Goal: Information Seeking & Learning: Learn about a topic

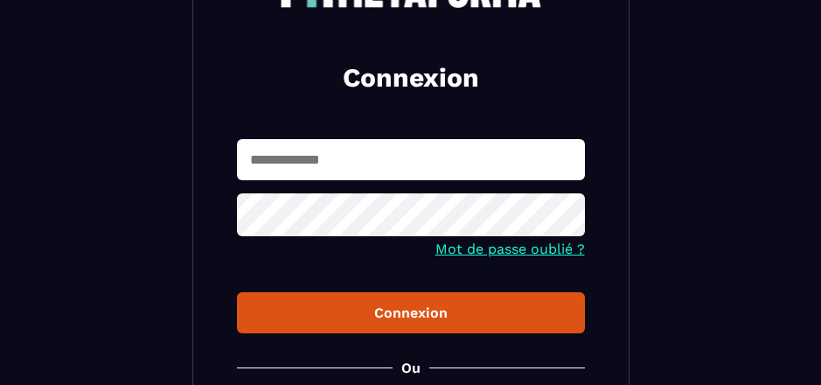
scroll to position [175, 0]
click at [629, 226] on div "Connexion Mot de passe oublié ? Connexion Ou Devenir membre ? Inscription" at bounding box center [410, 220] width 437 height 614
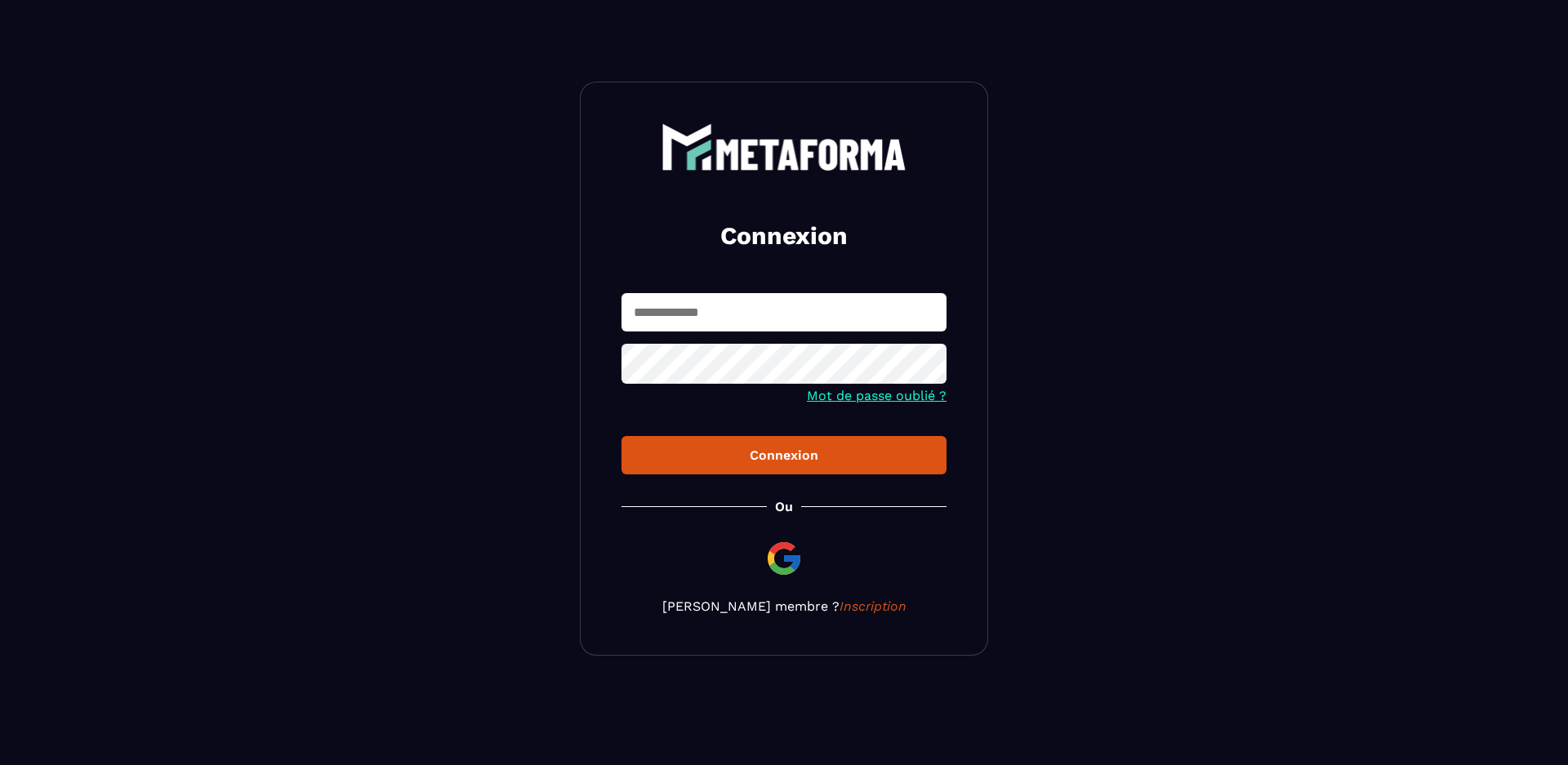
click at [751, 310] on input "text" at bounding box center [784, 312] width 325 height 38
click at [929, 365] on icon at bounding box center [928, 366] width 18 height 15
click at [929, 365] on icon at bounding box center [928, 365] width 20 height 20
click at [820, 460] on div "Connexion" at bounding box center [784, 455] width 299 height 16
click at [935, 382] on div at bounding box center [784, 365] width 325 height 44
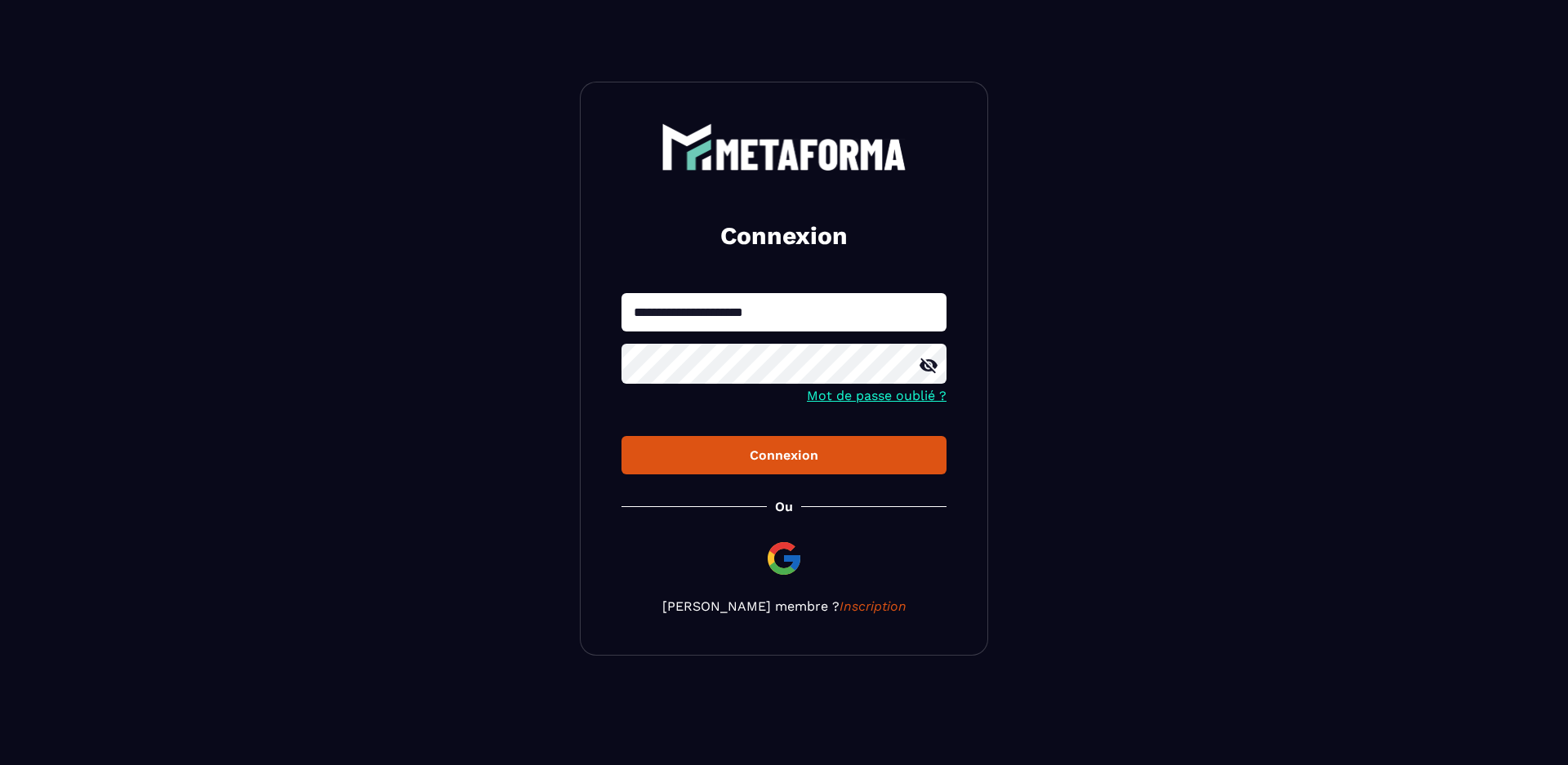
click at [930, 362] on icon at bounding box center [928, 366] width 18 height 15
click at [930, 362] on icon at bounding box center [928, 365] width 18 height 12
click at [801, 460] on div "Connexion" at bounding box center [784, 455] width 299 height 16
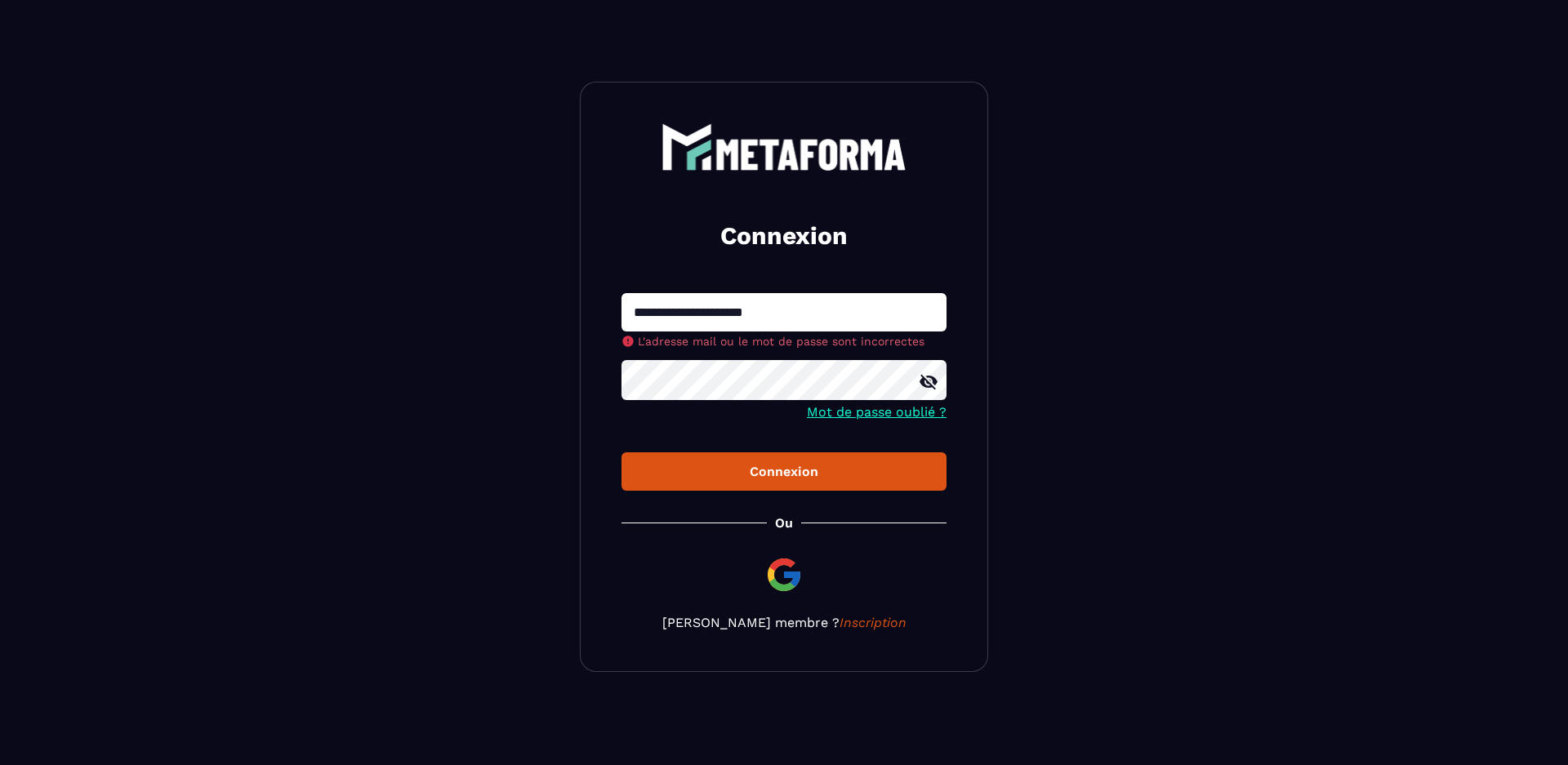
click at [928, 382] on icon at bounding box center [928, 382] width 18 height 15
click at [791, 315] on input "**********" at bounding box center [784, 312] width 325 height 38
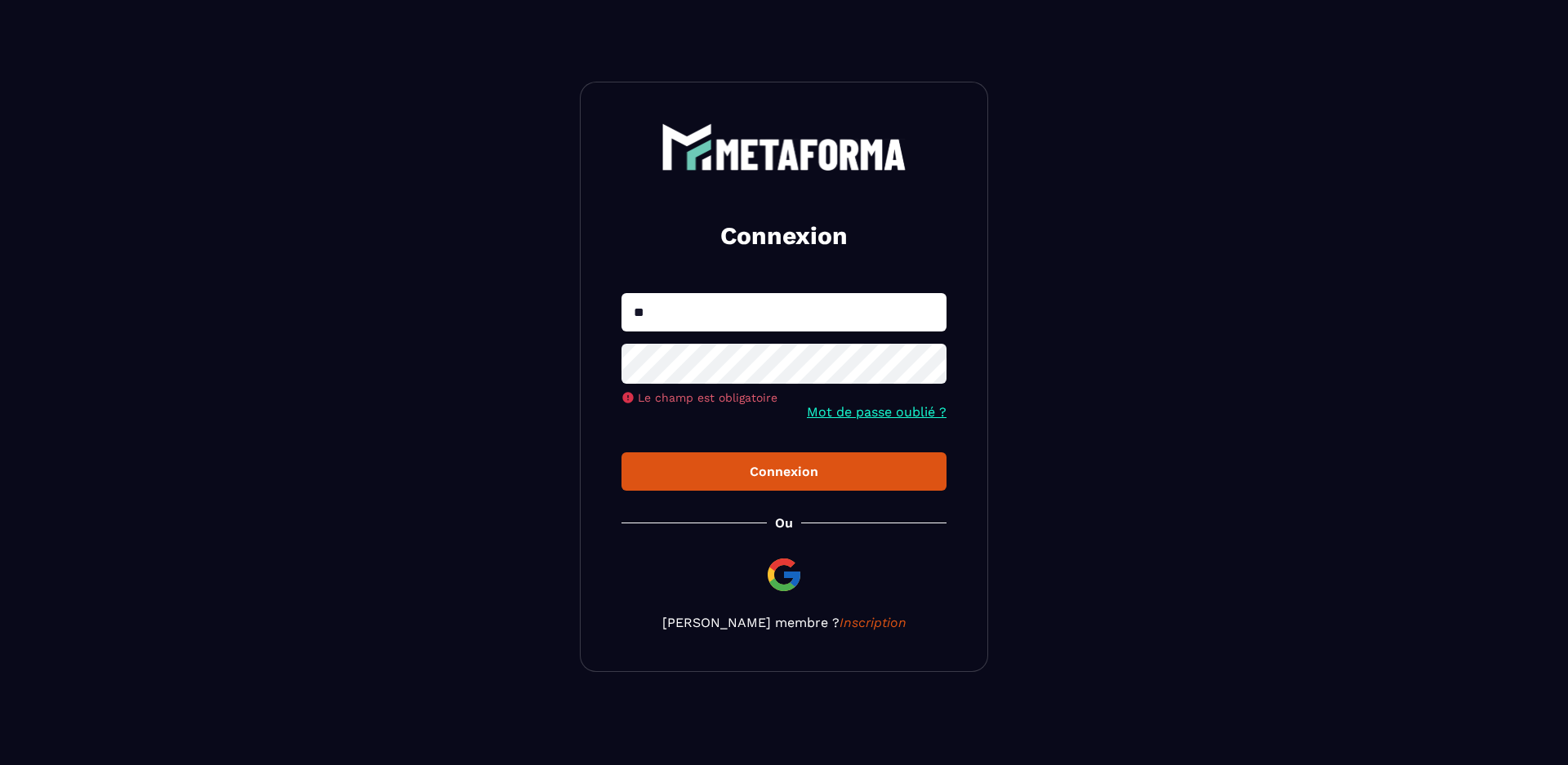
type input "*"
click at [791, 315] on input "text" at bounding box center [784, 312] width 325 height 38
click at [933, 230] on div "Connexion Le champ est obligatoire Mot de passe oublié ? Connexion Ou Devenir m…" at bounding box center [783, 376] width 408 height 590
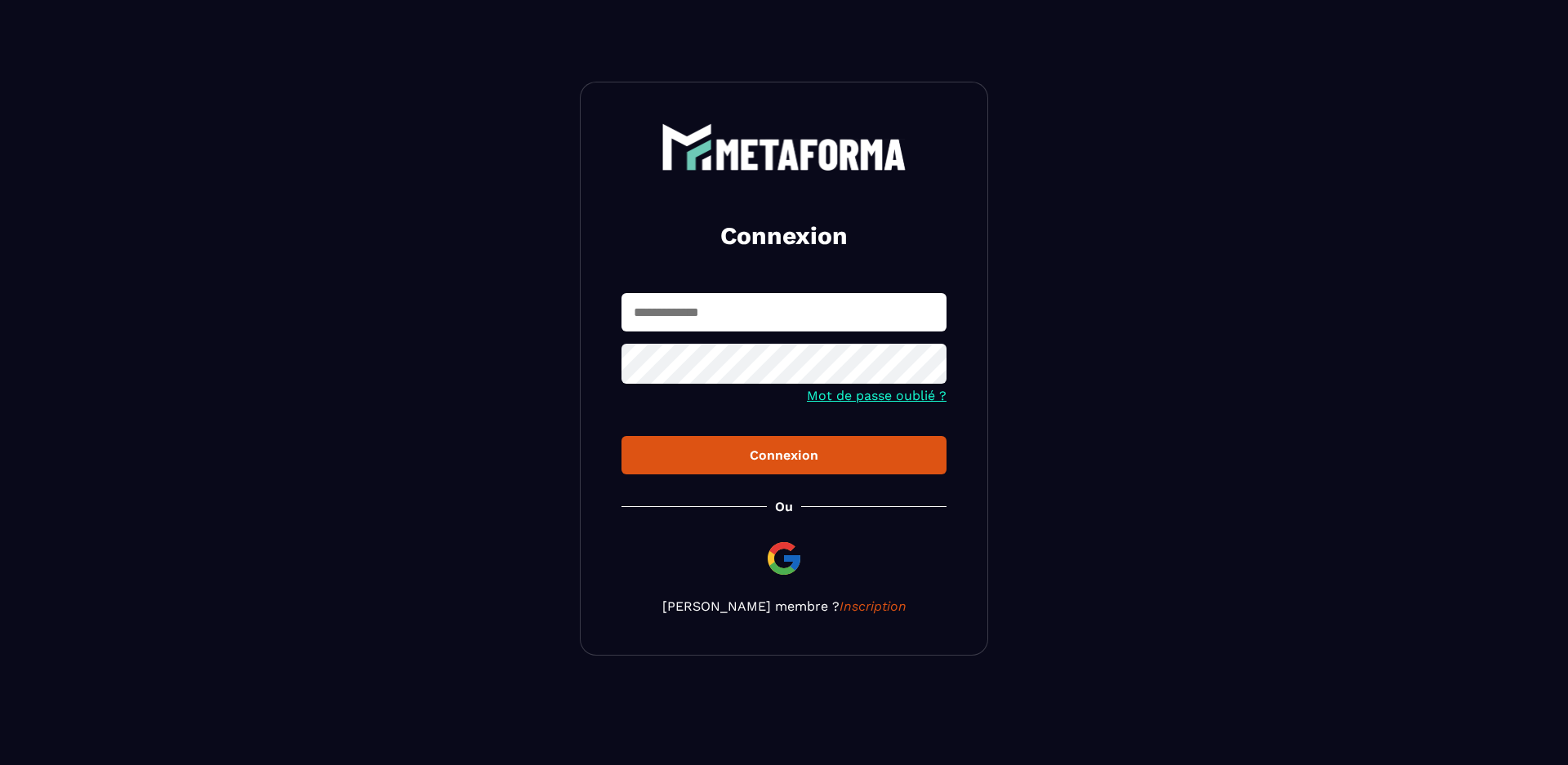
click at [834, 306] on input "text" at bounding box center [784, 312] width 325 height 38
type input "**********"
click at [927, 367] on icon at bounding box center [928, 366] width 18 height 15
click at [927, 367] on icon at bounding box center [928, 365] width 18 height 12
click at [778, 457] on div "Connexion" at bounding box center [784, 455] width 299 height 16
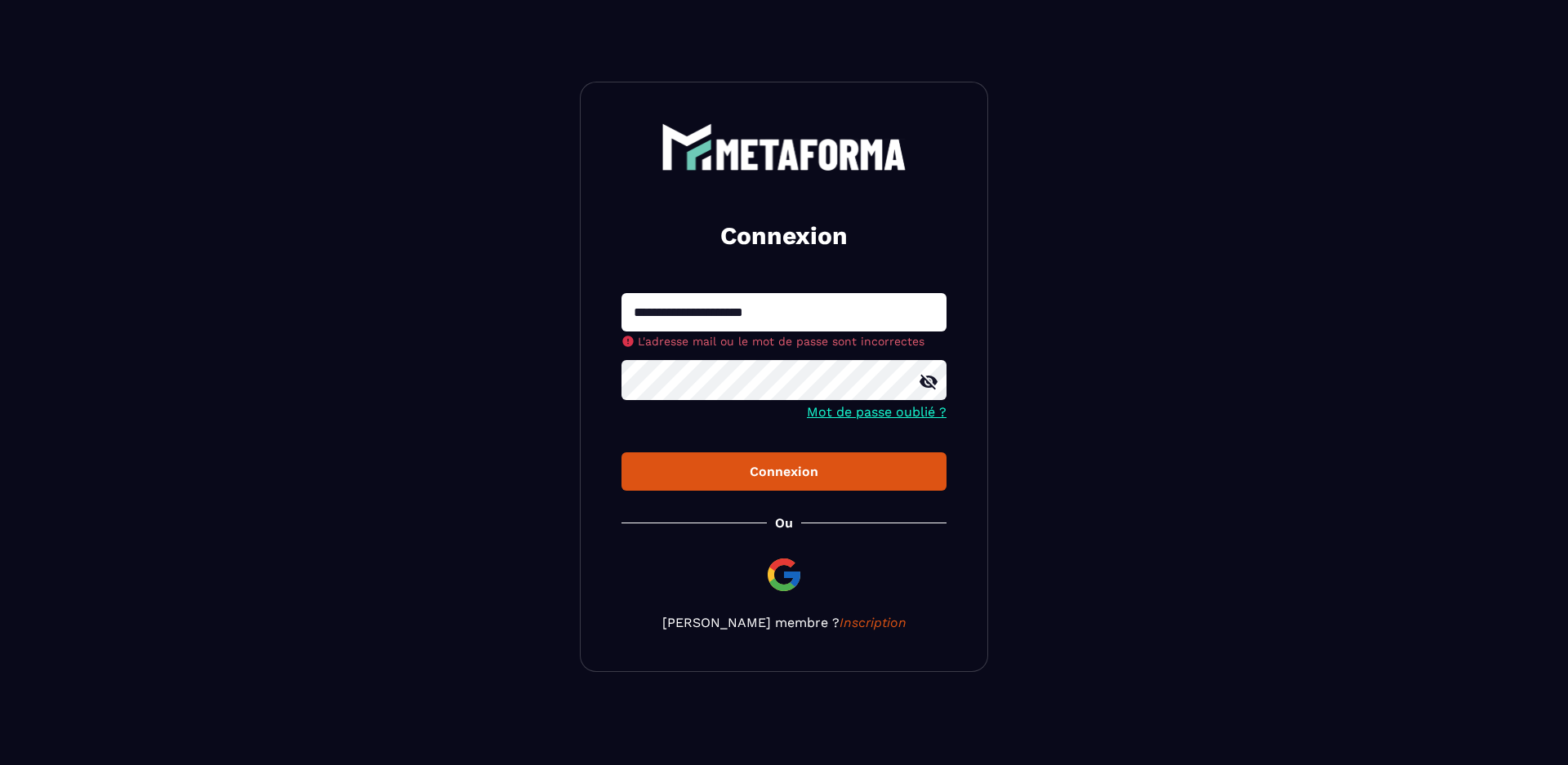
click at [862, 413] on link "Mot de passe oublié ?" at bounding box center [876, 412] width 139 height 16
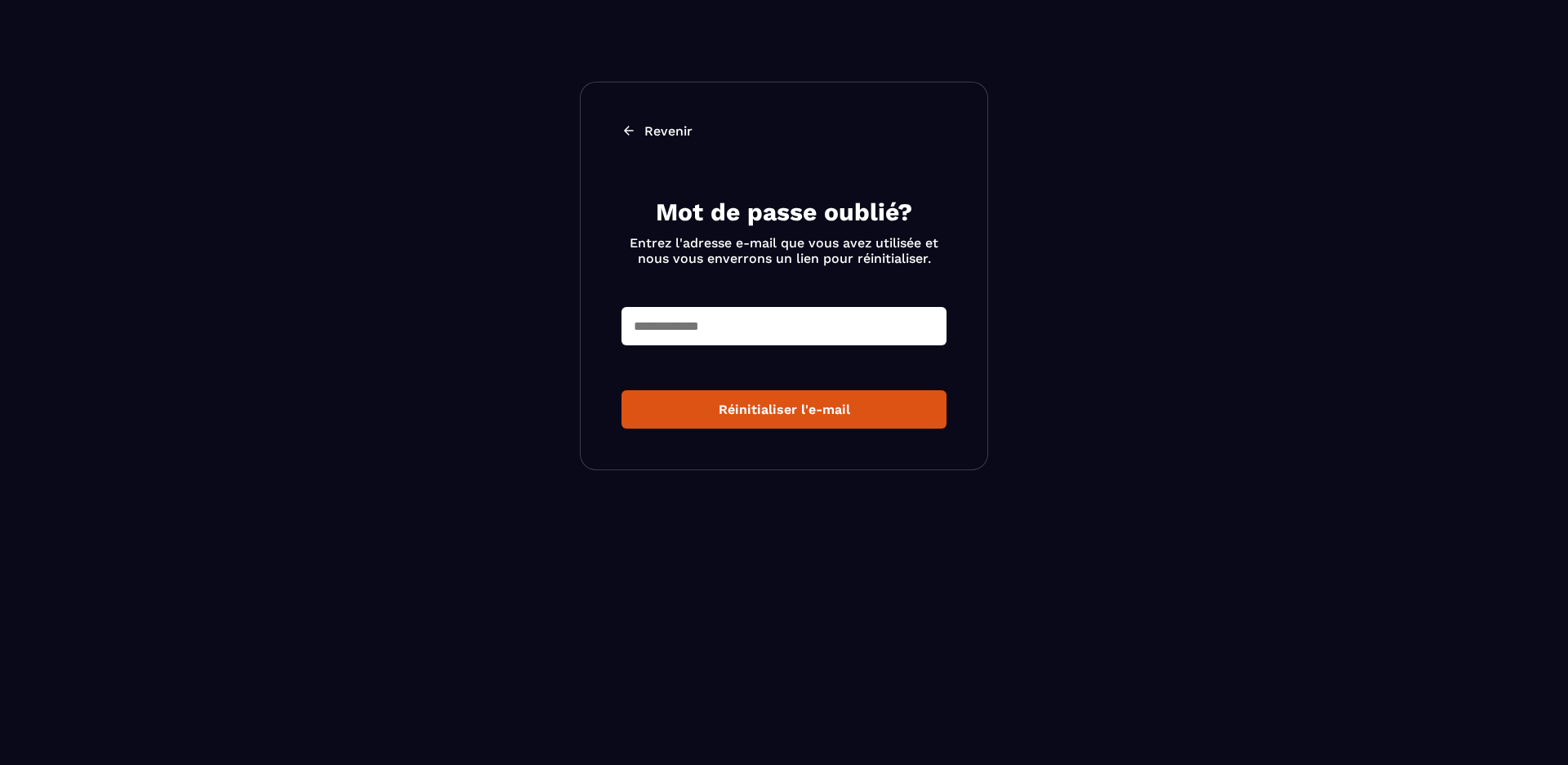
click at [722, 327] on input "text" at bounding box center [784, 326] width 325 height 38
type input "**********"
click at [758, 409] on div "Réinitialiser l'e-mail" at bounding box center [784, 409] width 299 height 16
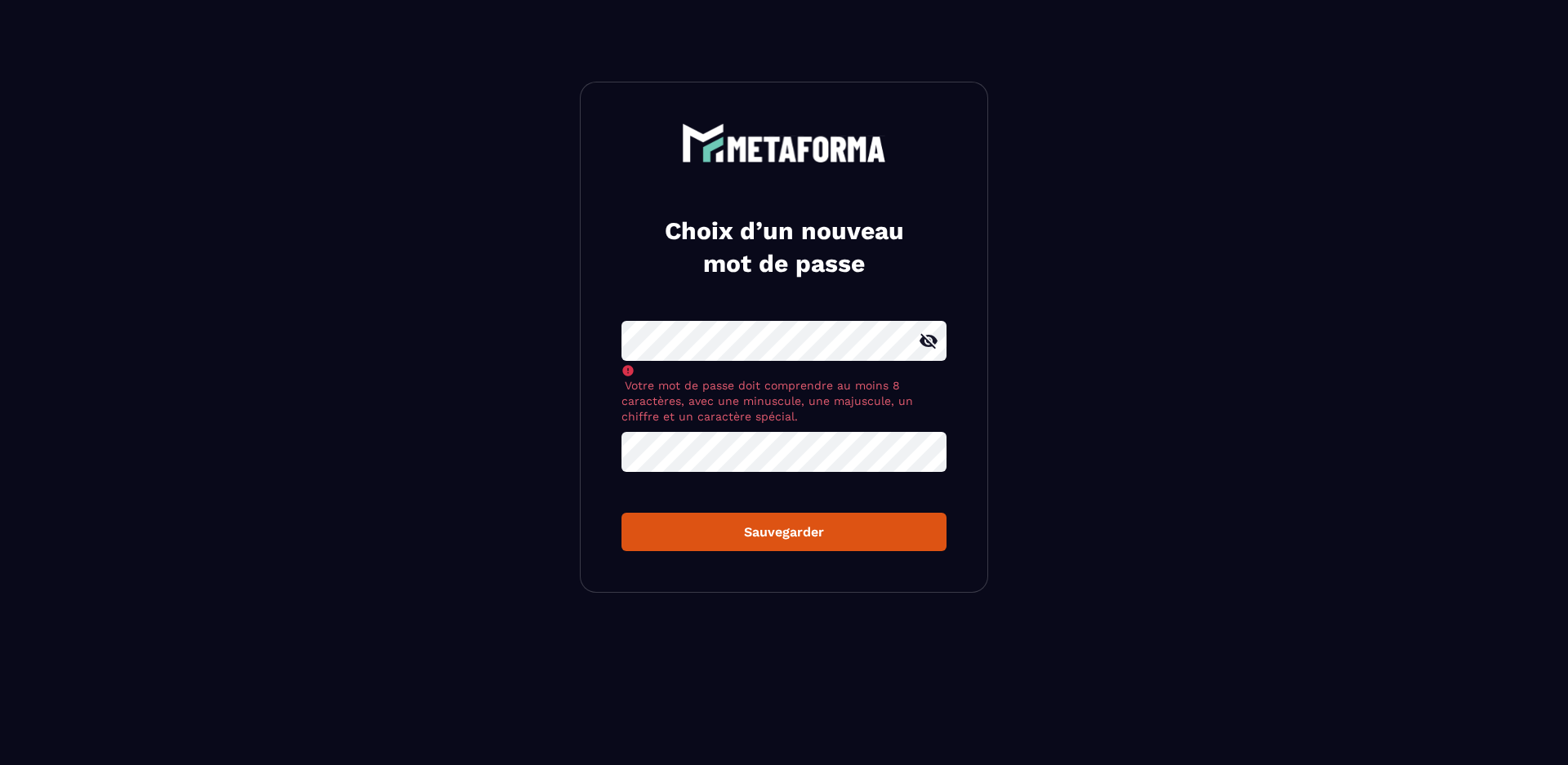
click at [931, 338] on icon at bounding box center [928, 341] width 20 height 20
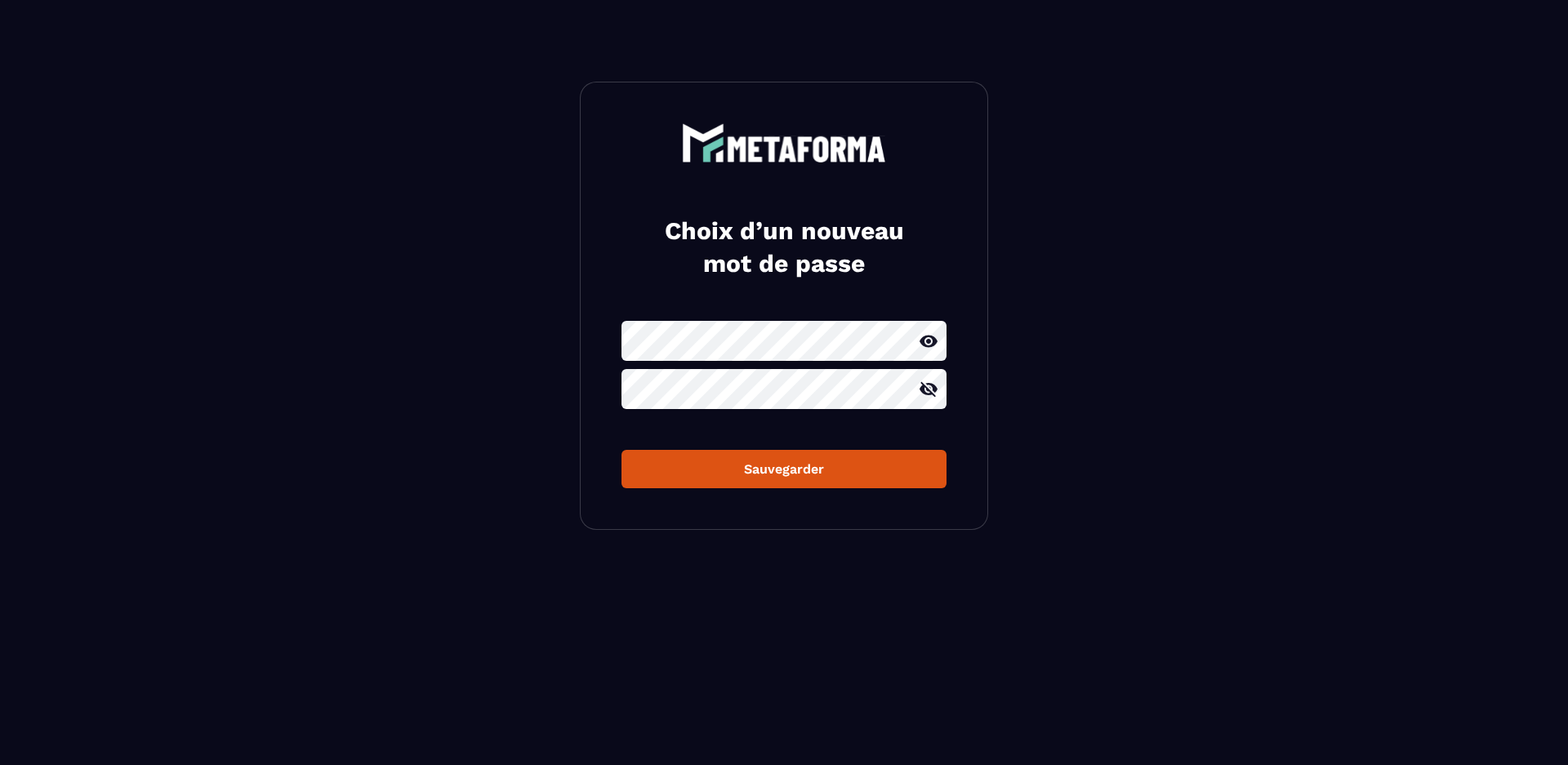
click at [932, 390] on icon at bounding box center [928, 389] width 20 height 20
click at [929, 341] on icon at bounding box center [928, 340] width 18 height 12
click at [925, 391] on icon at bounding box center [928, 389] width 18 height 12
click at [780, 469] on div "Sauvegarder" at bounding box center [784, 469] width 299 height 16
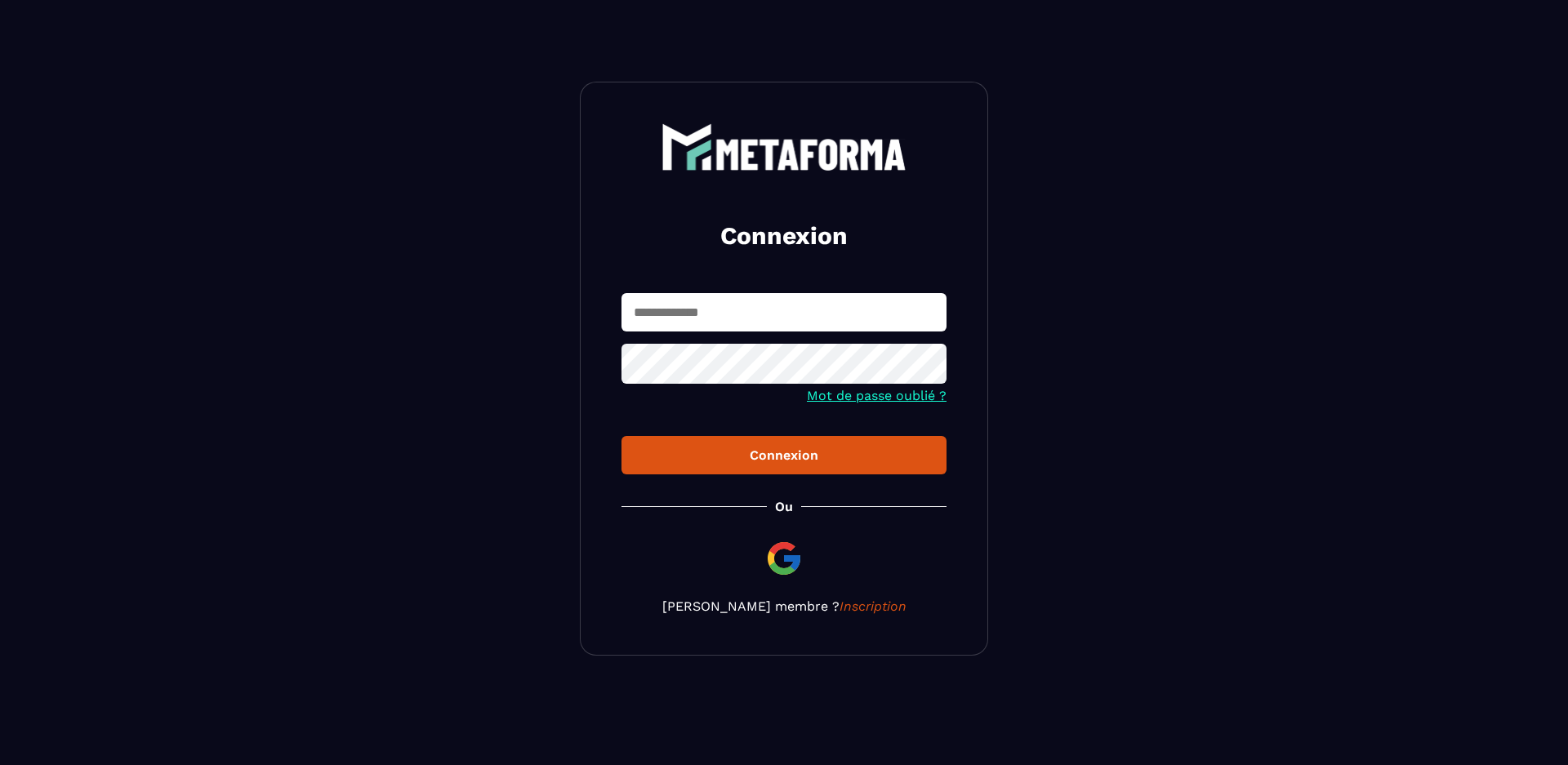
click at [774, 320] on input "text" at bounding box center [784, 312] width 325 height 38
type input "**********"
click at [930, 370] on icon at bounding box center [928, 365] width 20 height 20
click at [929, 366] on icon at bounding box center [928, 365] width 18 height 12
click at [785, 454] on div "Connexion" at bounding box center [784, 455] width 299 height 16
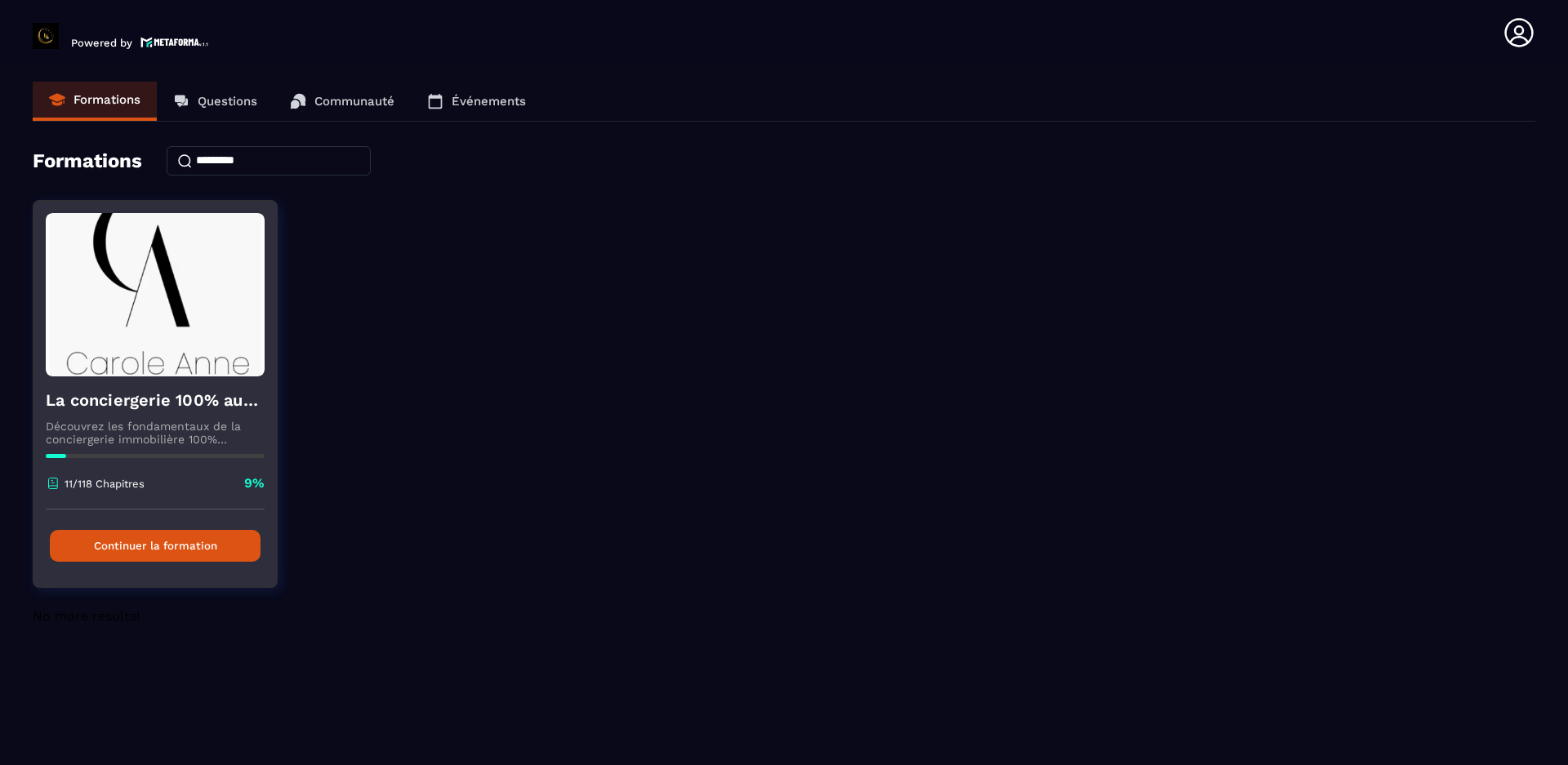
click at [159, 545] on button "Continuer la formation" at bounding box center [154, 545] width 210 height 32
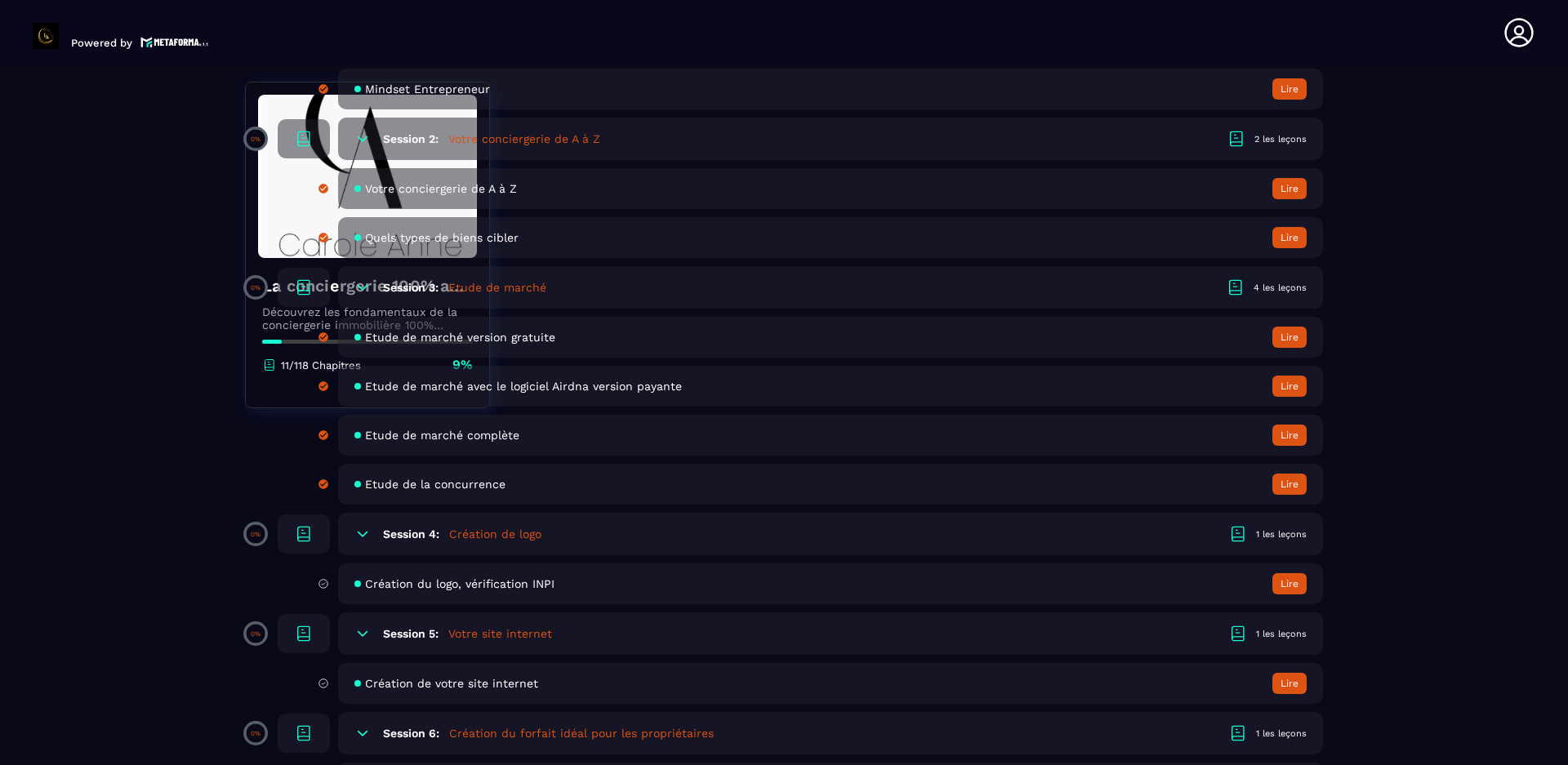
scroll to position [734, 0]
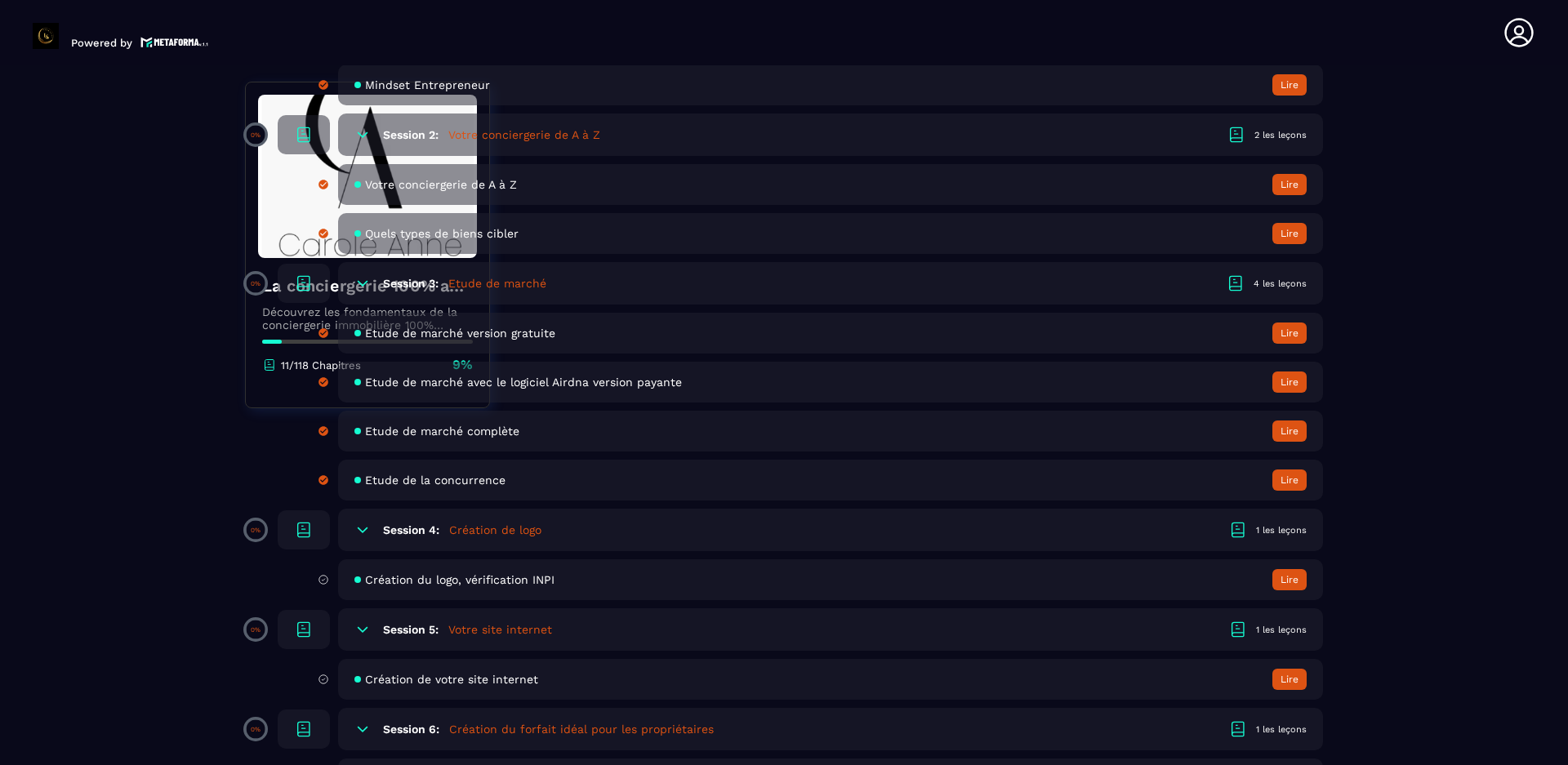
click at [1272, 530] on div "1 les leçons" at bounding box center [1281, 530] width 50 height 12
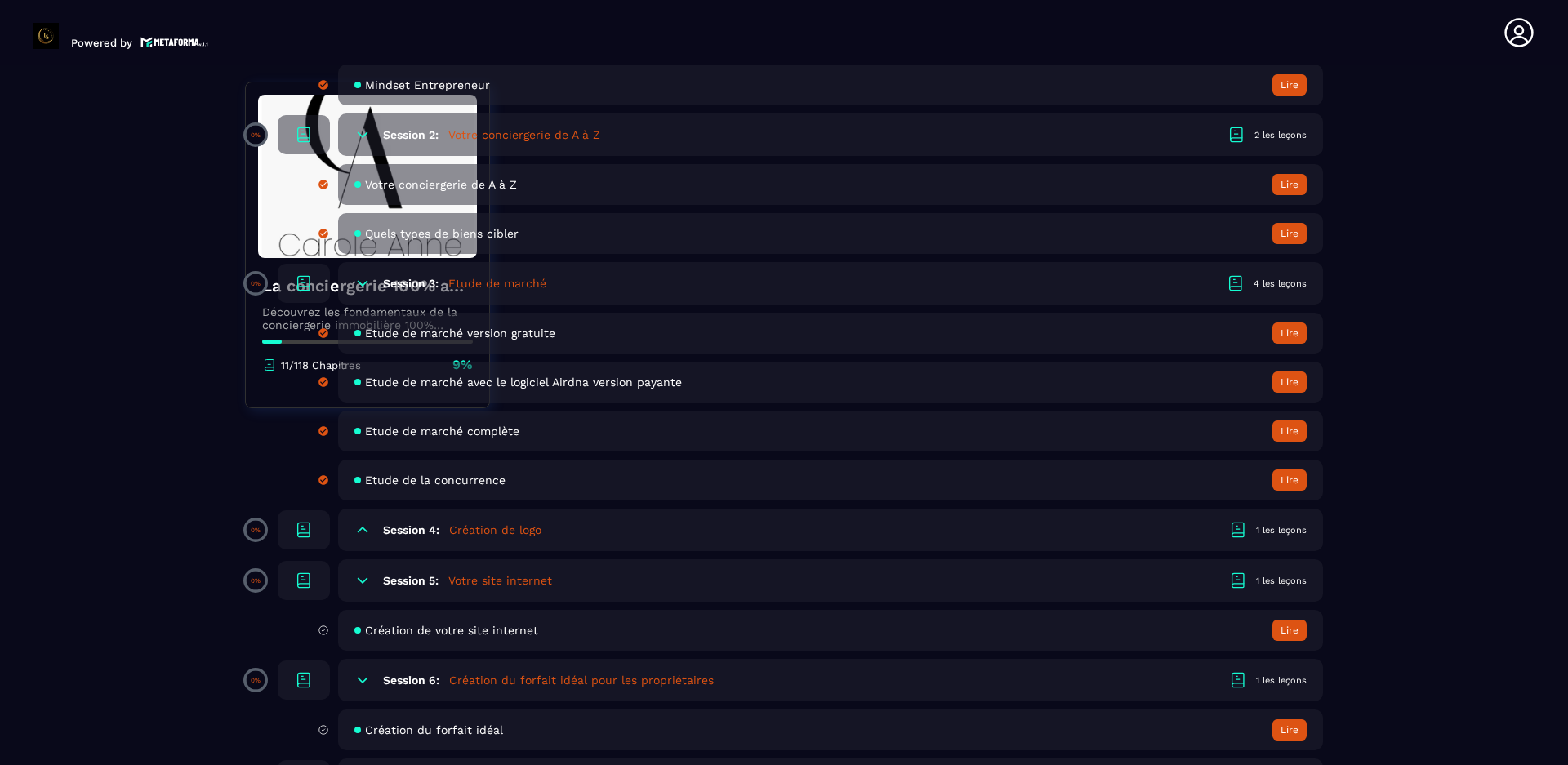
click at [1239, 531] on icon at bounding box center [1237, 530] width 20 height 20
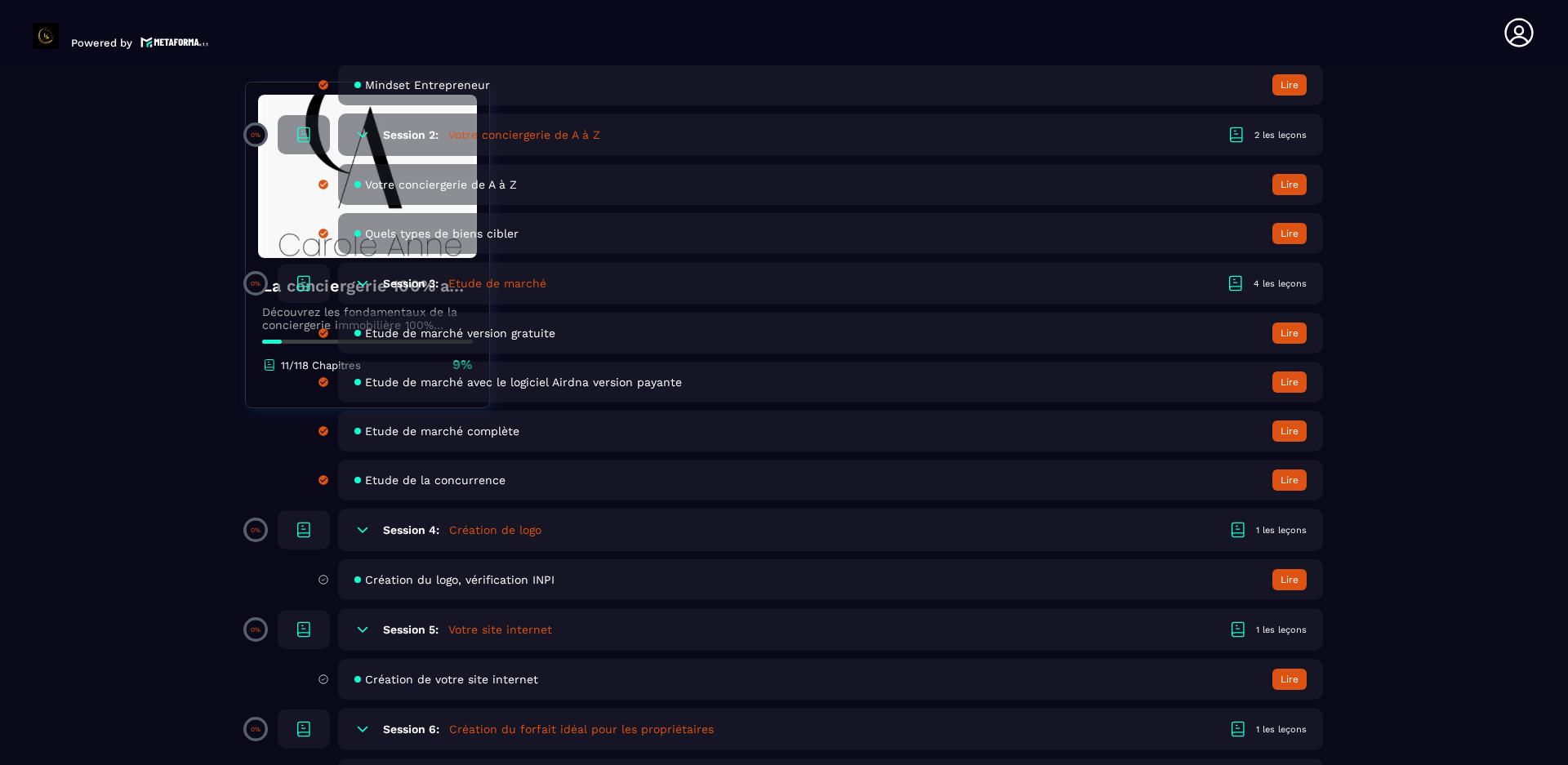
click at [1239, 531] on icon at bounding box center [1237, 530] width 20 height 20
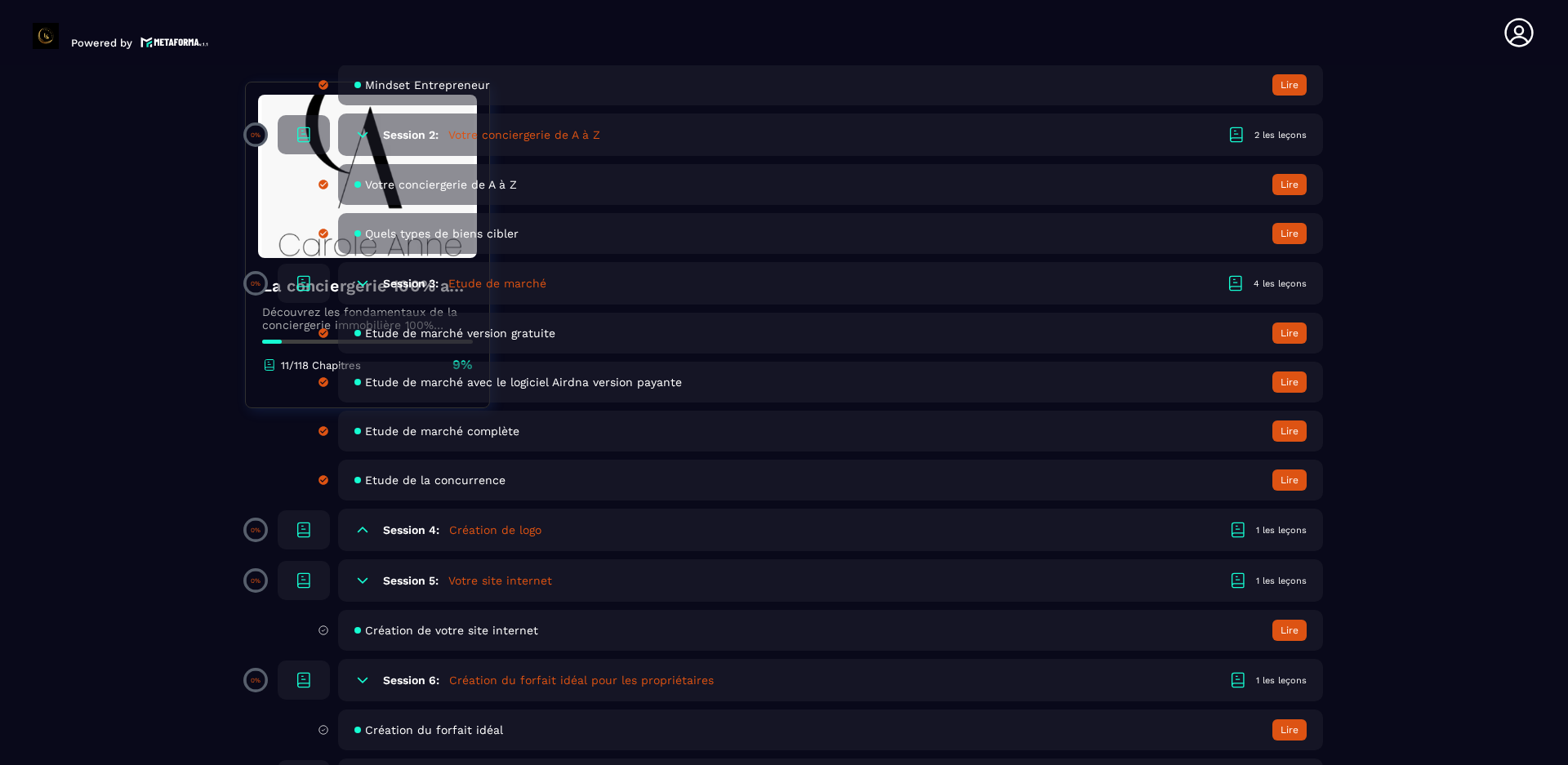
click at [365, 529] on icon at bounding box center [363, 530] width 9 height 5
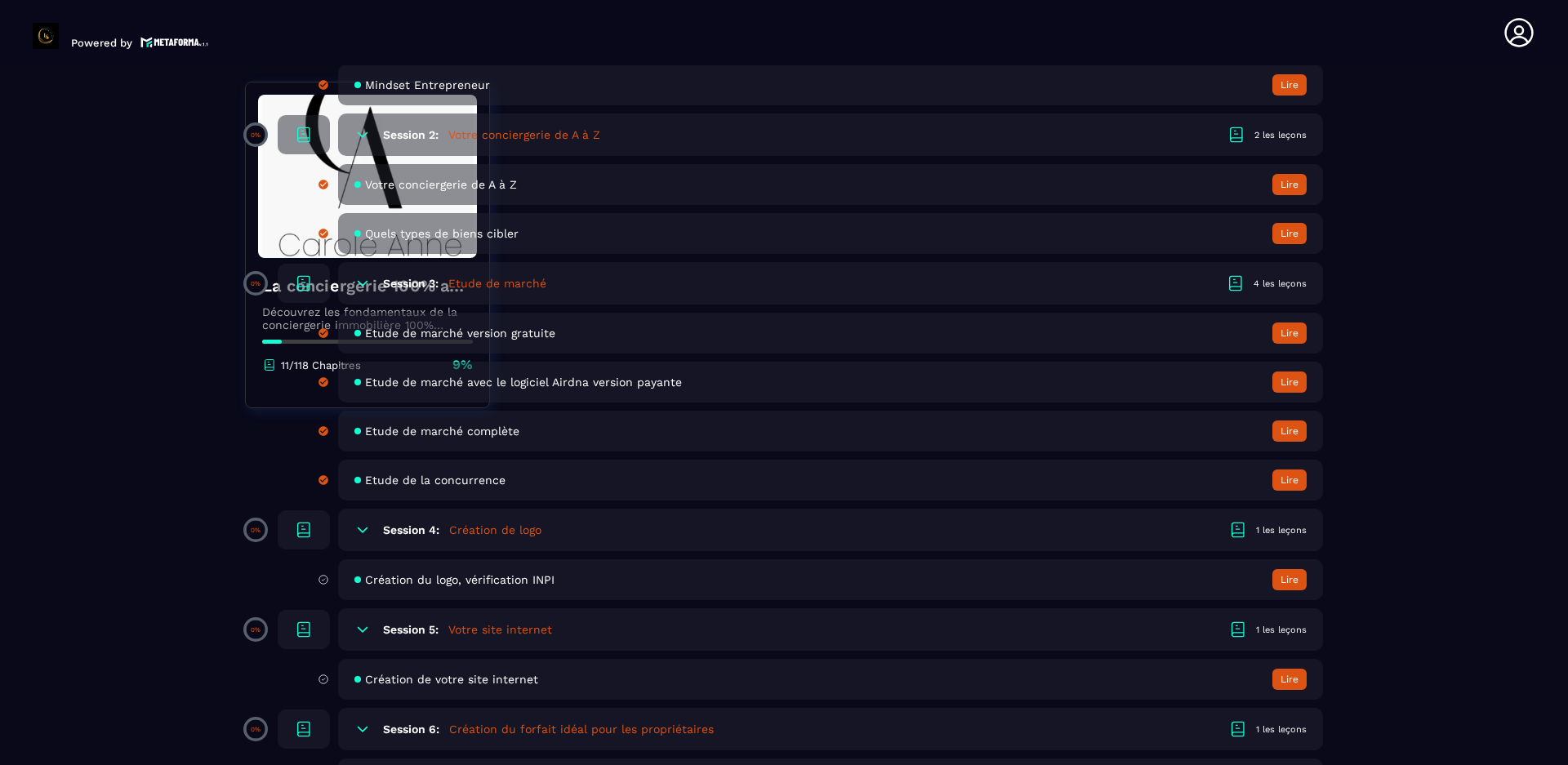
click at [415, 528] on h6 "Session 4:" at bounding box center [411, 530] width 56 height 13
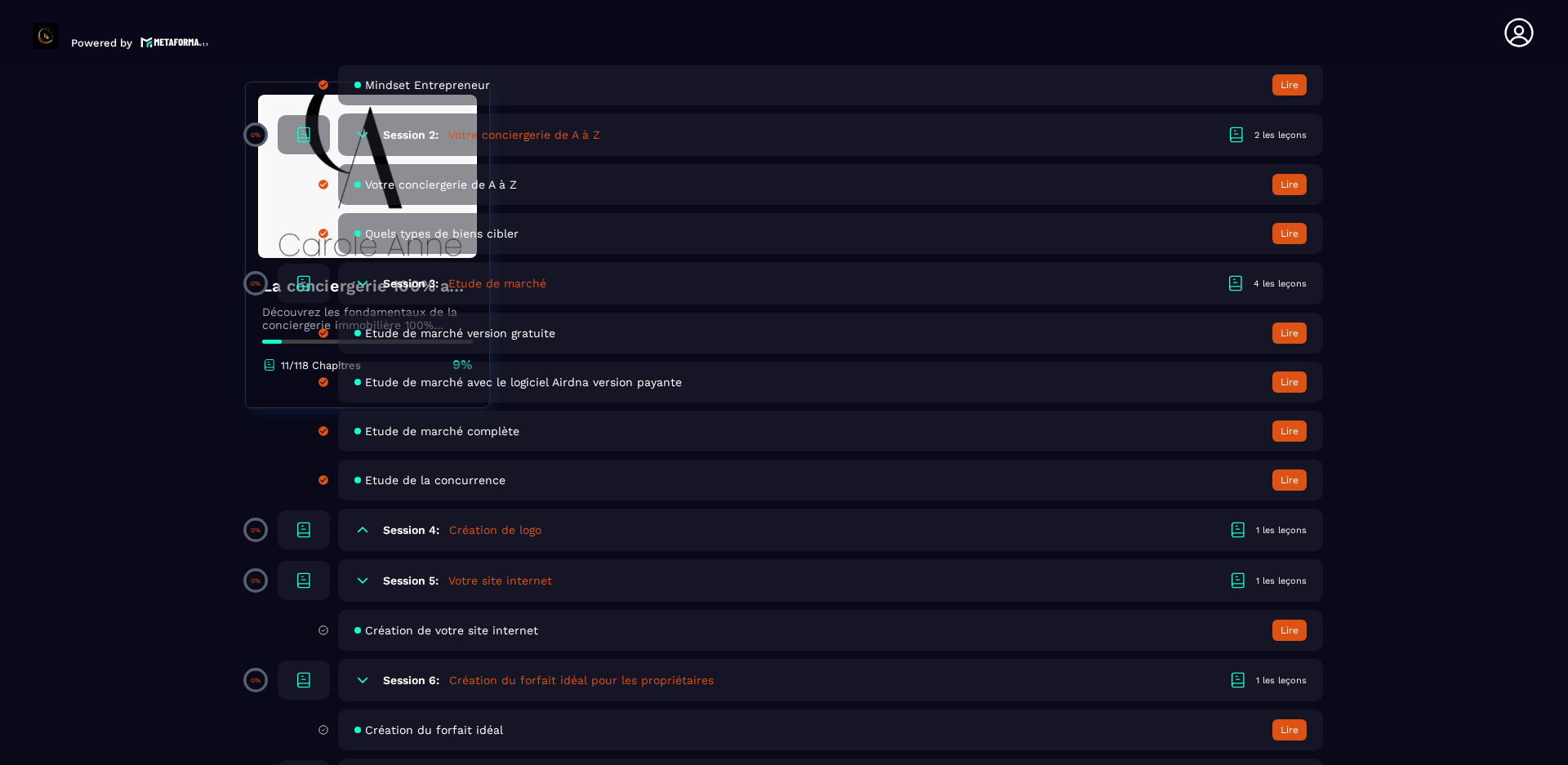
click at [509, 527] on h5 "Création de logo" at bounding box center [495, 529] width 93 height 16
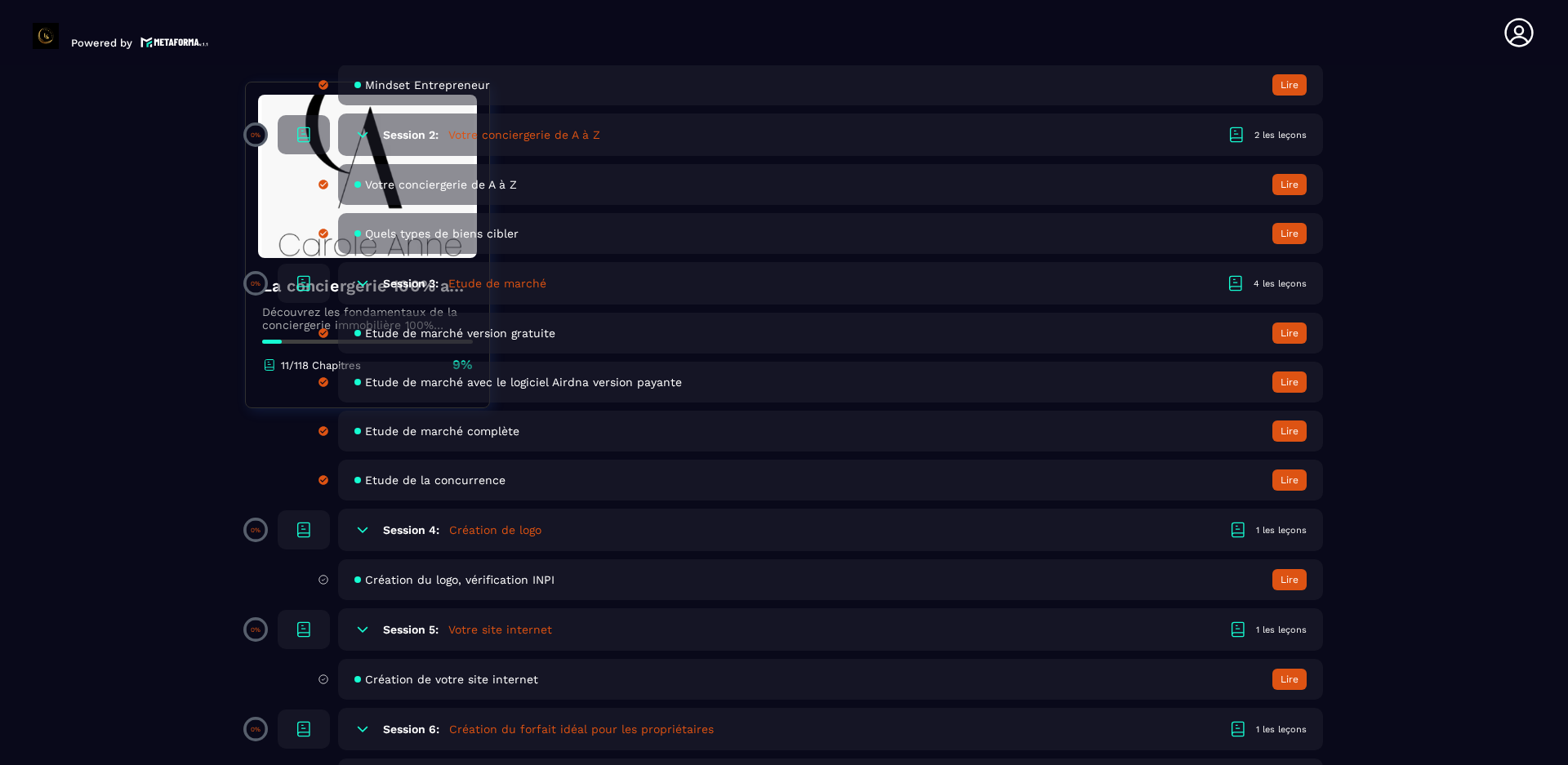
click at [1293, 582] on button "Lire" at bounding box center [1290, 579] width 35 height 21
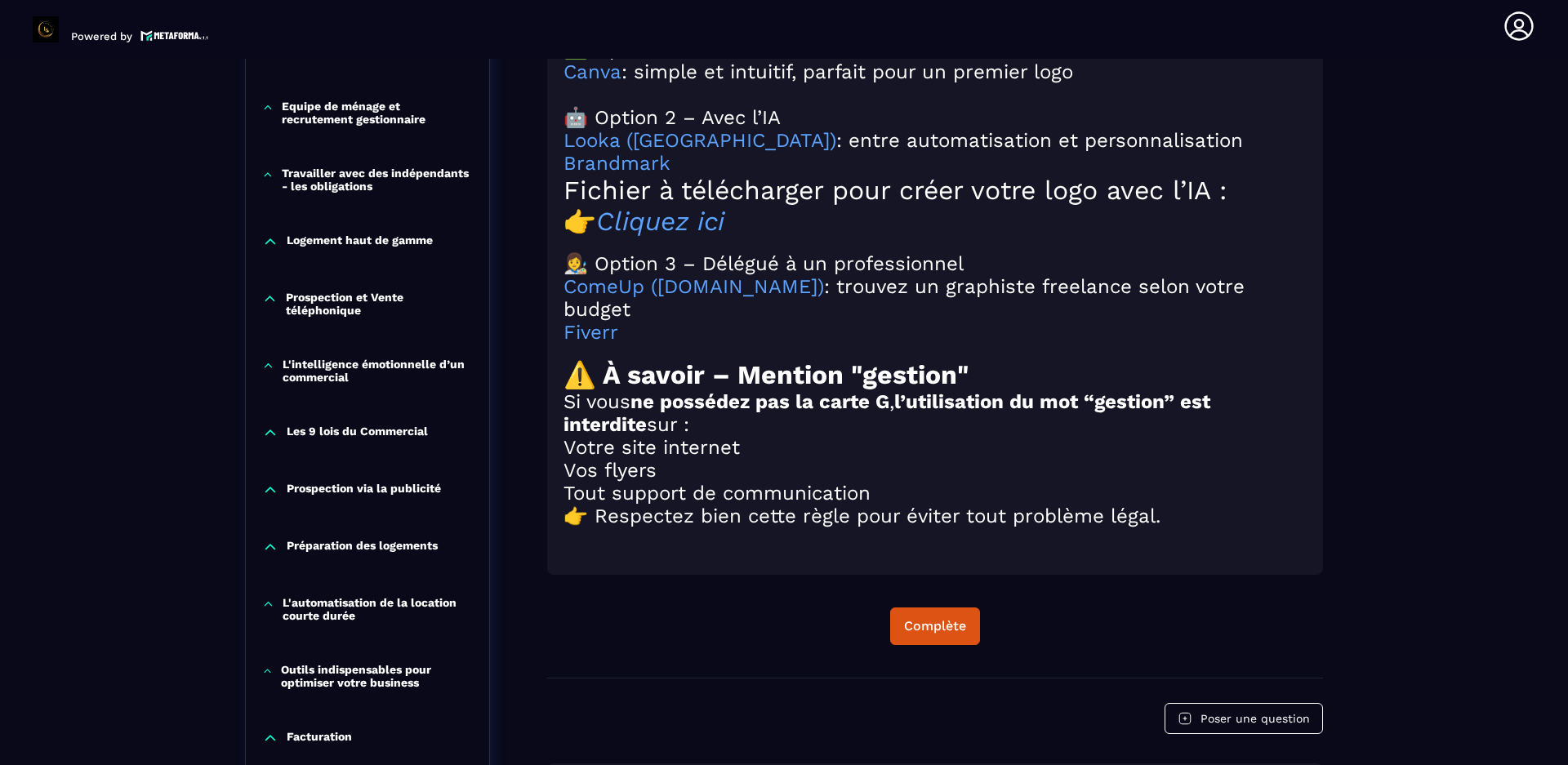
scroll to position [1803, 0]
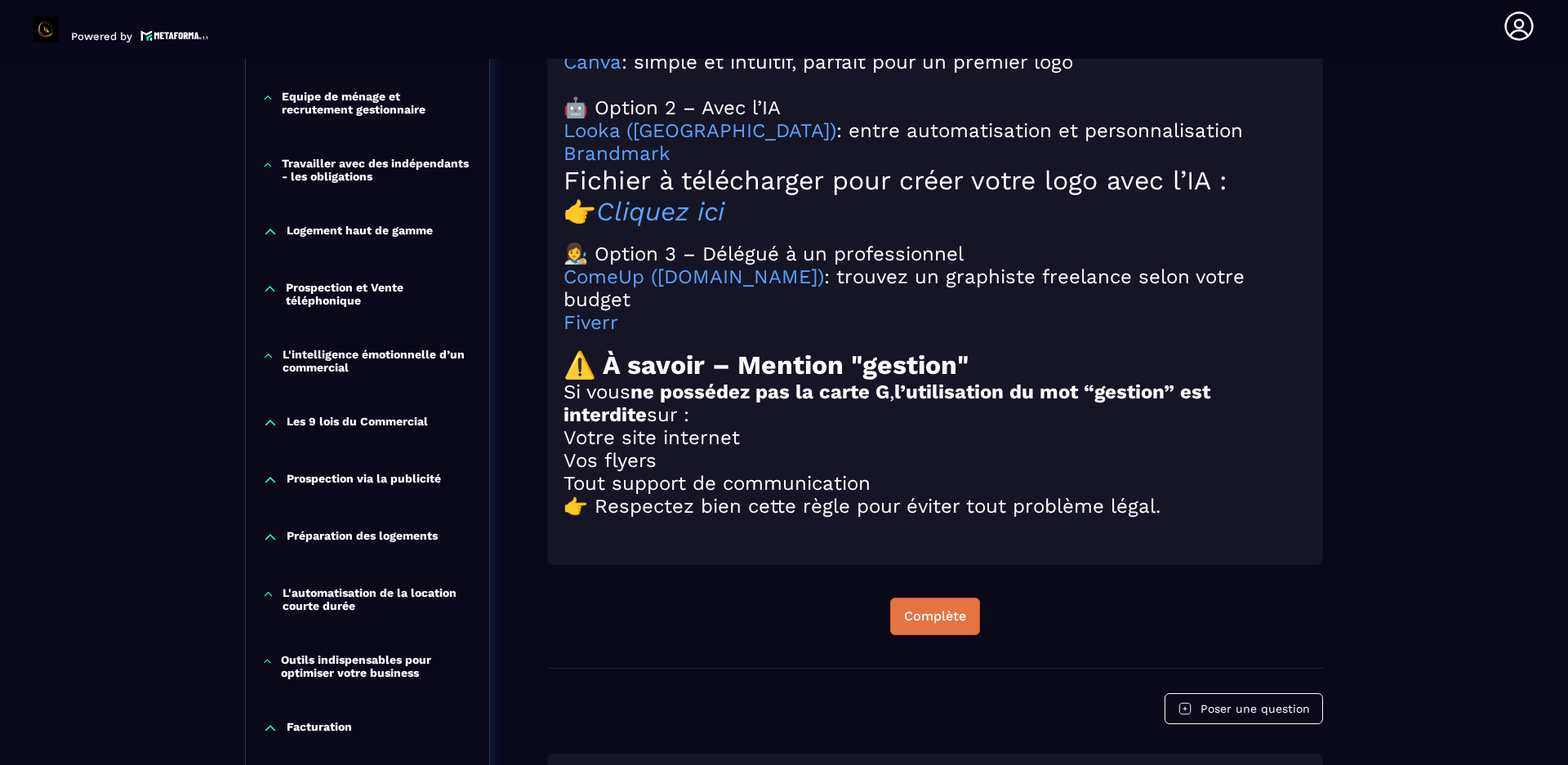
click at [947, 622] on div "Complète" at bounding box center [934, 616] width 62 height 16
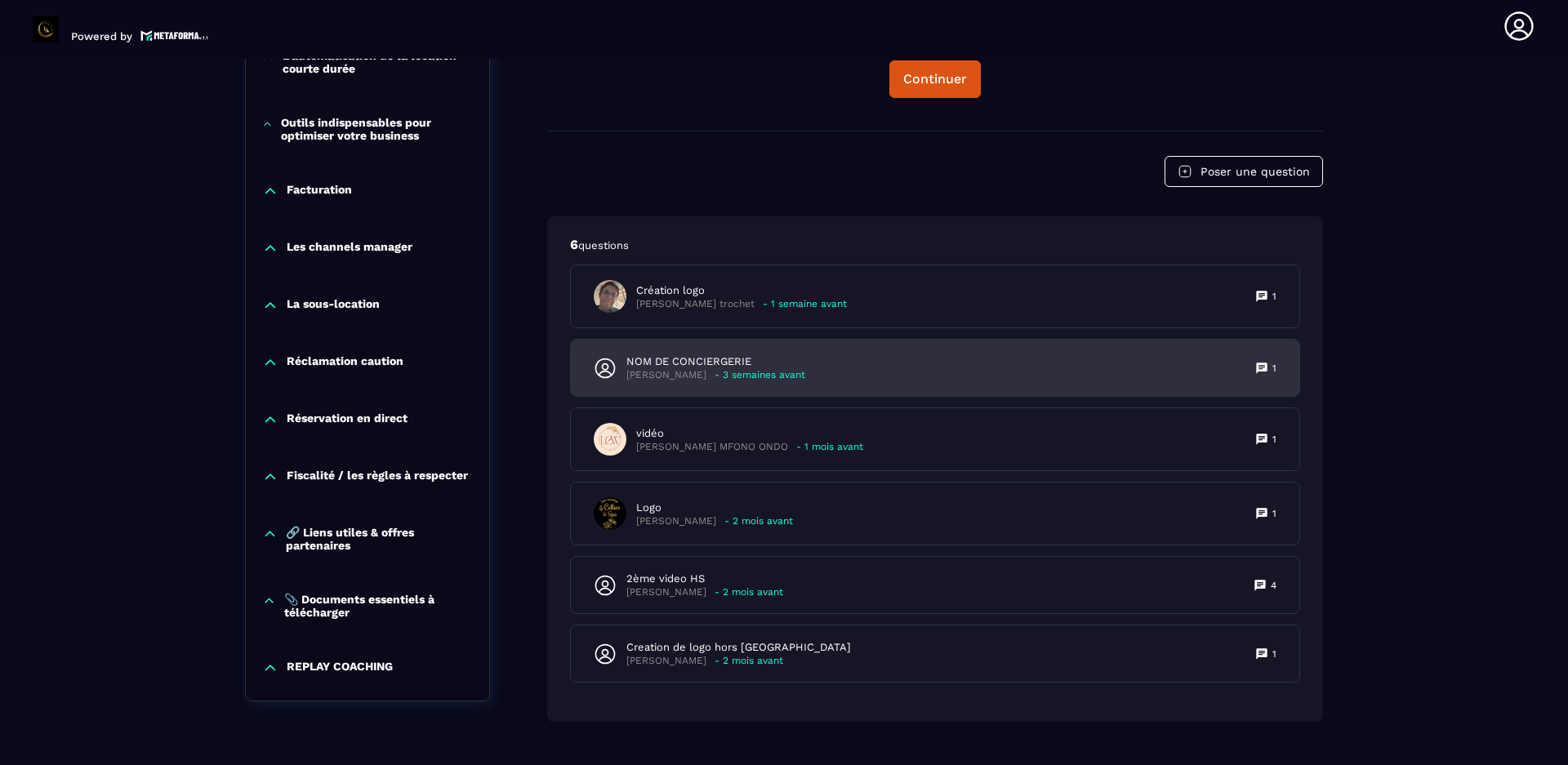
scroll to position [2388, 0]
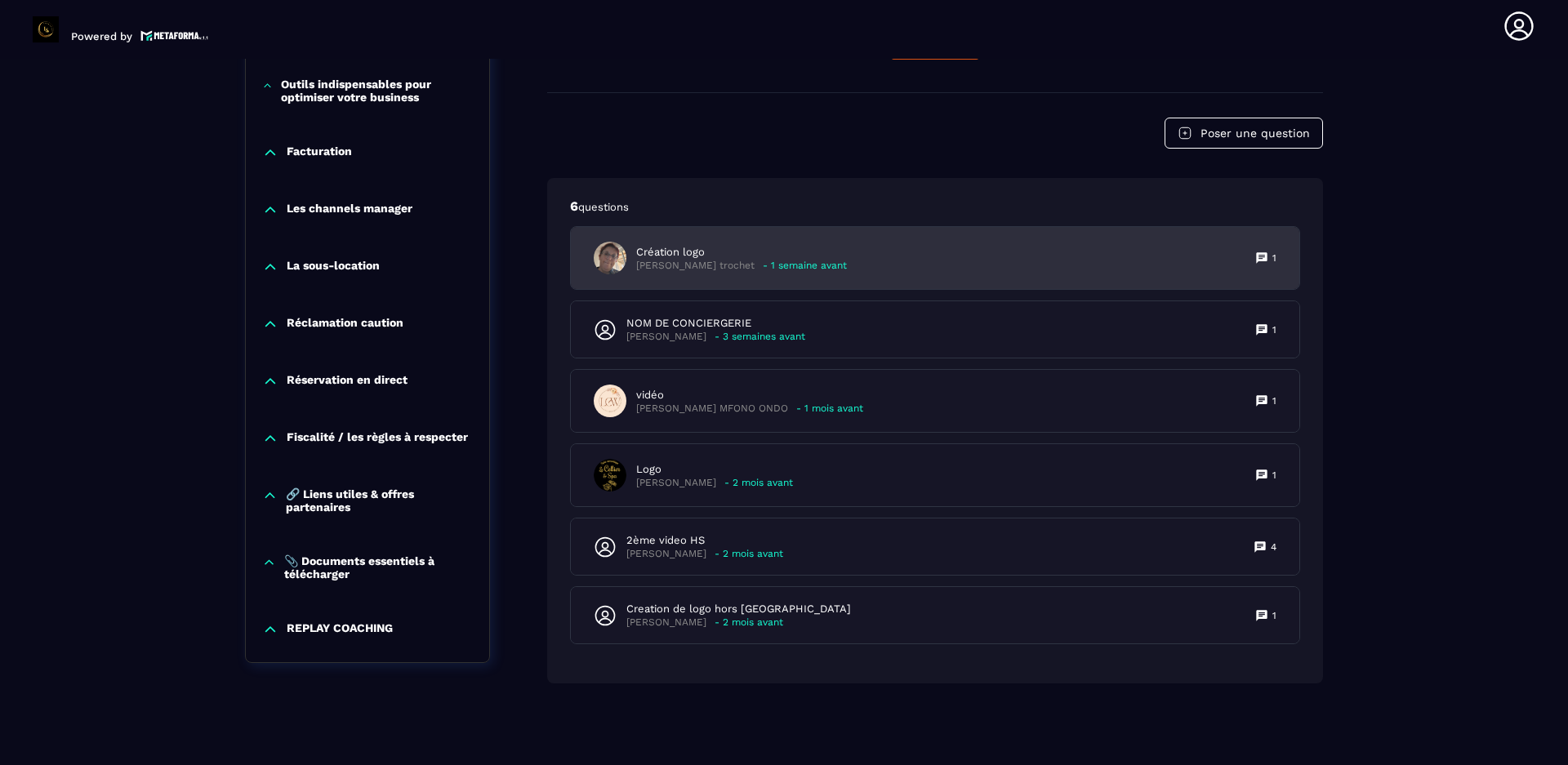
click at [1259, 253] on icon at bounding box center [1261, 258] width 10 height 10
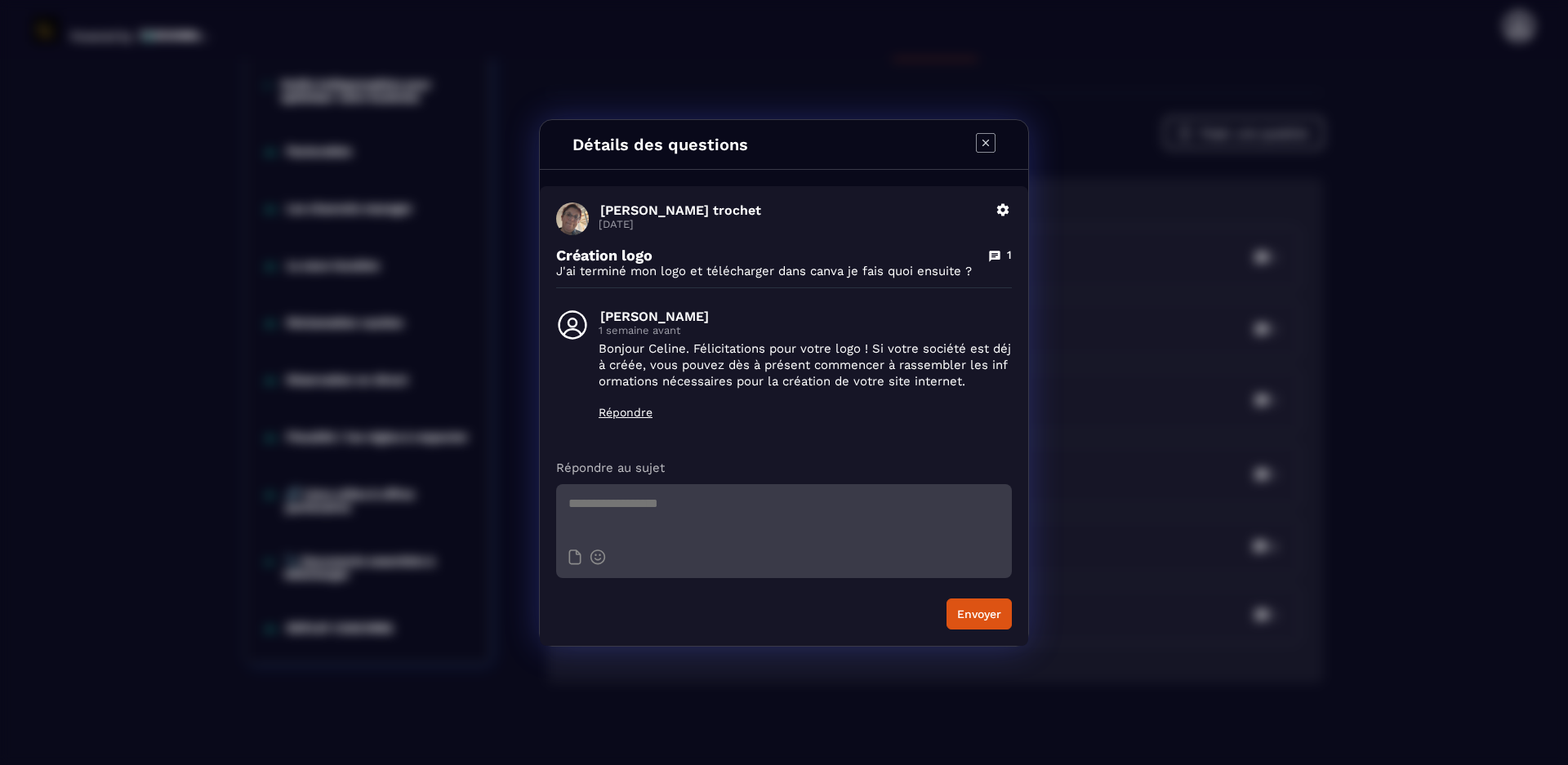
click at [987, 142] on icon "Modal window" at bounding box center [985, 142] width 7 height 7
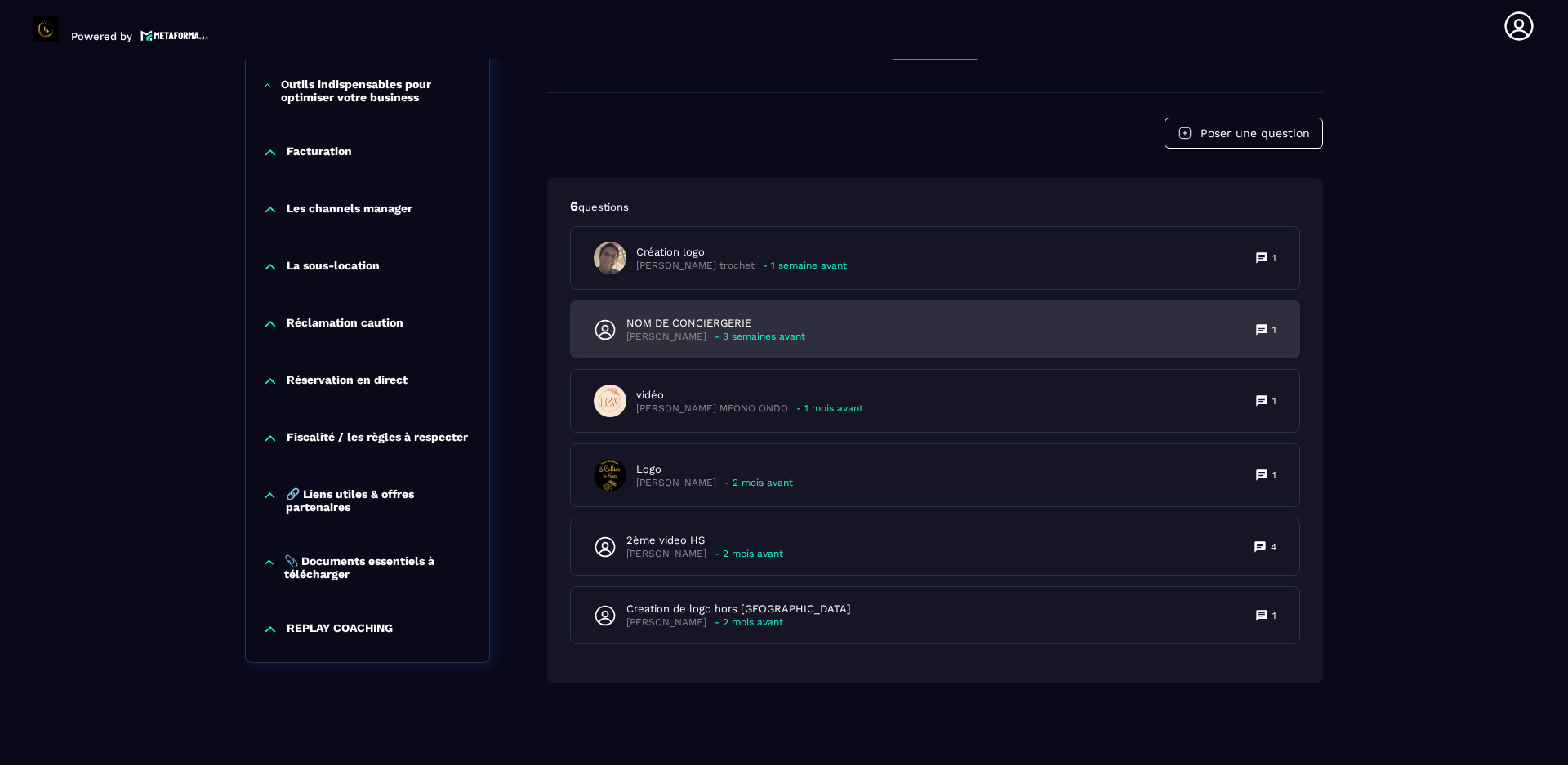
click at [1260, 327] on icon at bounding box center [1262, 330] width 13 height 13
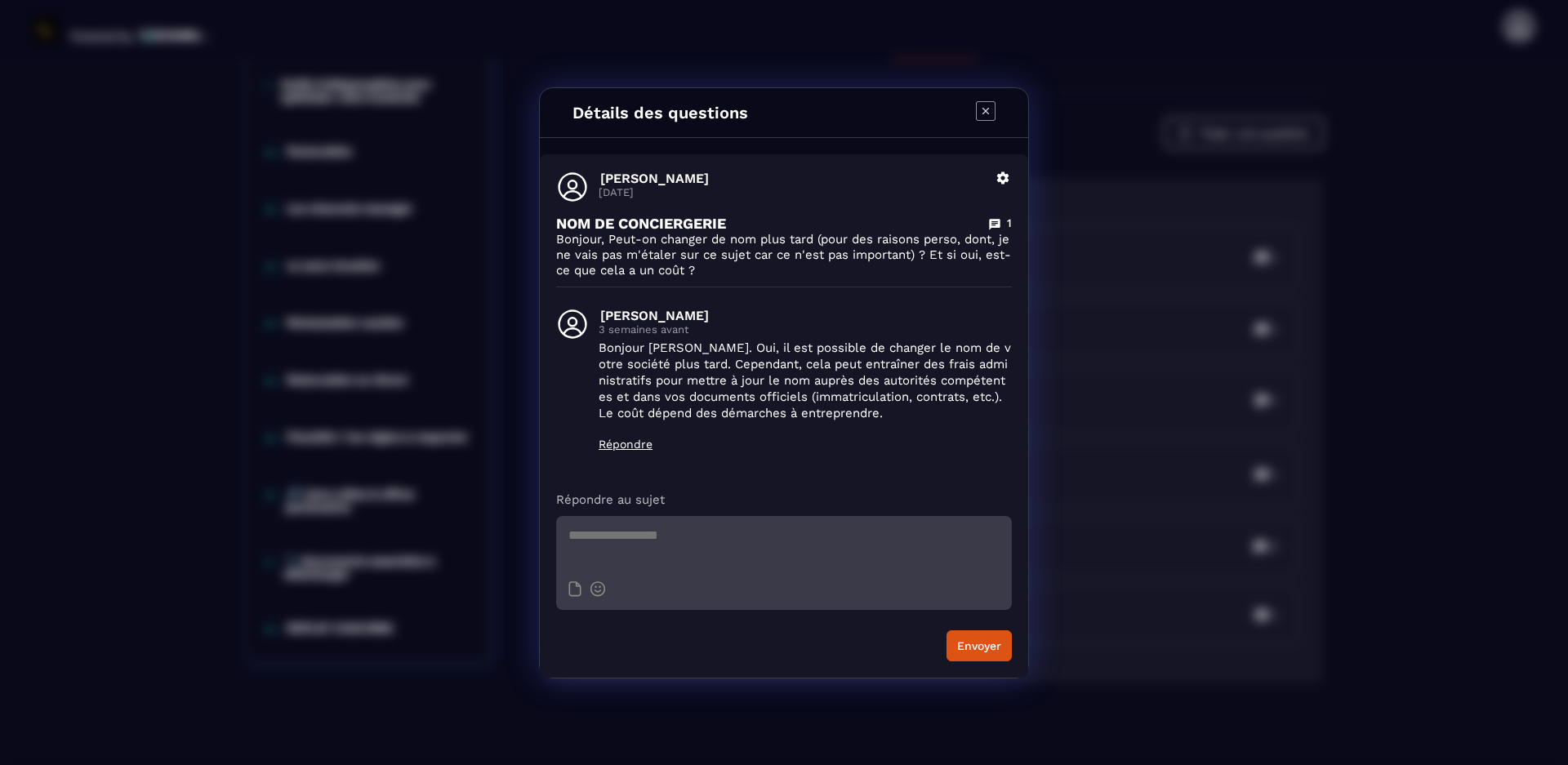
click at [979, 113] on icon "Modal window" at bounding box center [985, 110] width 20 height 20
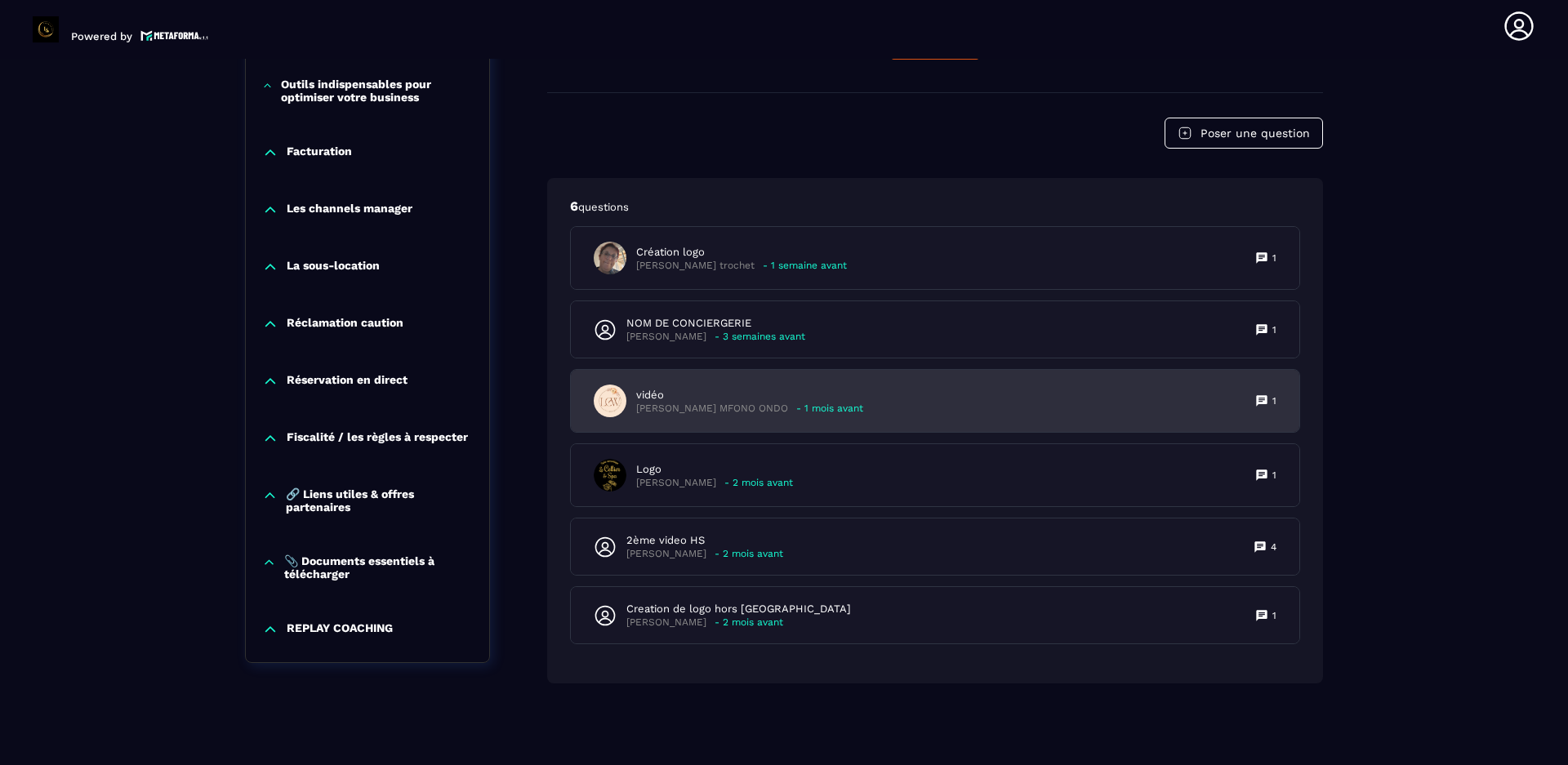
click at [1264, 397] on icon at bounding box center [1261, 401] width 10 height 10
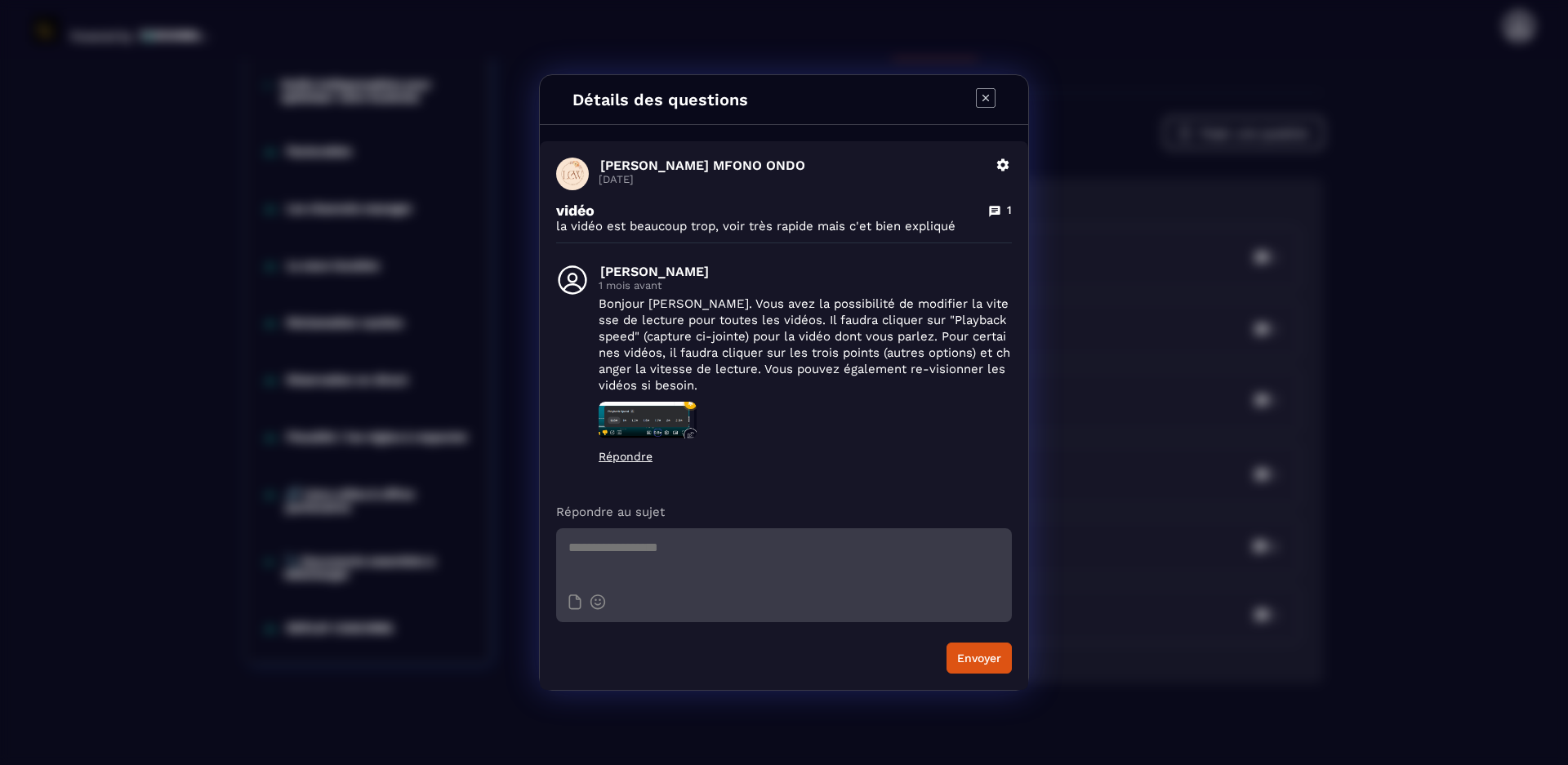
click at [665, 418] on img "Modal window" at bounding box center [648, 420] width 98 height 37
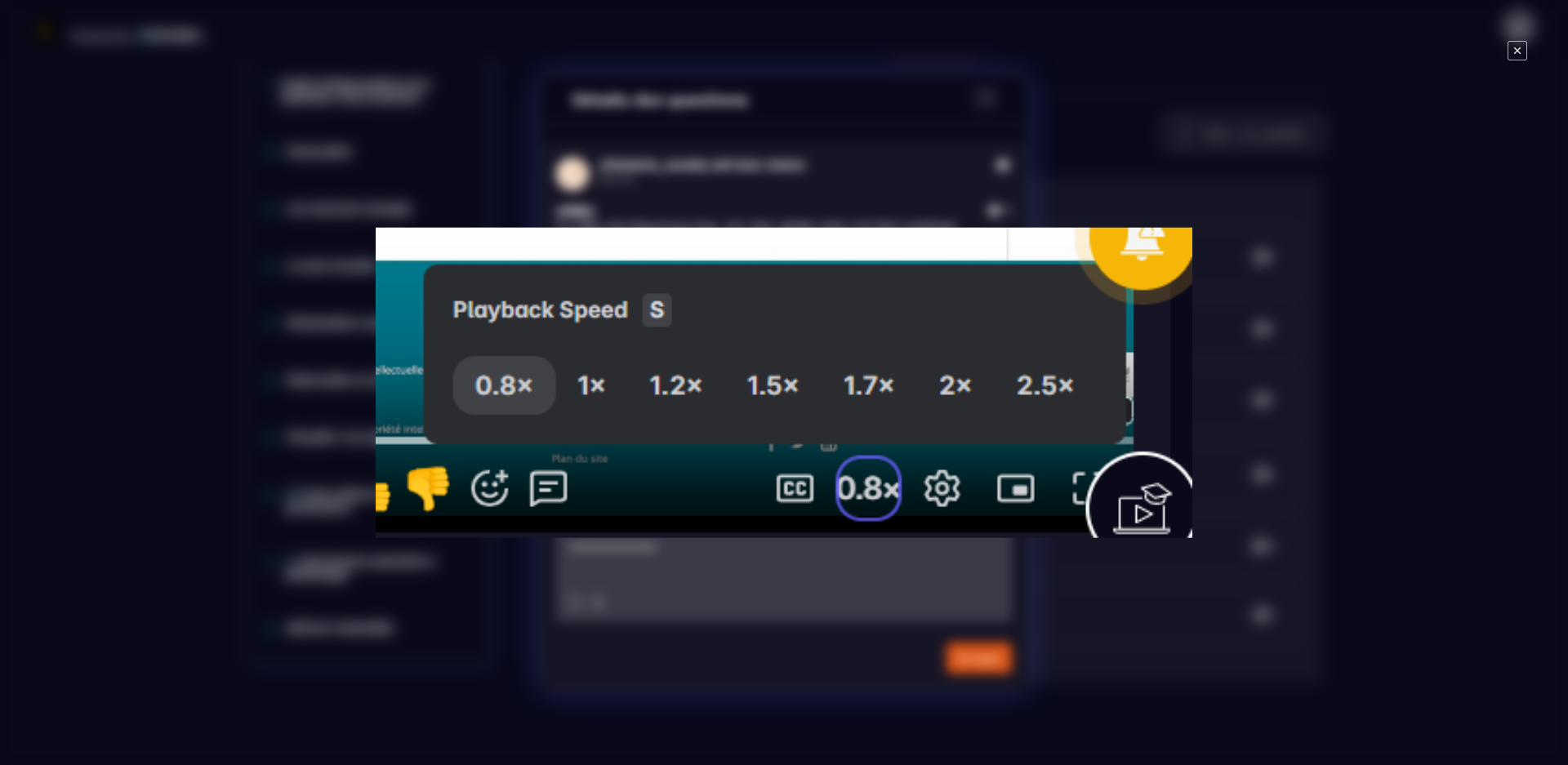
click at [1514, 47] on icon "Modal window" at bounding box center [1517, 50] width 20 height 20
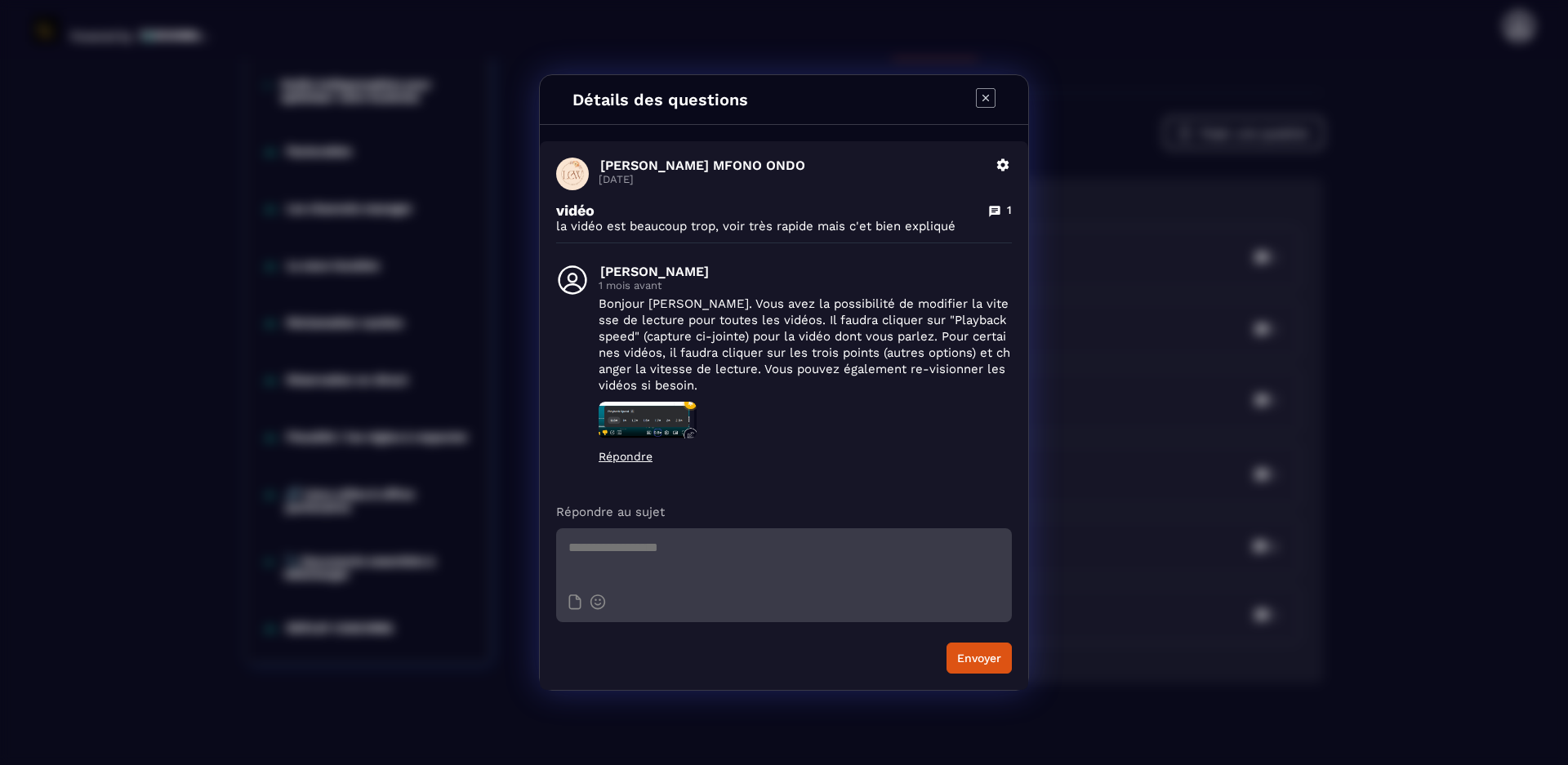
click at [984, 93] on icon "Modal window" at bounding box center [985, 97] width 20 height 20
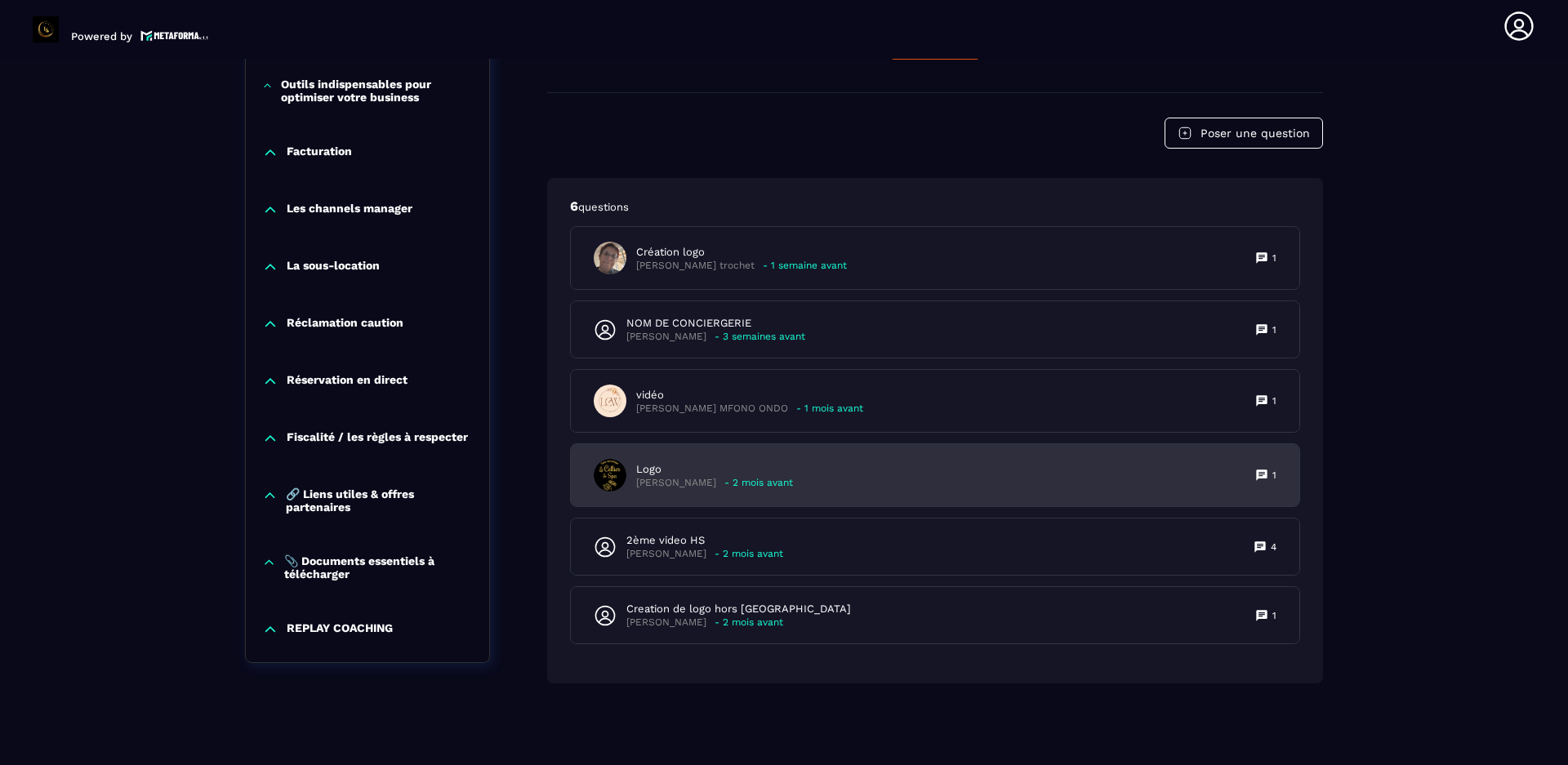
click at [1266, 475] on icon at bounding box center [1261, 475] width 10 height 10
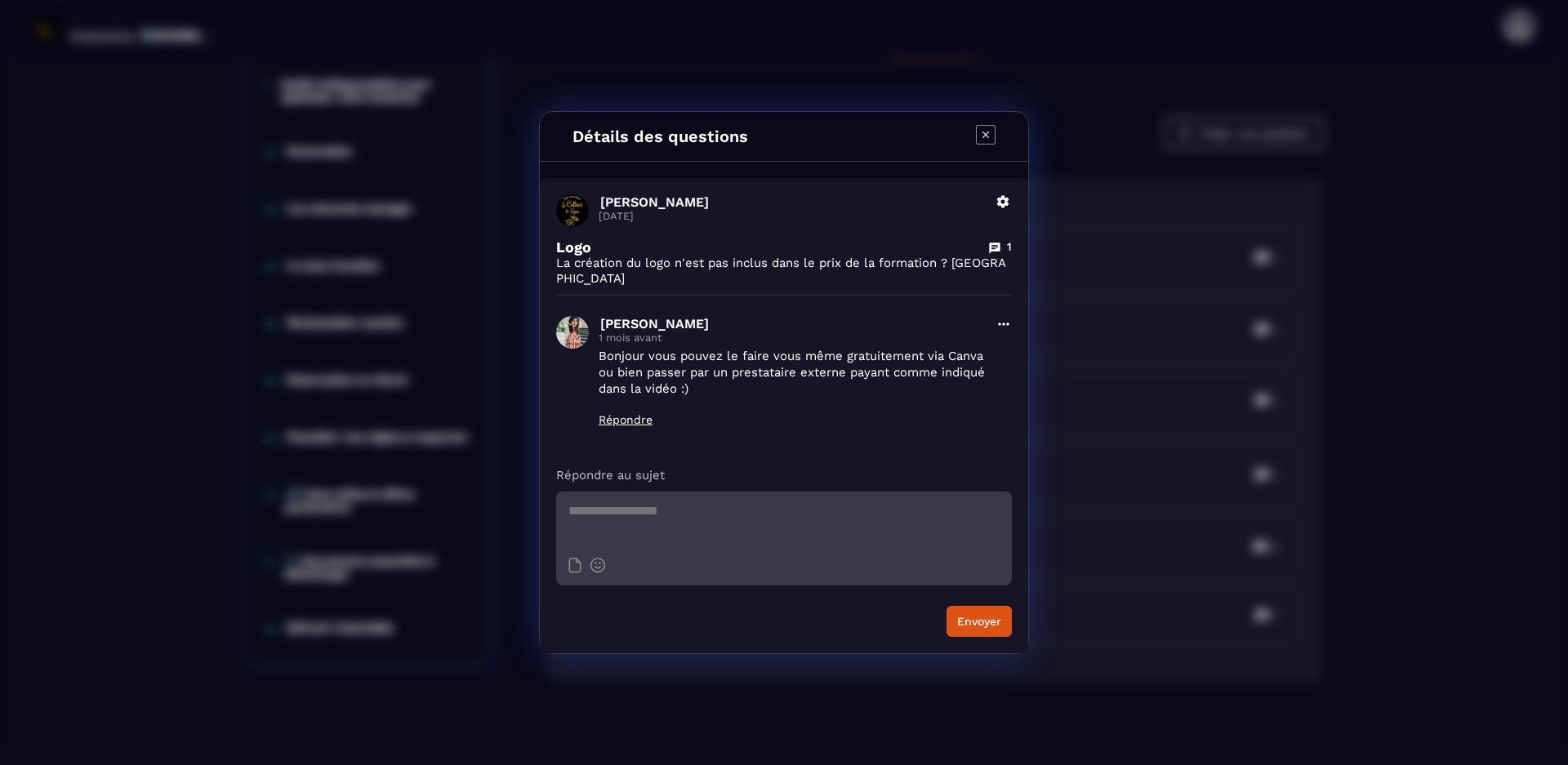
click at [990, 136] on icon "Modal window" at bounding box center [985, 135] width 20 height 20
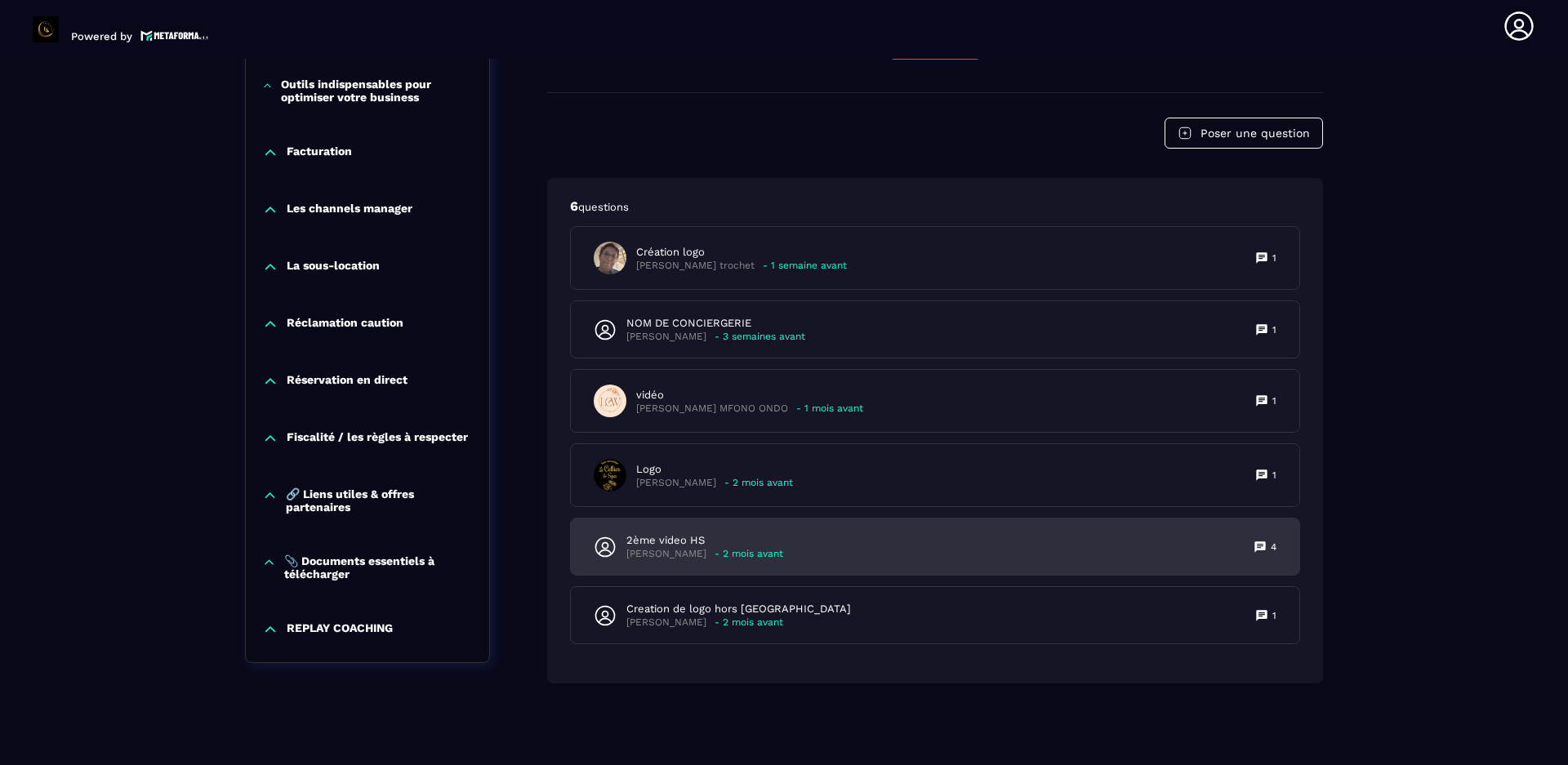
click at [1262, 542] on icon at bounding box center [1259, 545] width 10 height 10
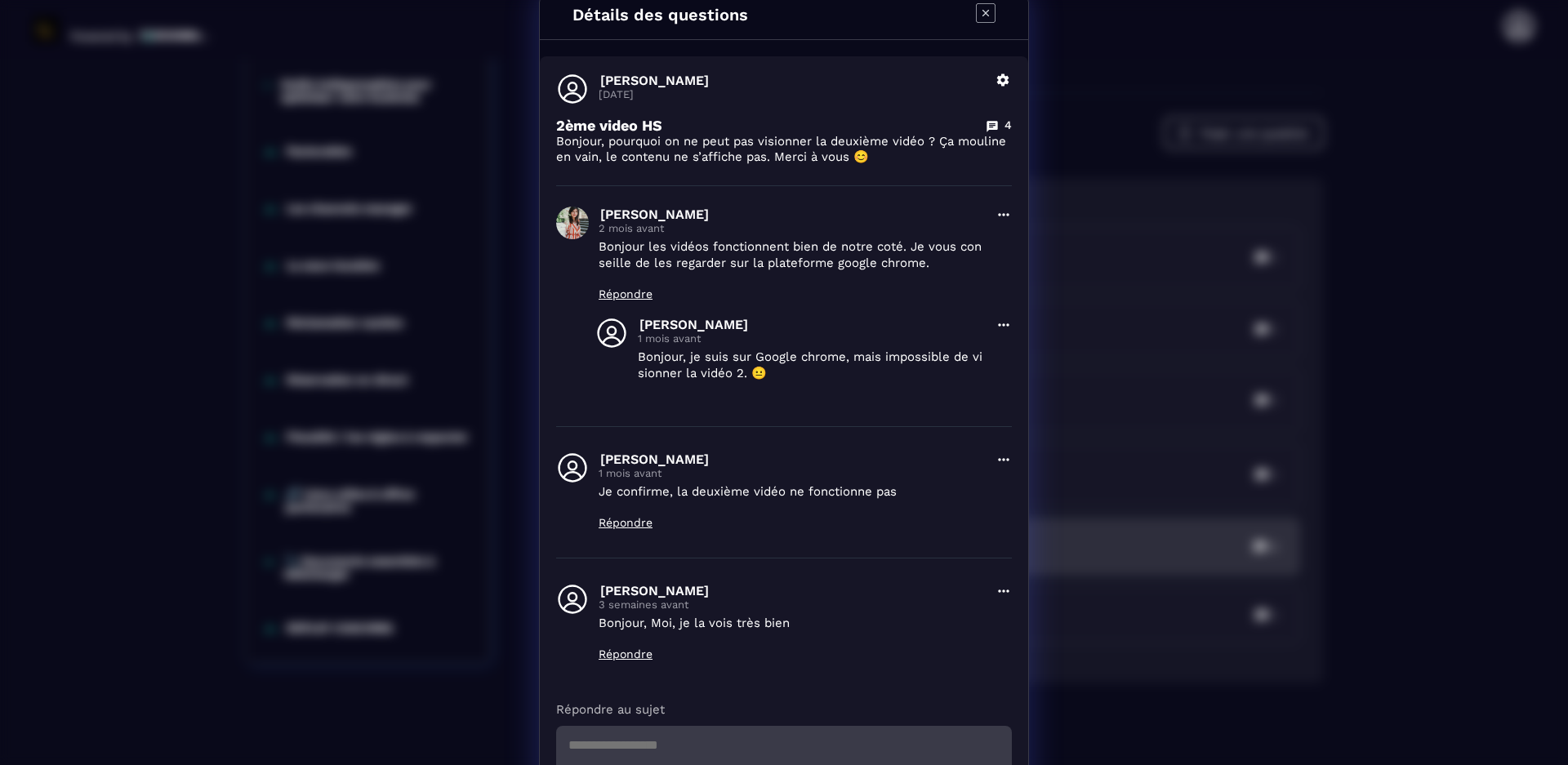
scroll to position [0, 0]
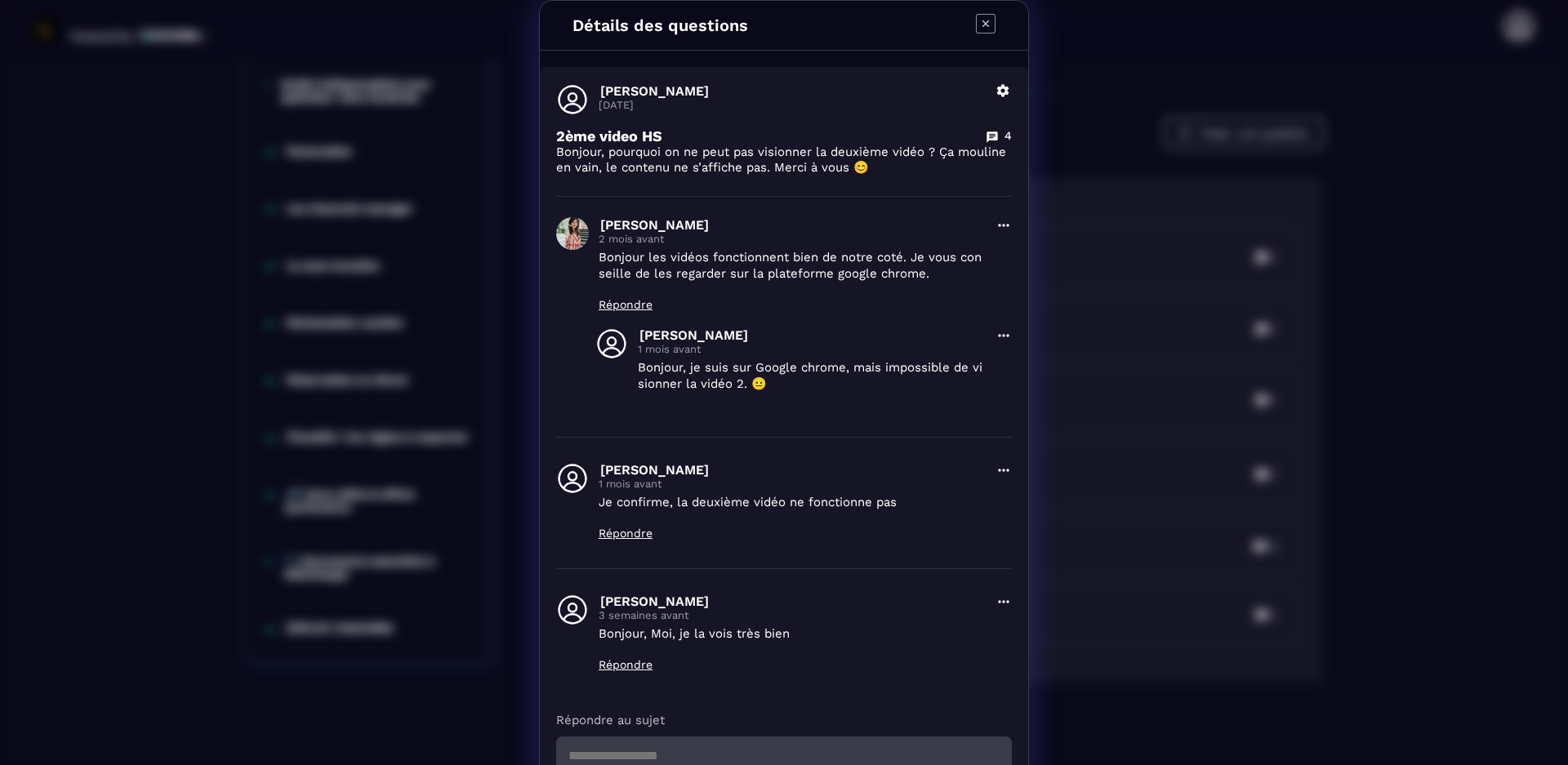
click at [978, 22] on icon "Modal window" at bounding box center [985, 23] width 20 height 20
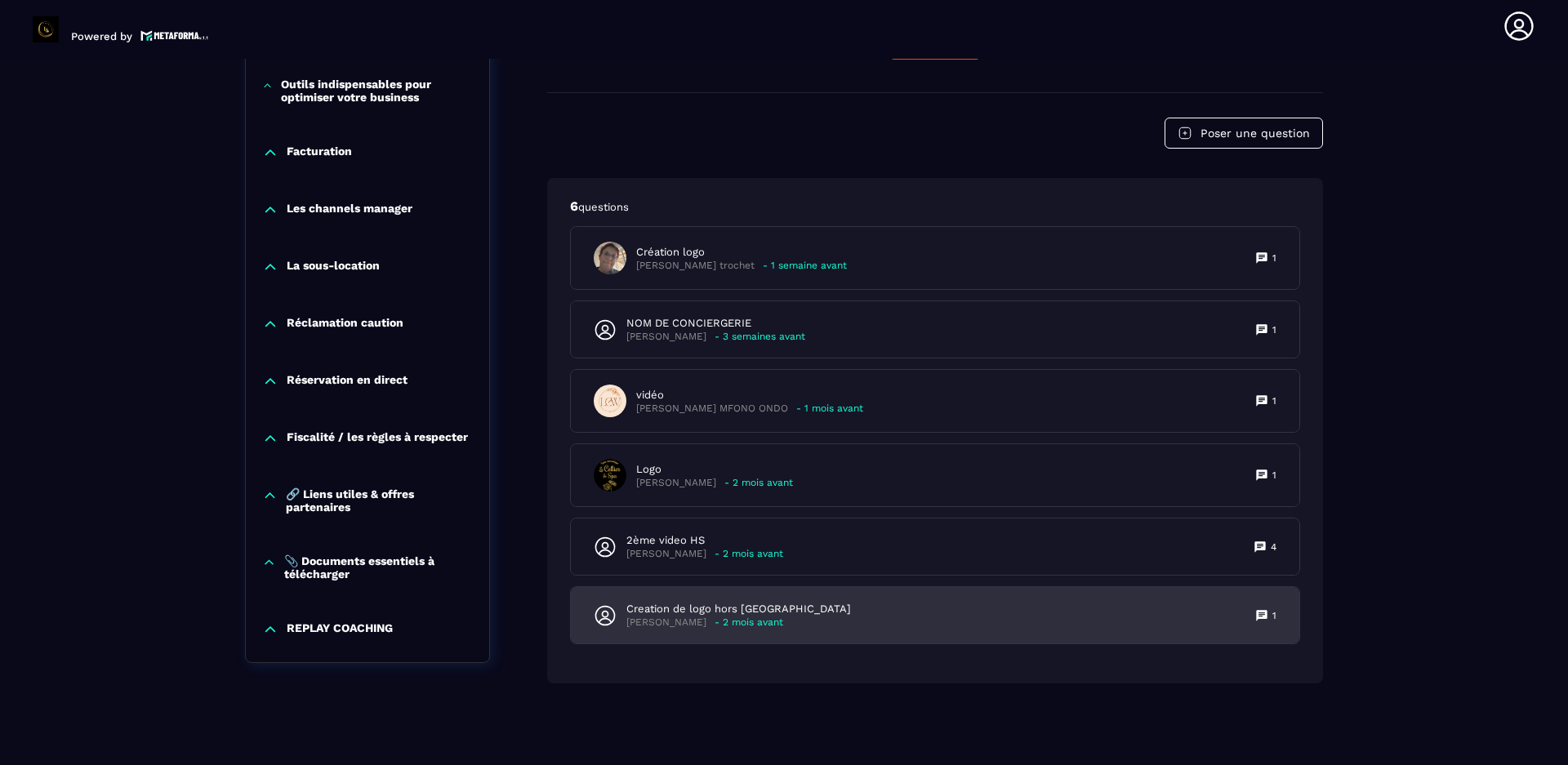
click at [1260, 615] on icon at bounding box center [1262, 616] width 13 height 13
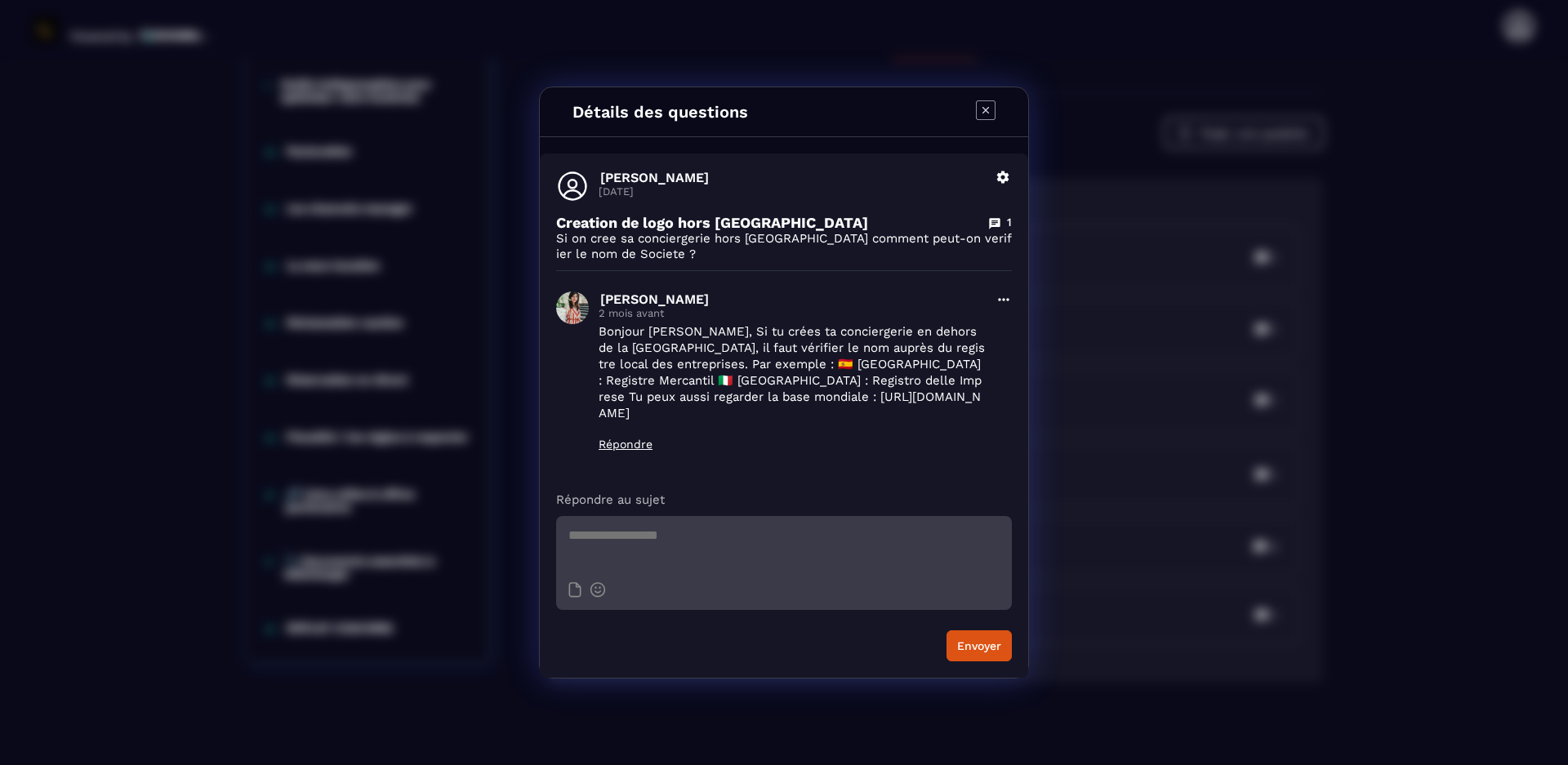
click at [981, 109] on icon "Modal window" at bounding box center [985, 109] width 20 height 20
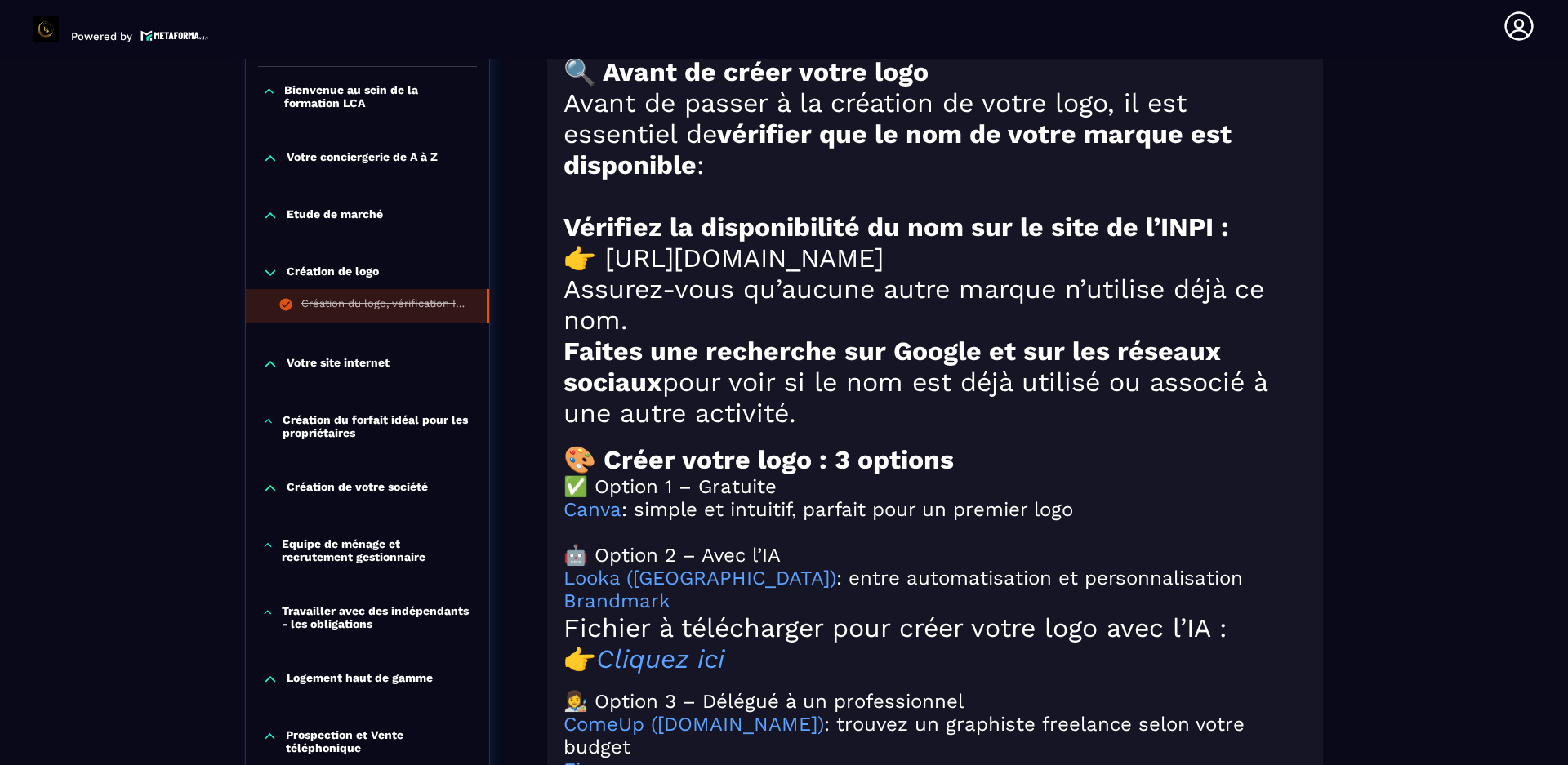
scroll to position [1327, 0]
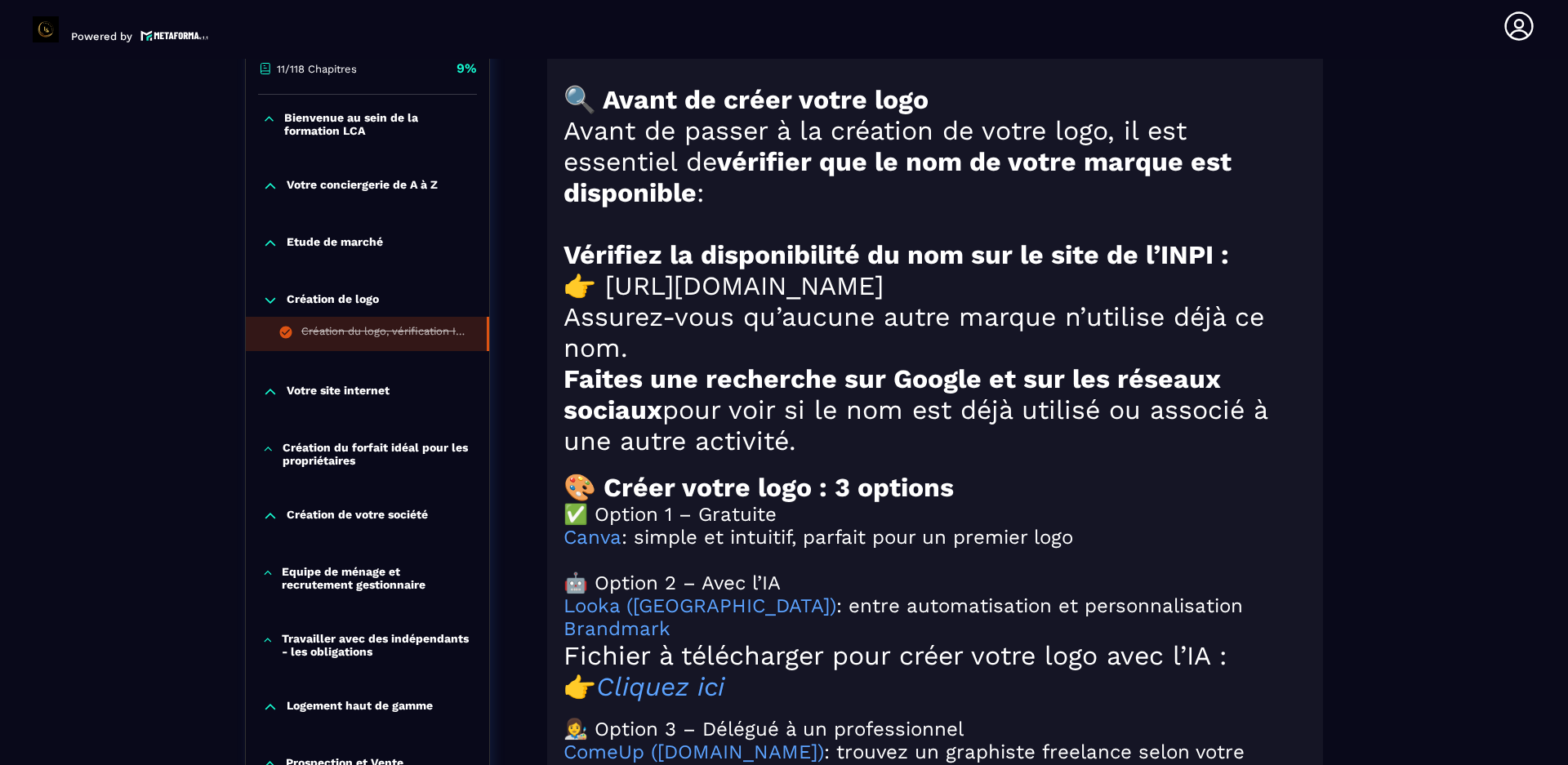
click at [328, 392] on p "Votre site internet" at bounding box center [338, 391] width 103 height 16
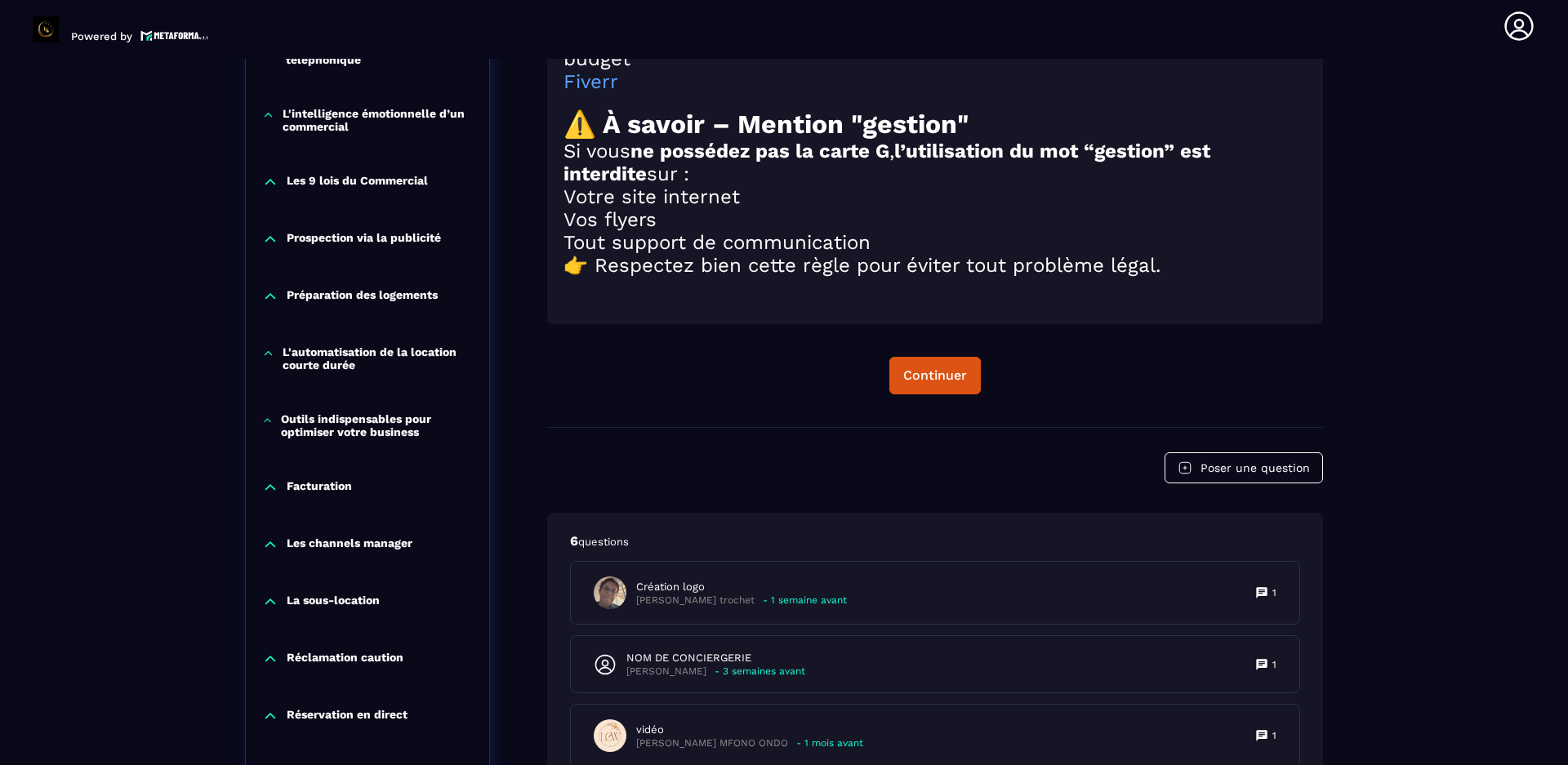
scroll to position [1980, 0]
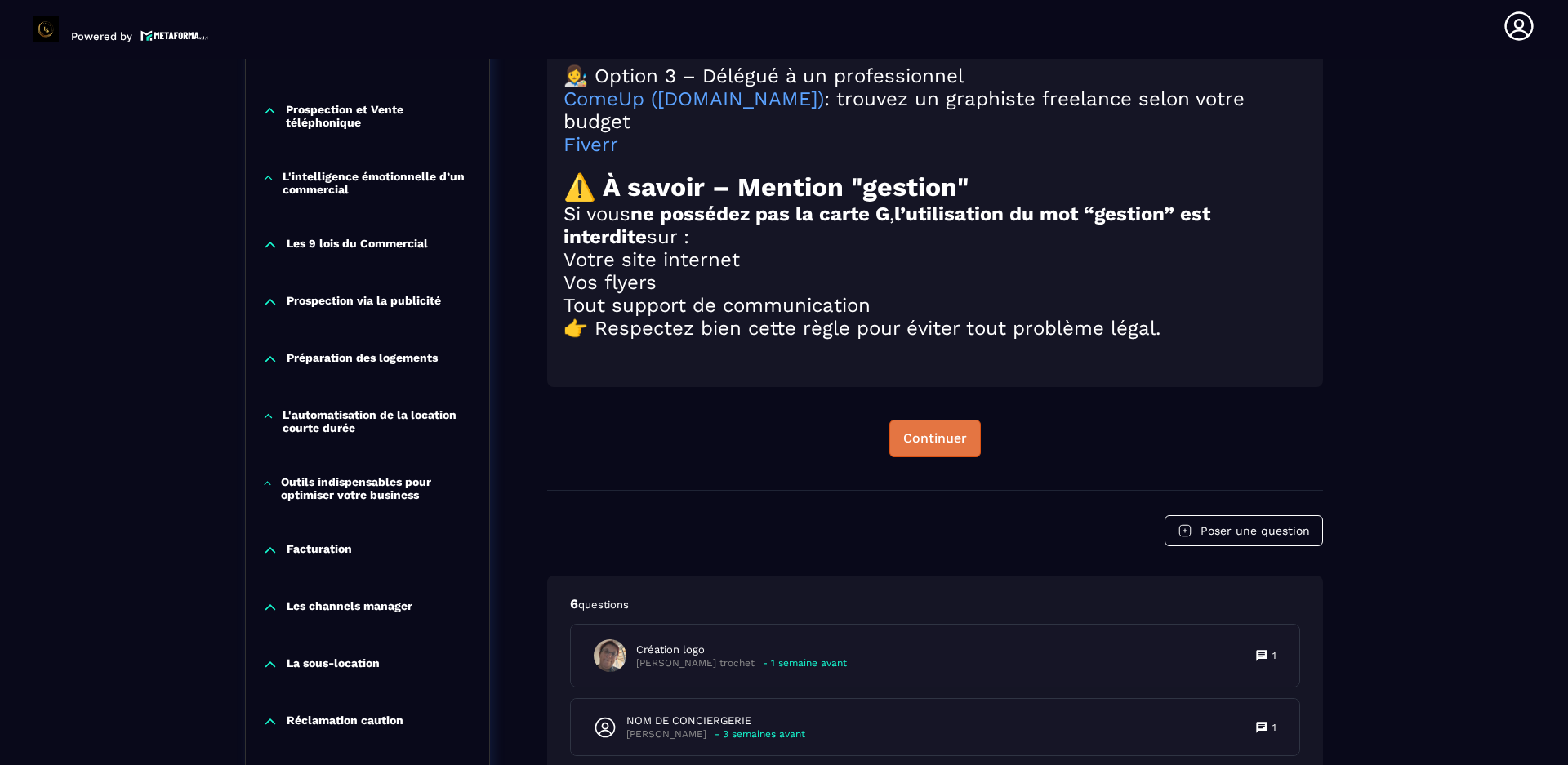
click at [935, 446] on div "Continuer" at bounding box center [935, 438] width 64 height 16
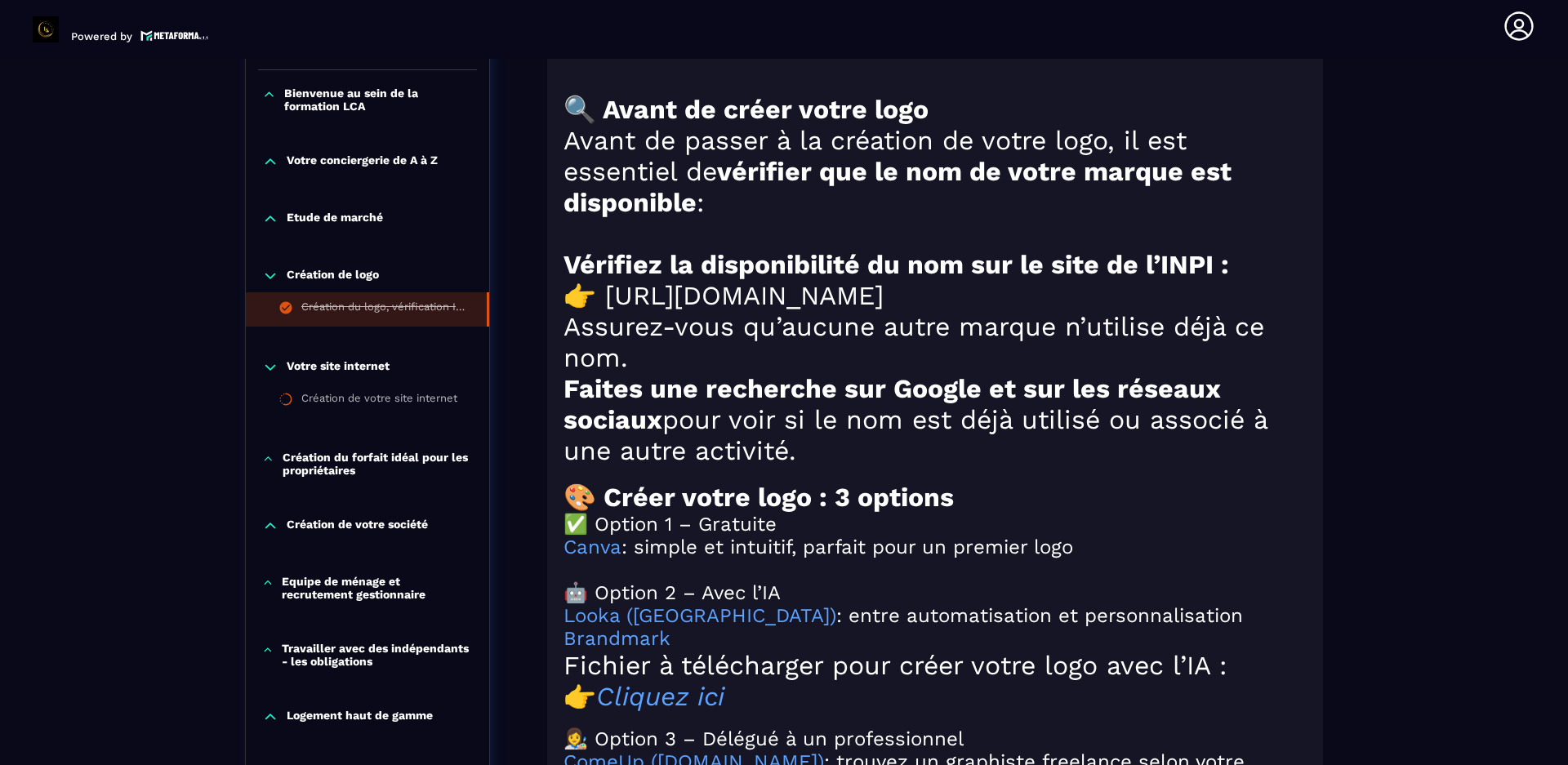
scroll to position [1246, 0]
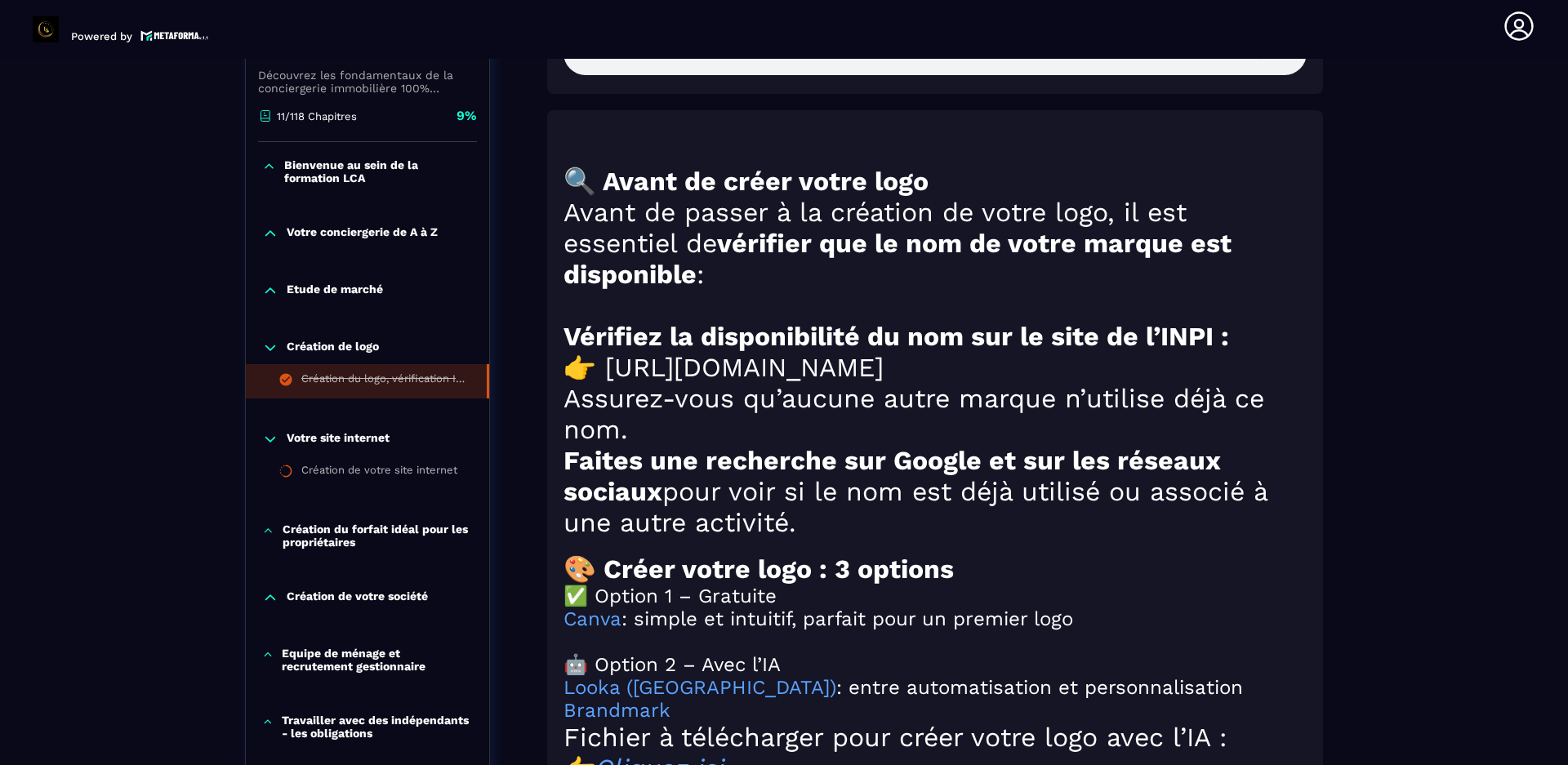
click at [269, 444] on icon at bounding box center [270, 438] width 16 height 16
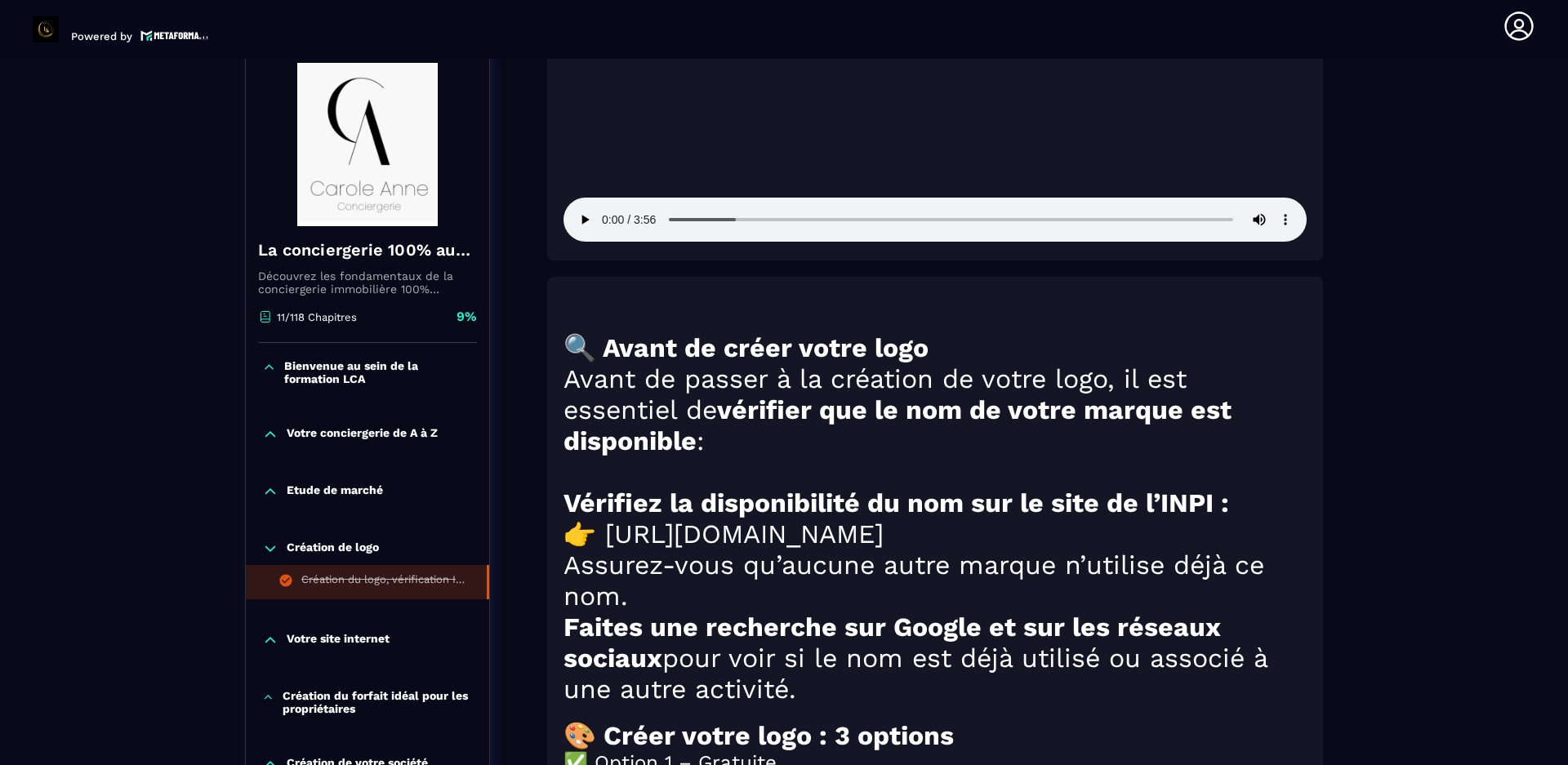
scroll to position [1000, 0]
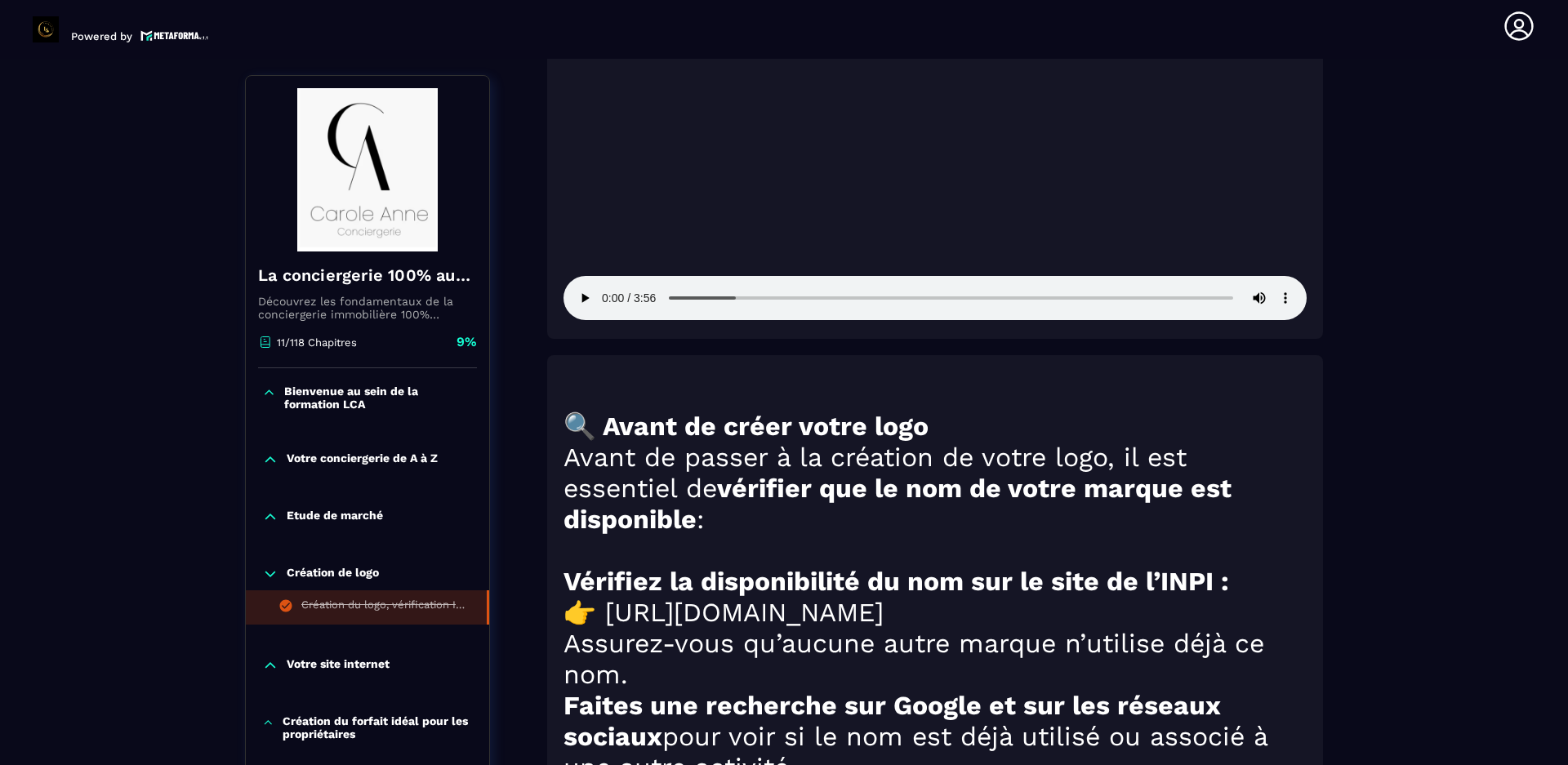
click at [264, 390] on icon at bounding box center [269, 392] width 14 height 16
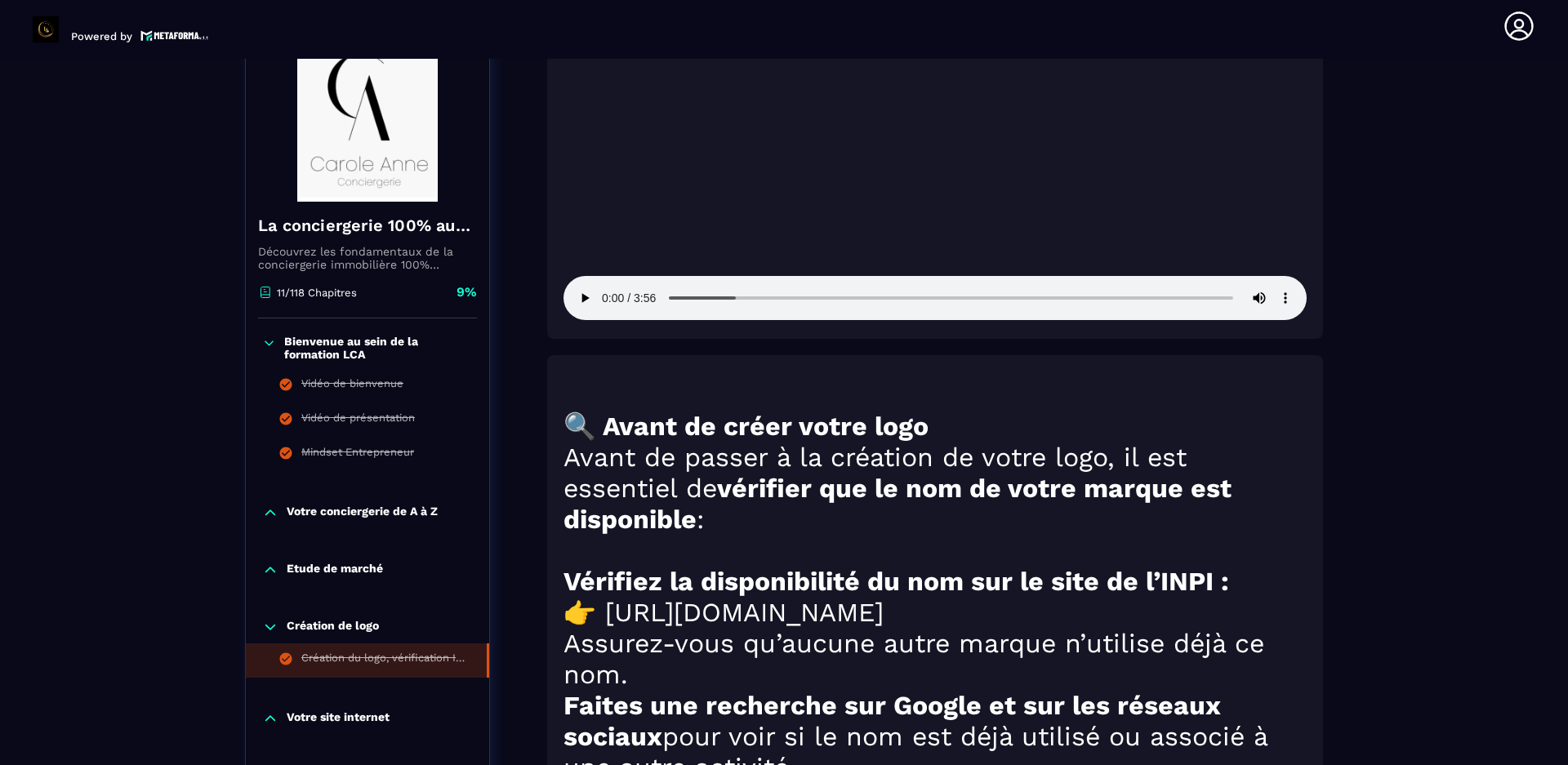
click at [268, 515] on icon at bounding box center [270, 512] width 9 height 5
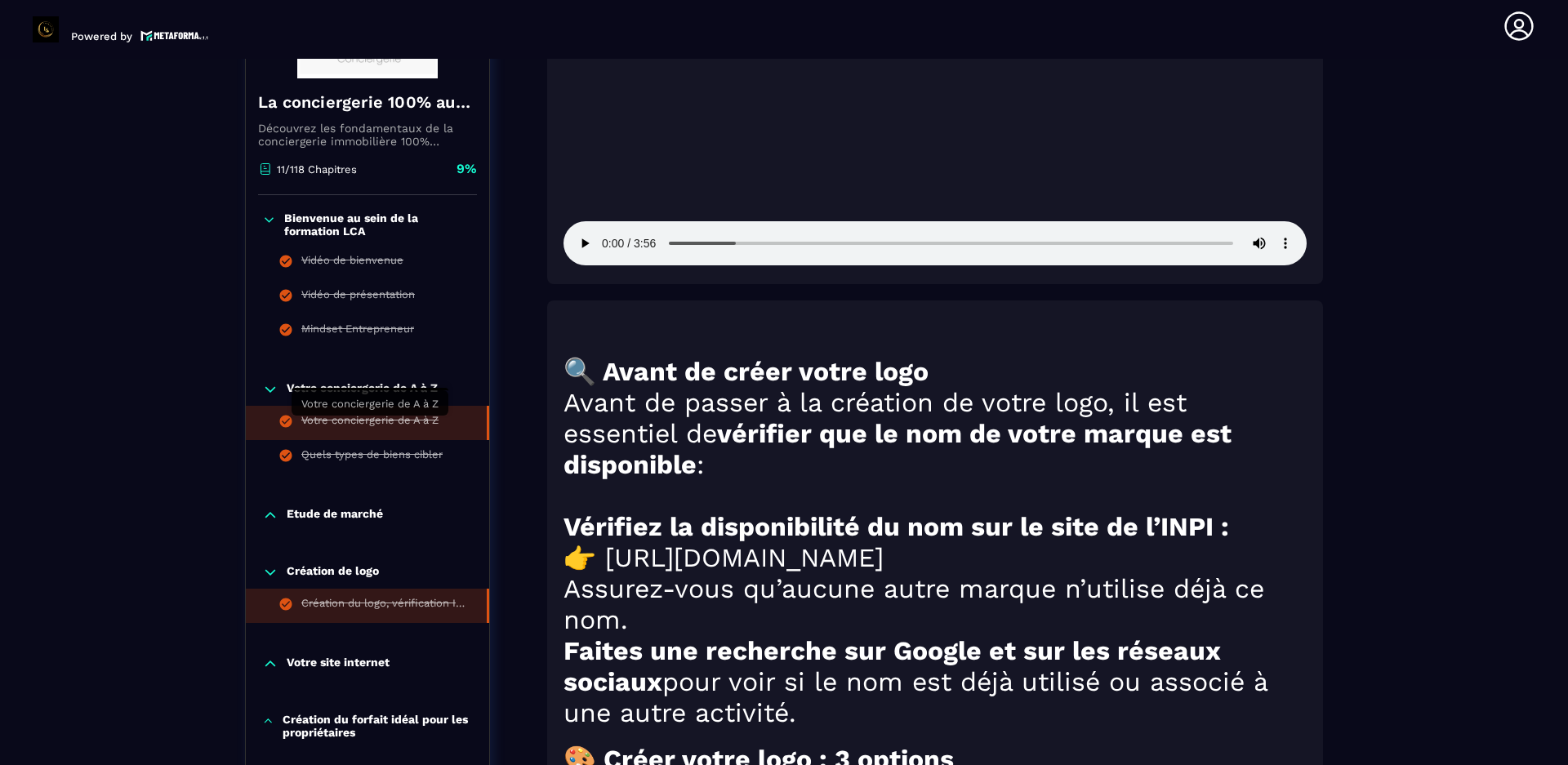
scroll to position [1246, 0]
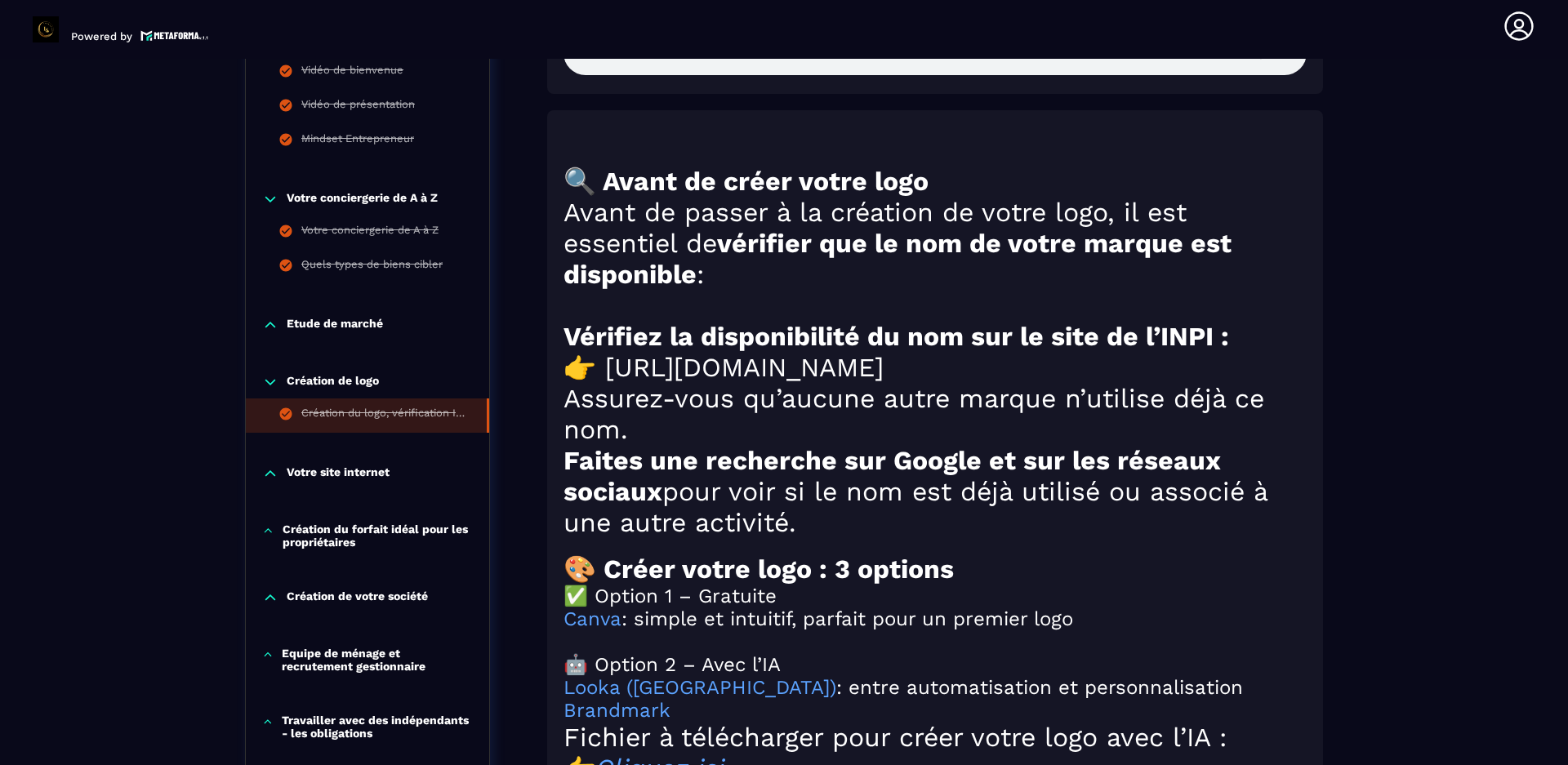
click at [269, 333] on icon at bounding box center [270, 324] width 16 height 16
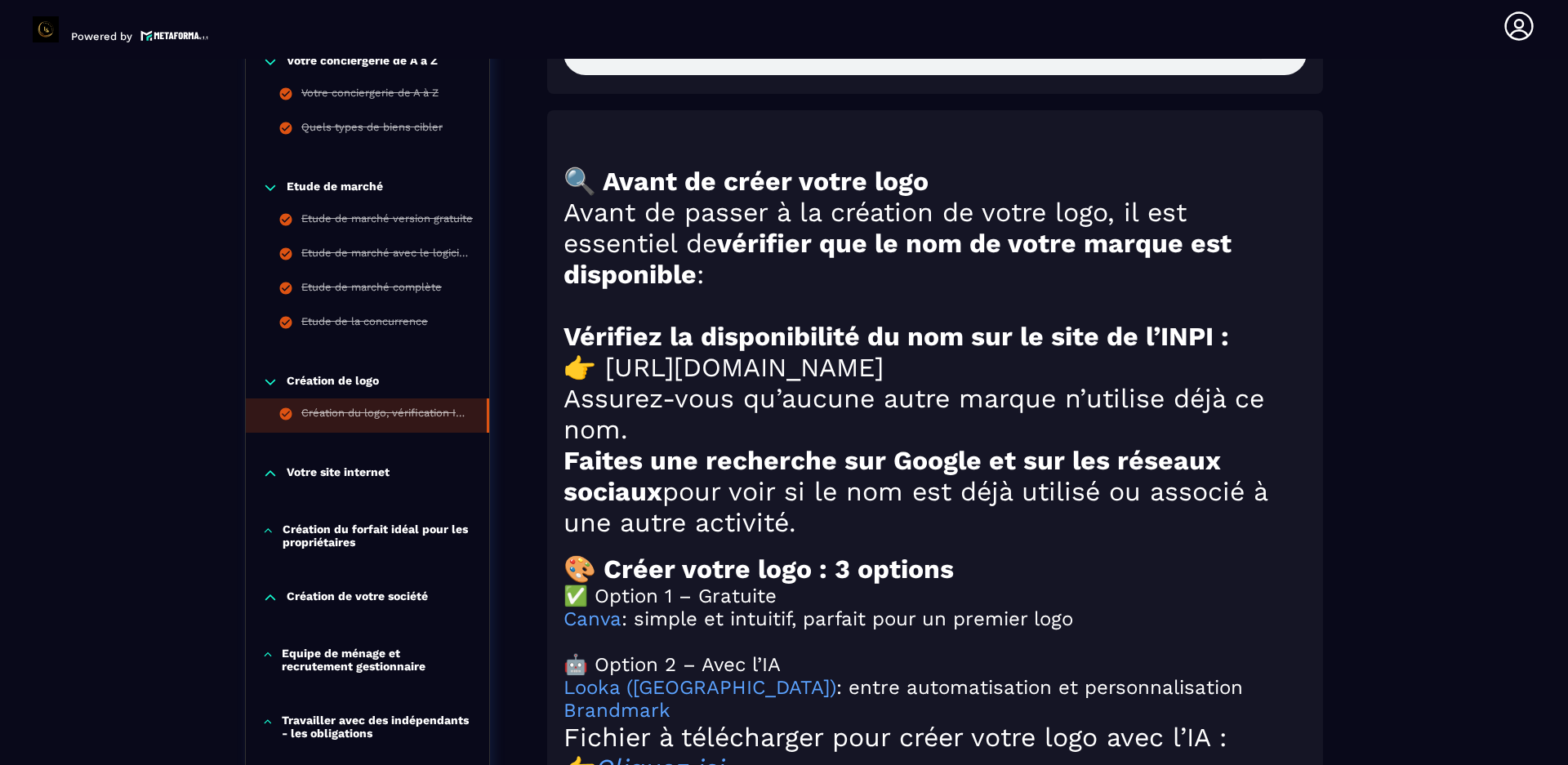
click at [269, 385] on icon at bounding box center [270, 381] width 9 height 5
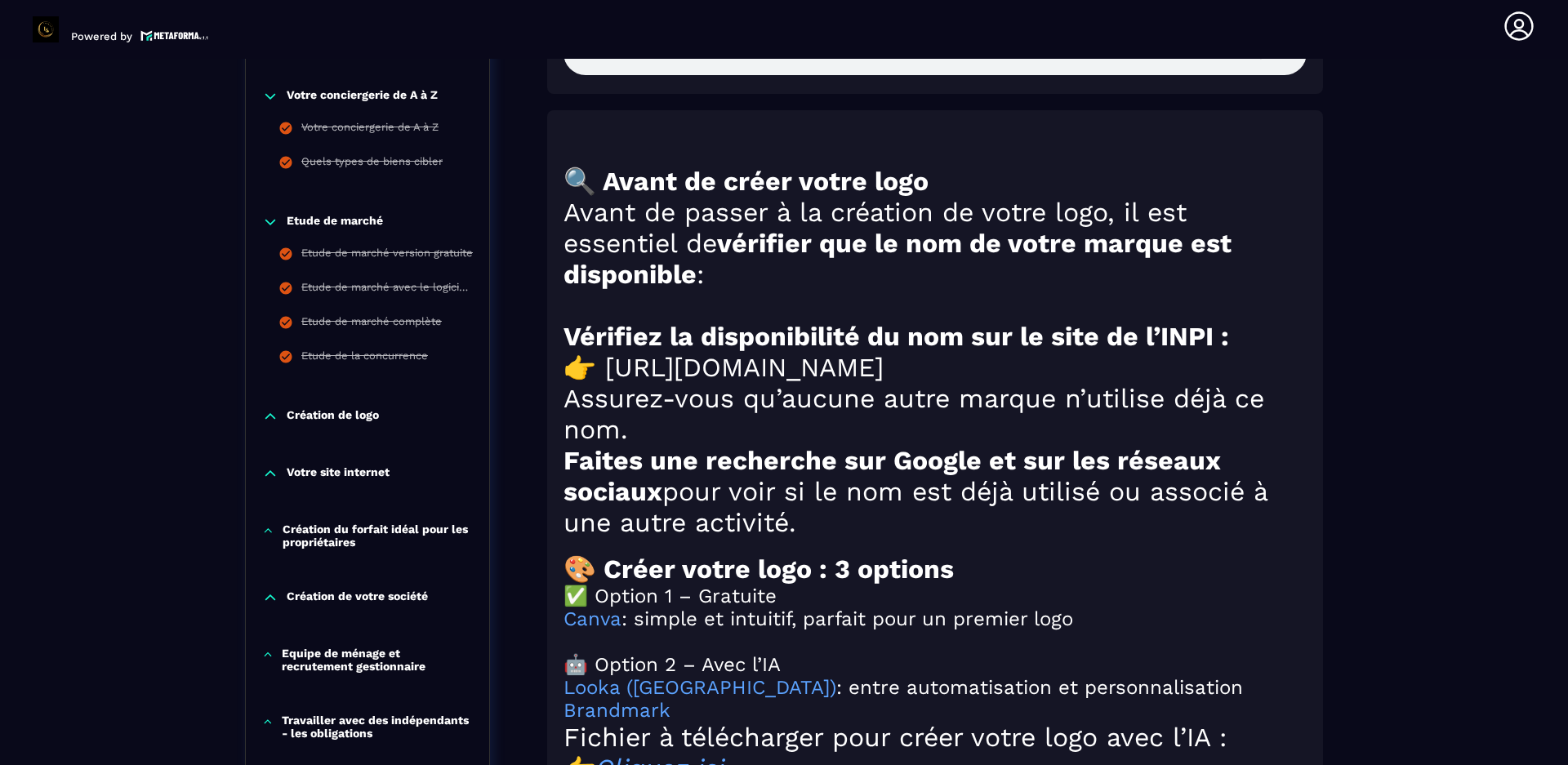
click at [269, 419] on icon at bounding box center [270, 416] width 16 height 16
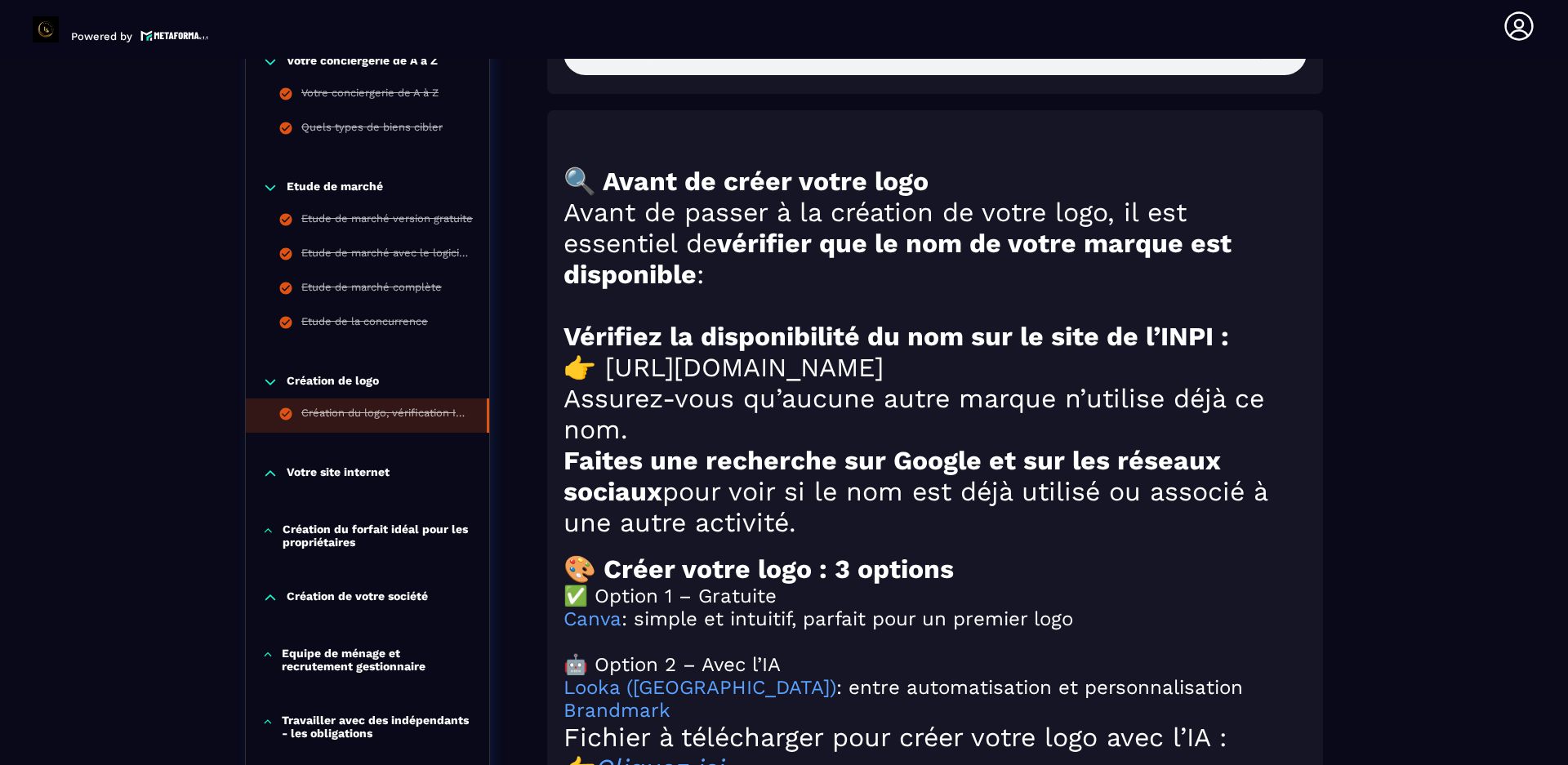
click at [277, 481] on icon at bounding box center [270, 473] width 16 height 16
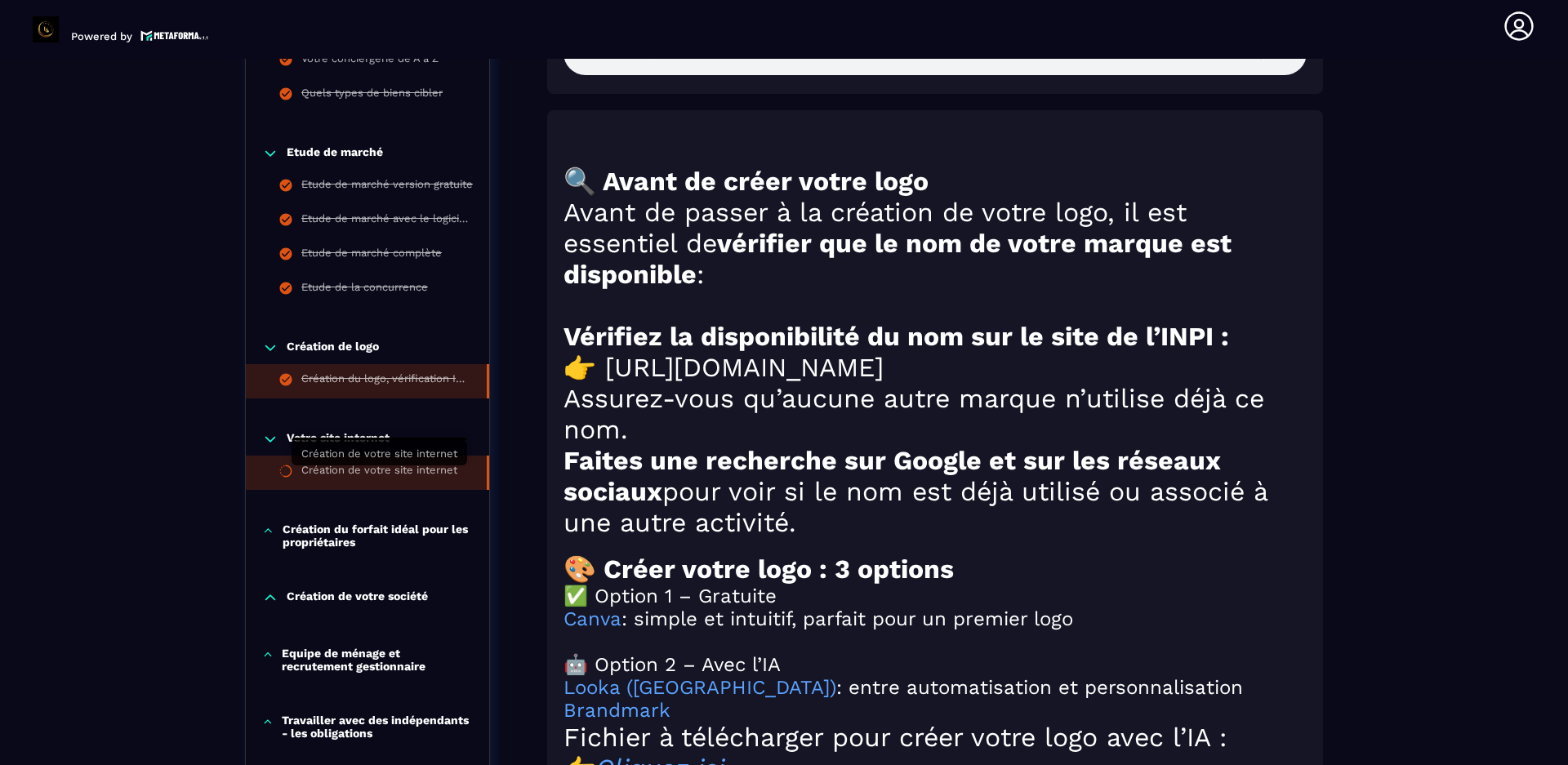
click at [370, 475] on div "Création de votre site internet" at bounding box center [378, 472] width 156 height 18
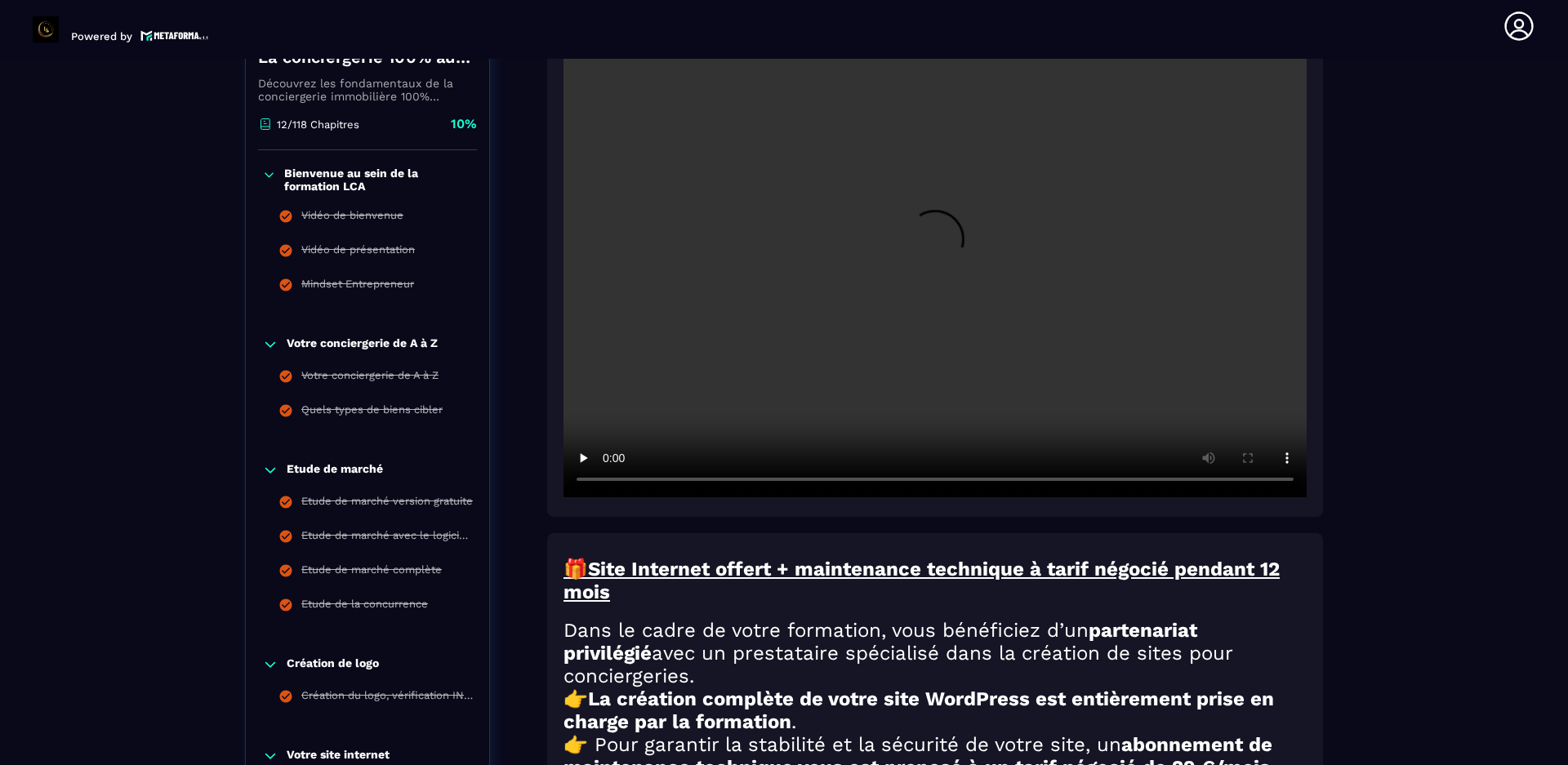
scroll to position [415, 0]
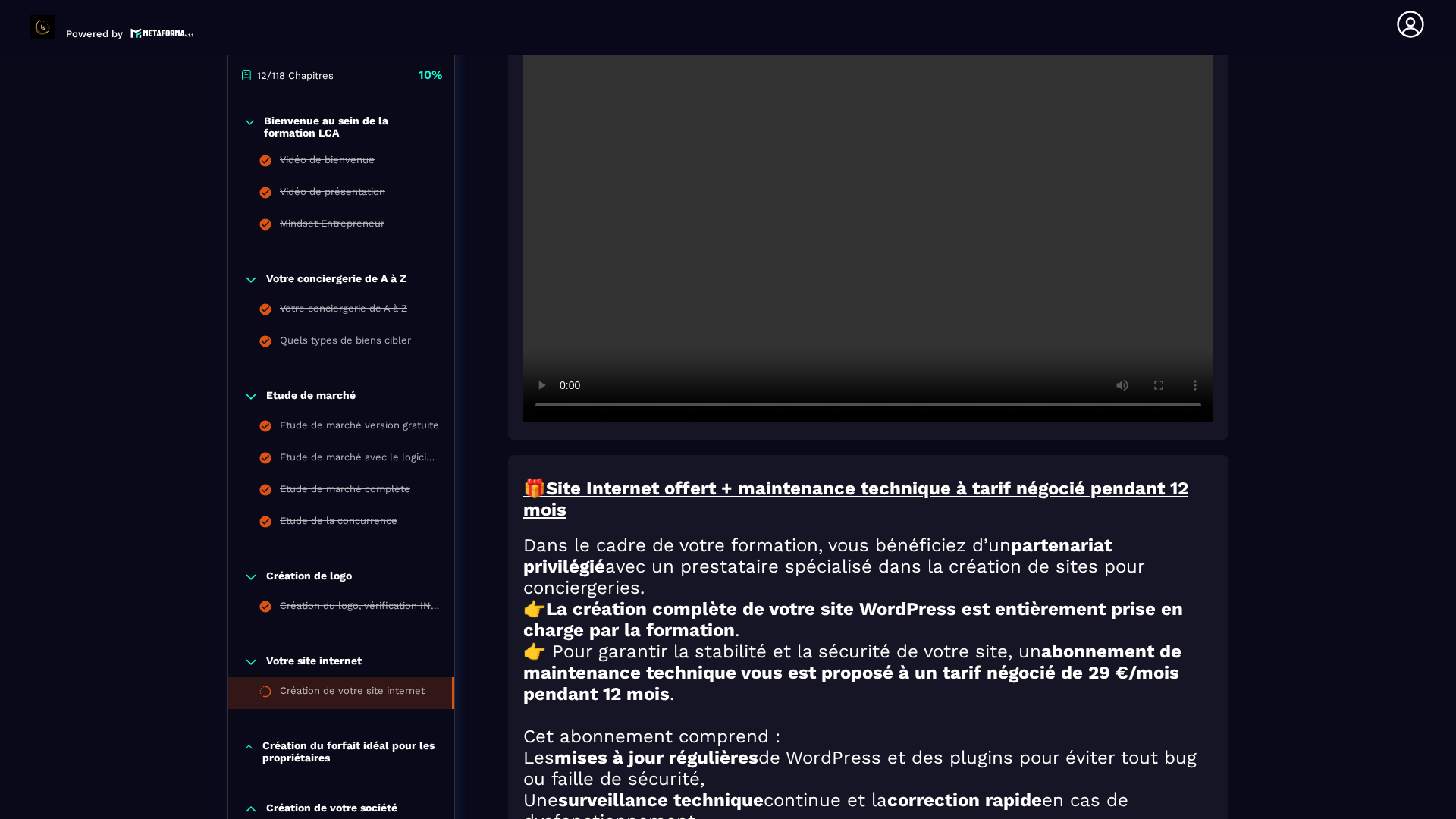
click at [832, 422] on video at bounding box center [868, 191] width 690 height 460
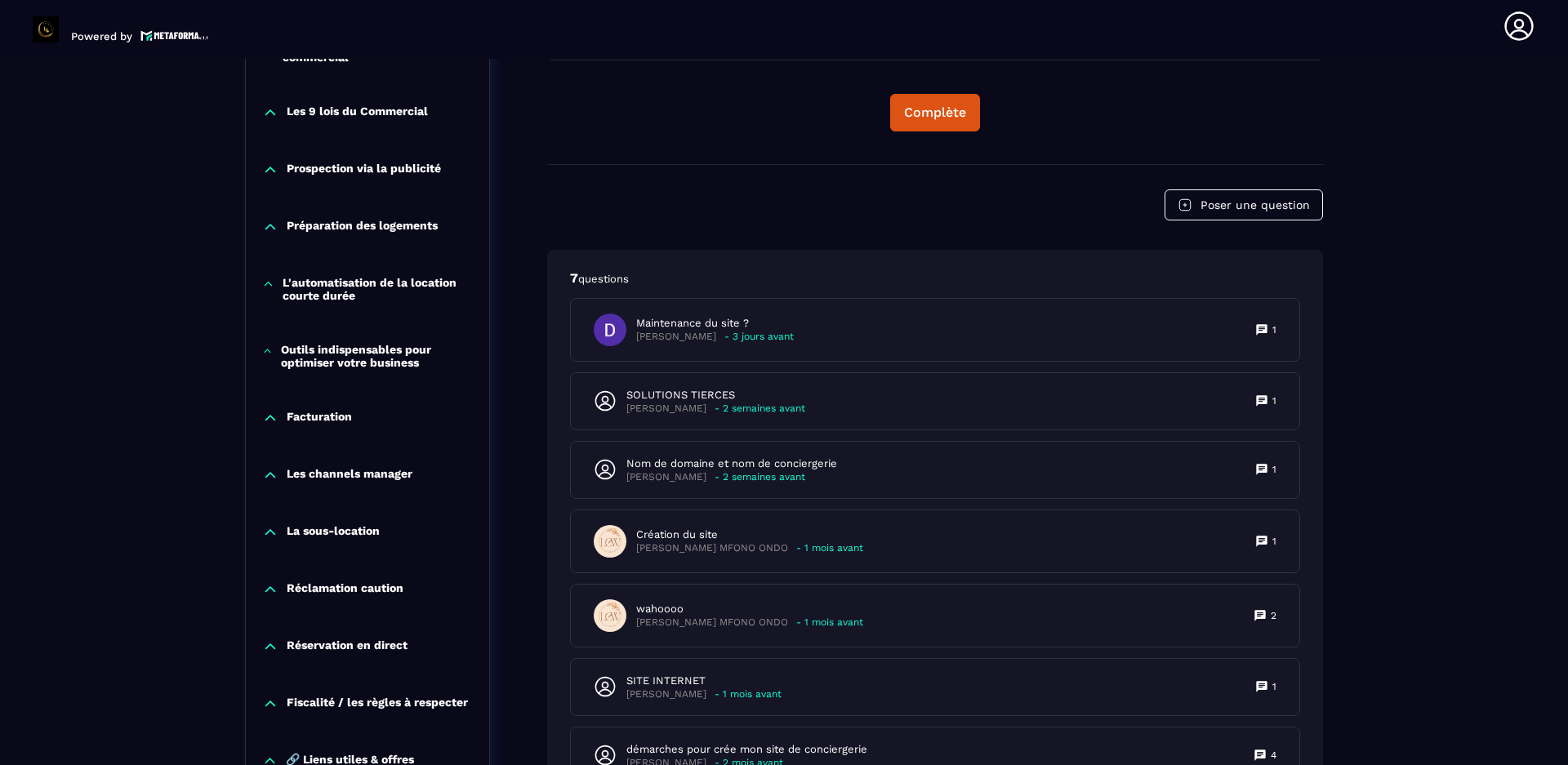
scroll to position [1557, 0]
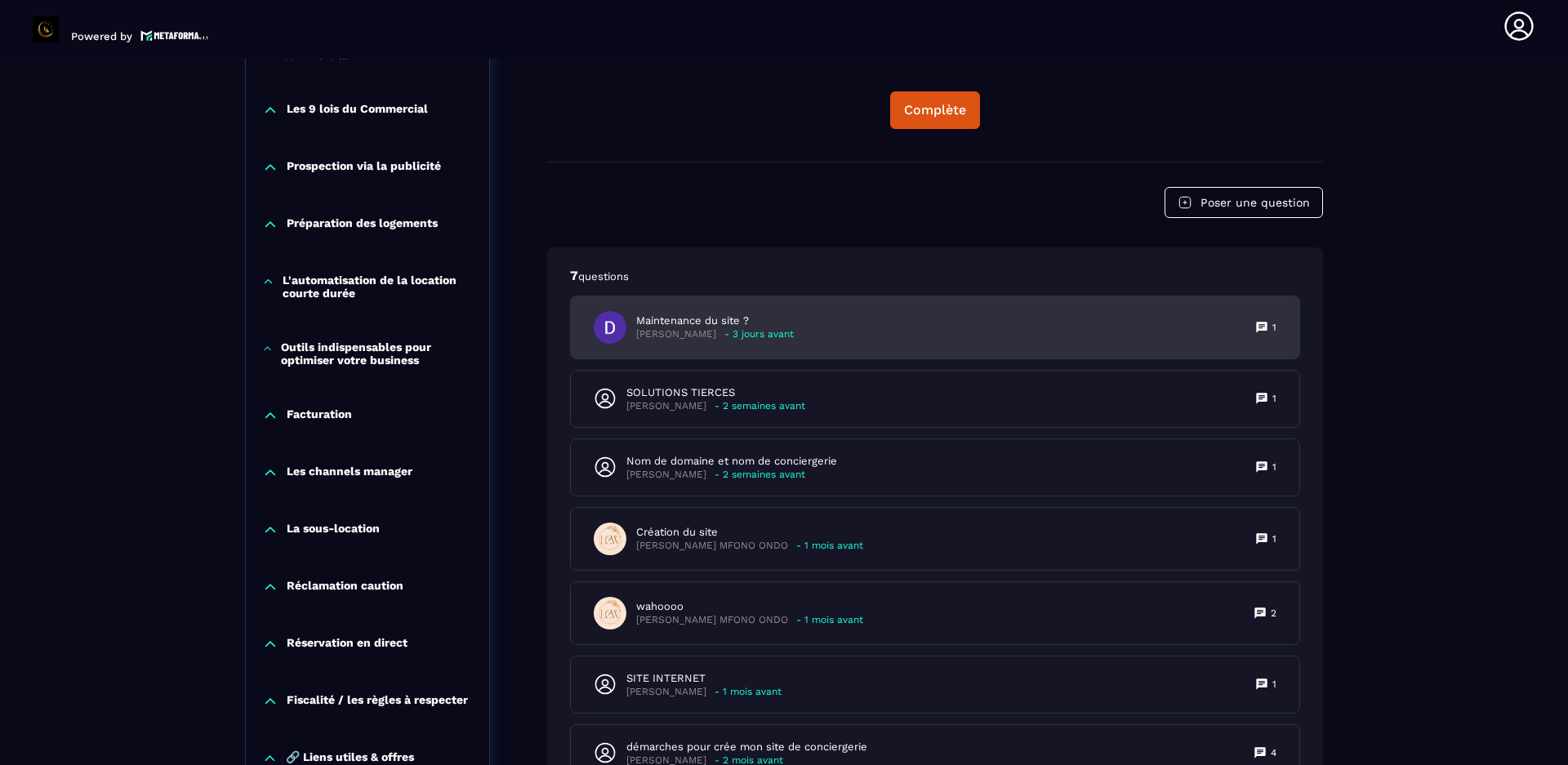
click at [1262, 333] on icon at bounding box center [1261, 326] width 10 height 10
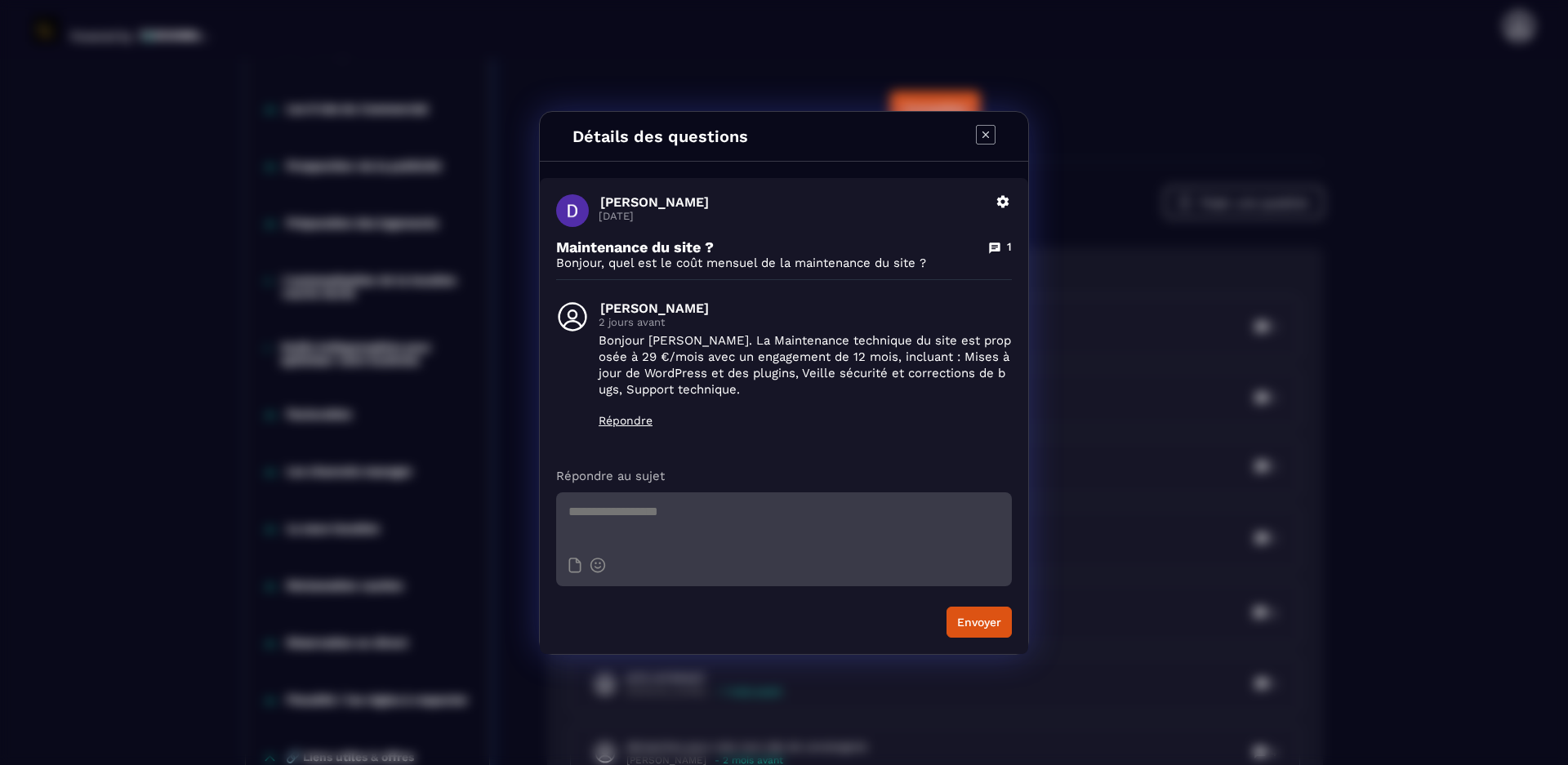
click at [982, 135] on icon "Modal window" at bounding box center [985, 135] width 20 height 20
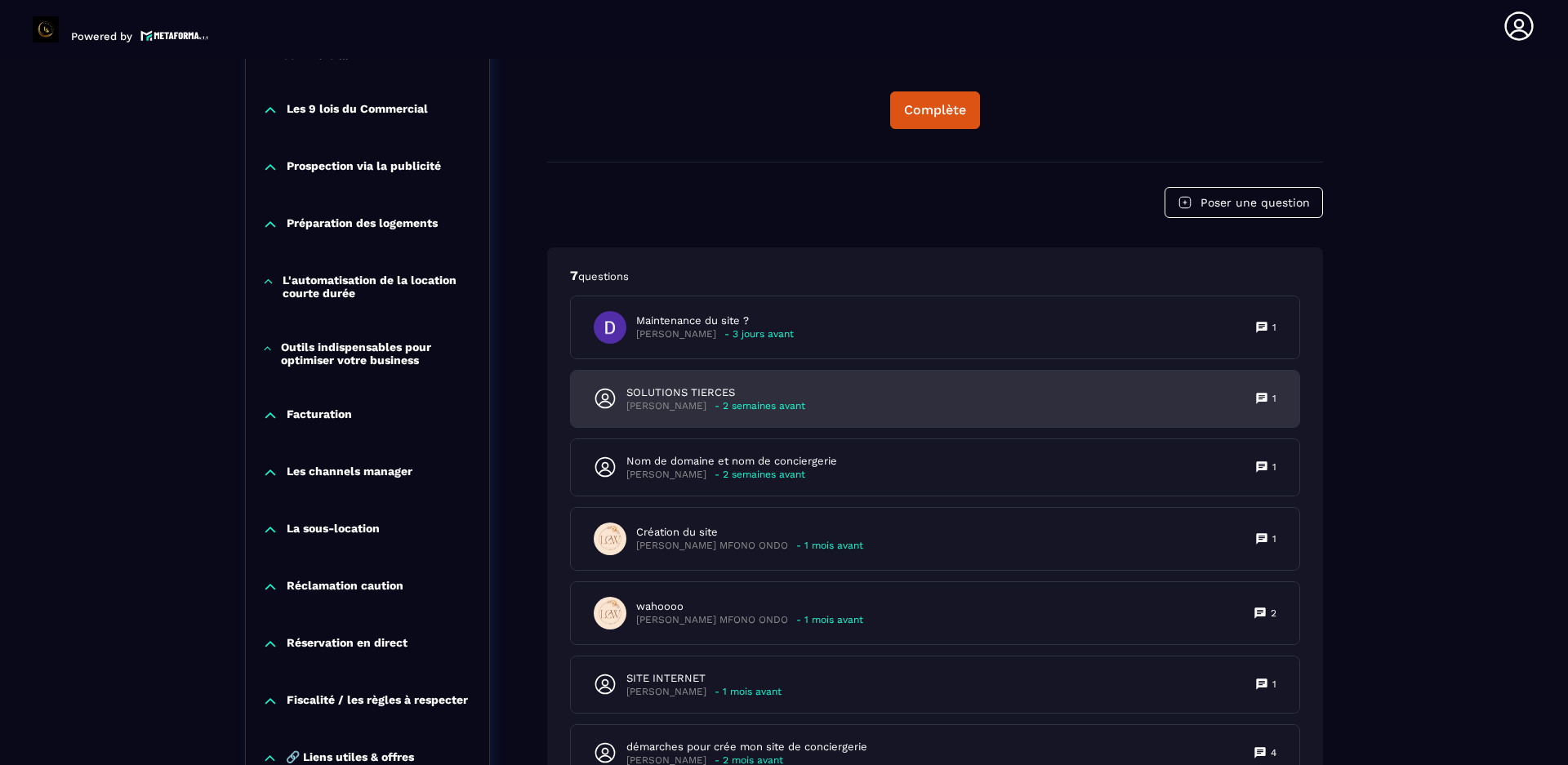
click at [1259, 404] on icon at bounding box center [1261, 397] width 10 height 10
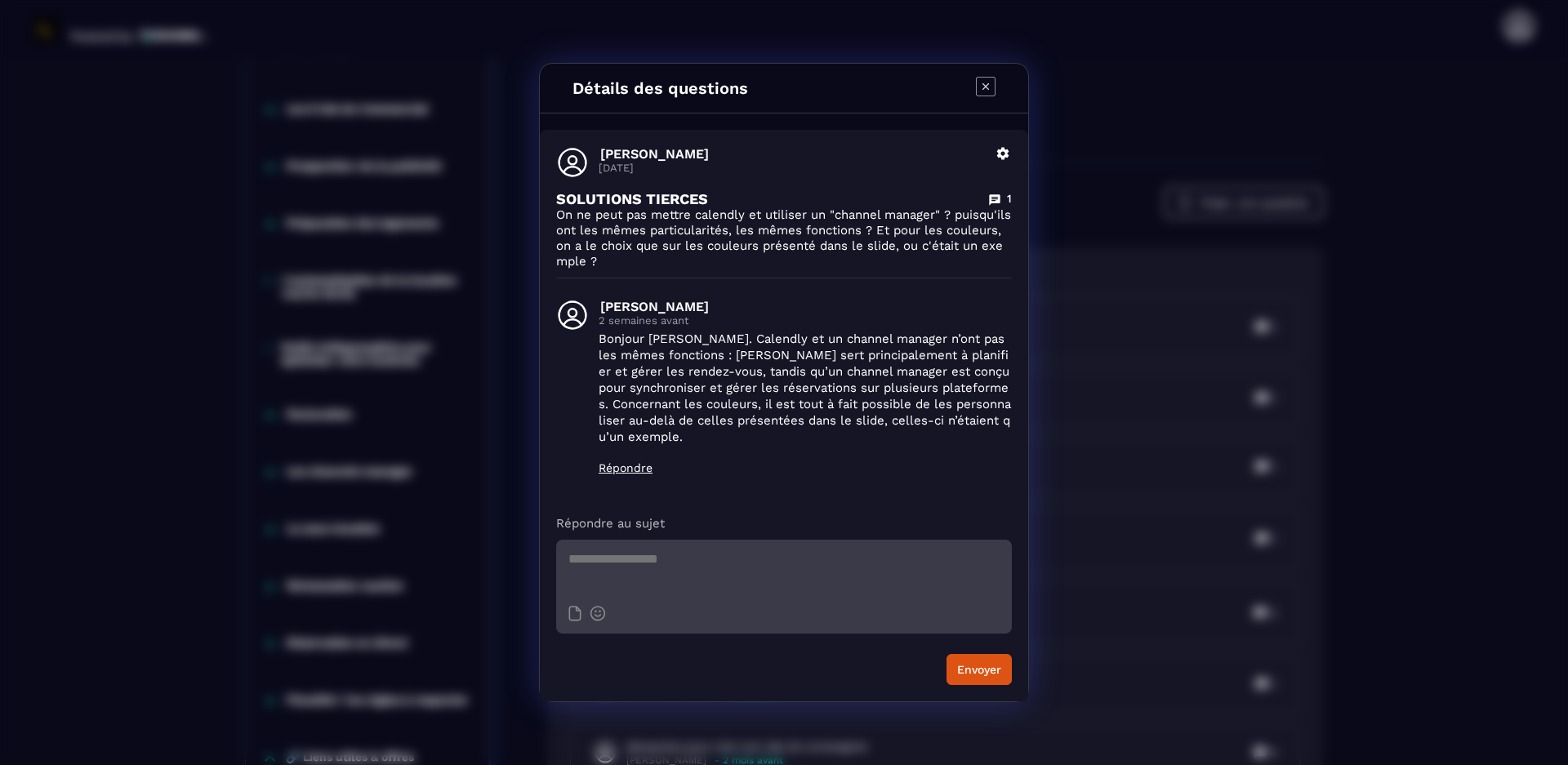
click at [989, 88] on icon "Modal window" at bounding box center [985, 86] width 20 height 20
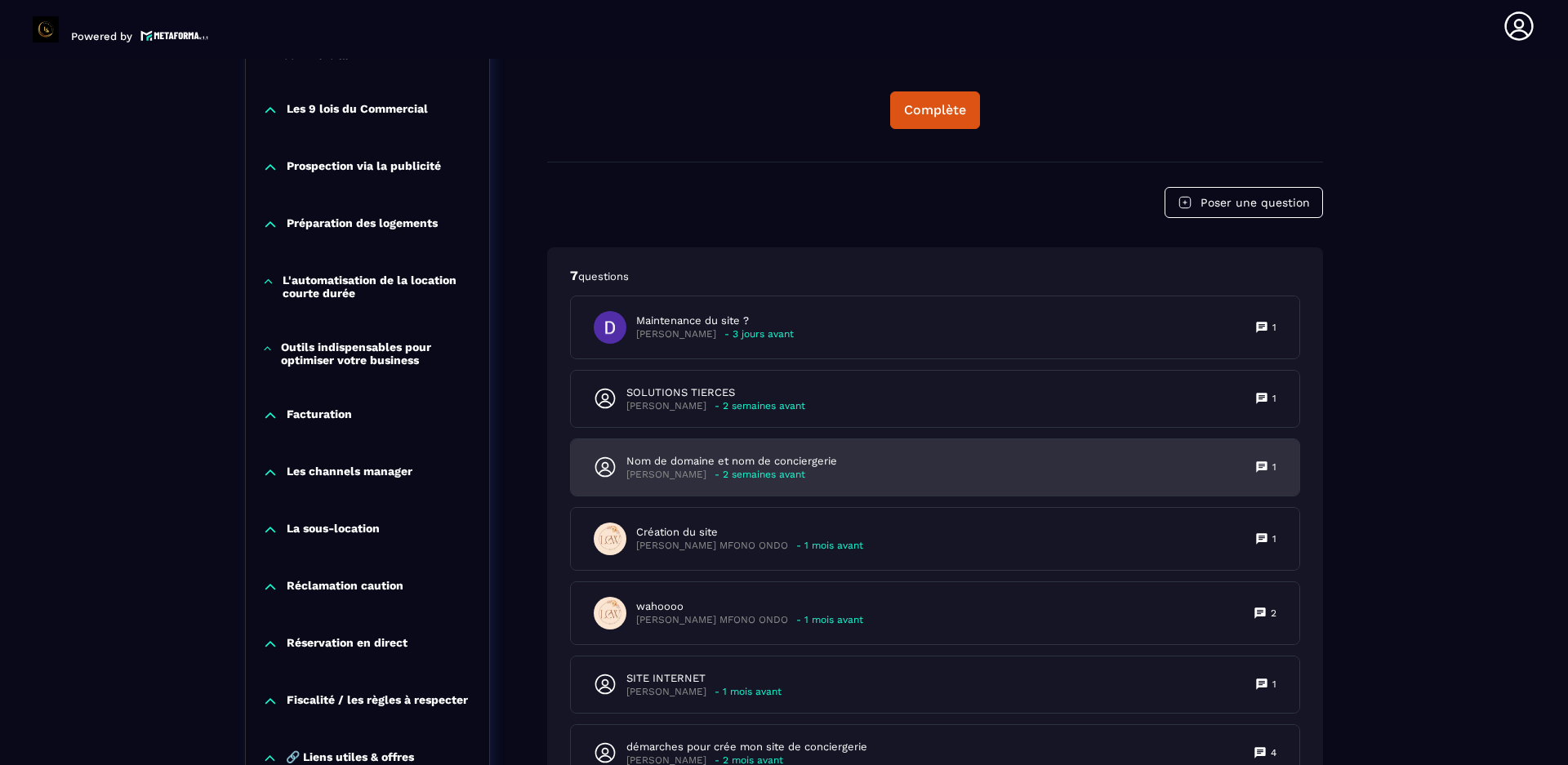
click at [1262, 472] on icon at bounding box center [1261, 466] width 10 height 10
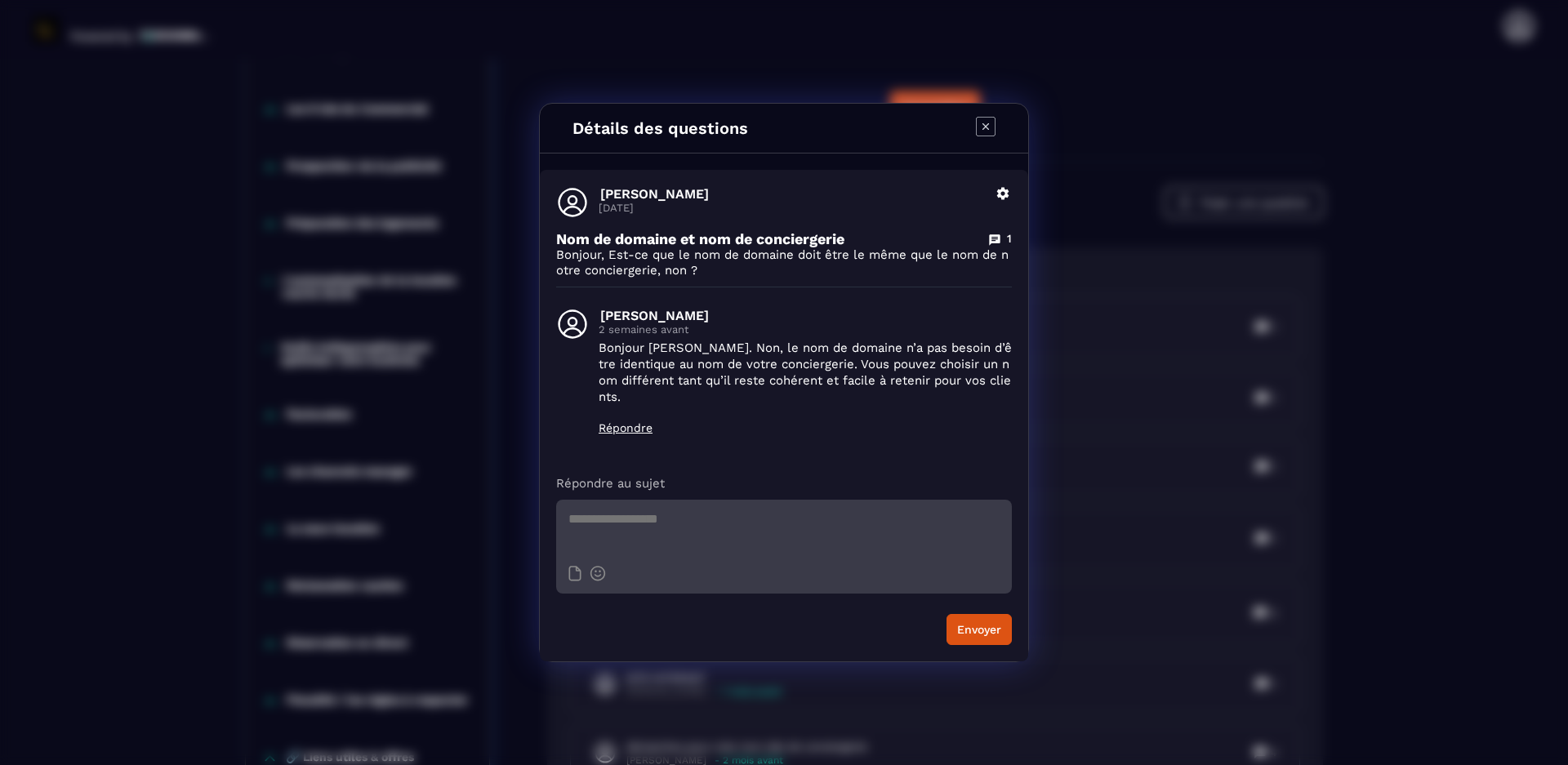
click at [991, 136] on icon "Modal window" at bounding box center [985, 126] width 20 height 20
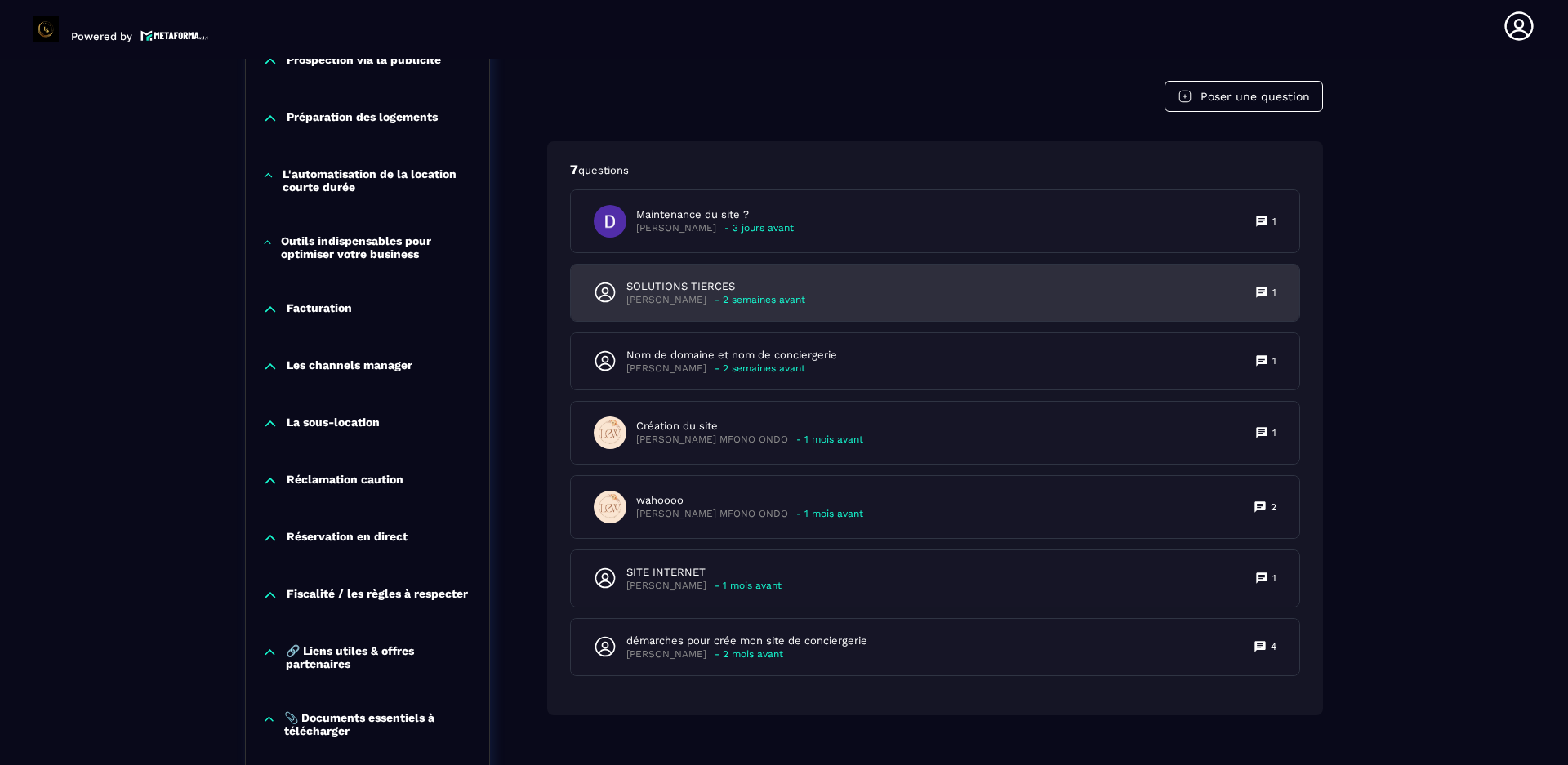
scroll to position [1721, 0]
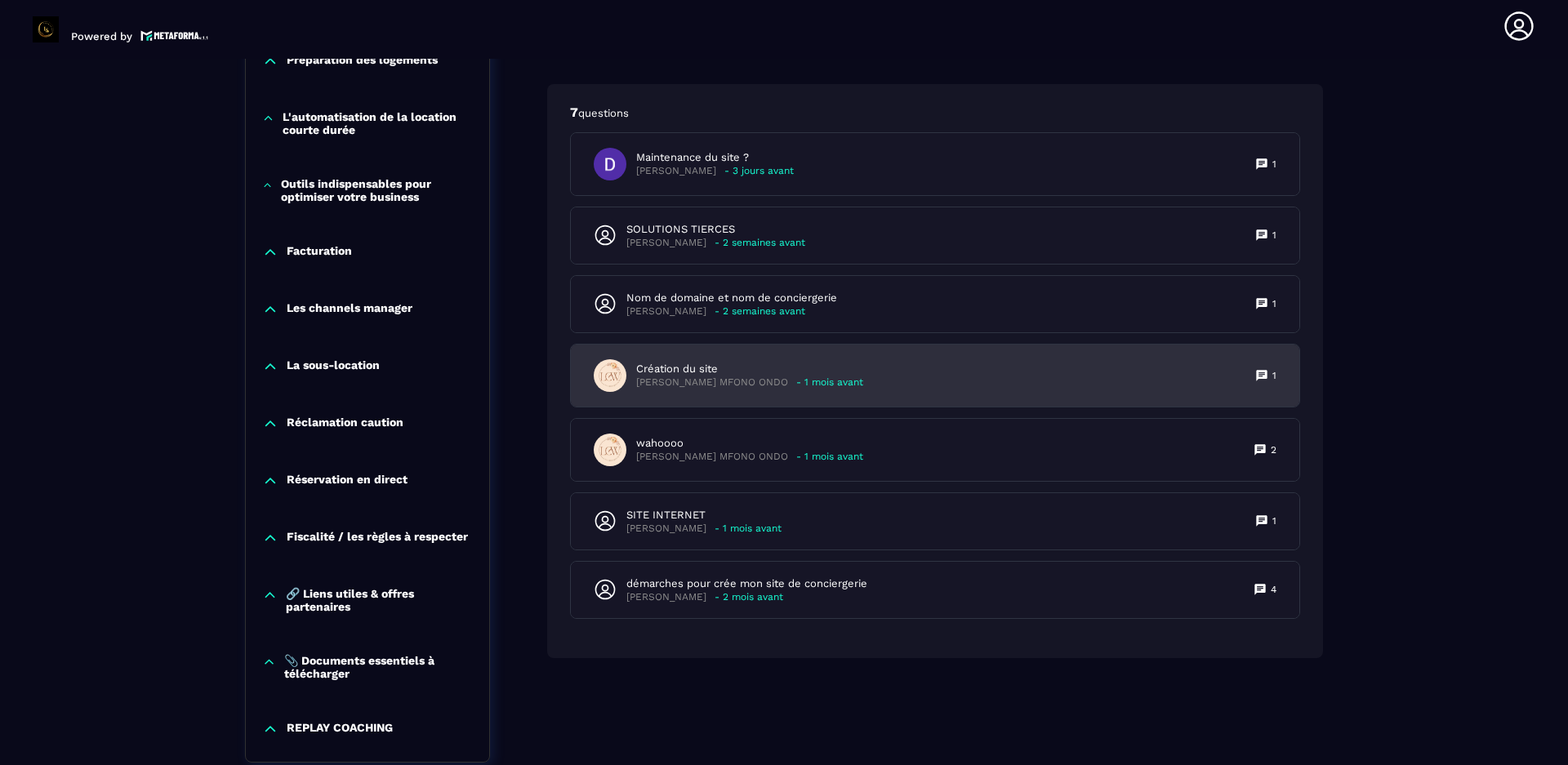
click at [1262, 382] on icon at bounding box center [1262, 375] width 13 height 13
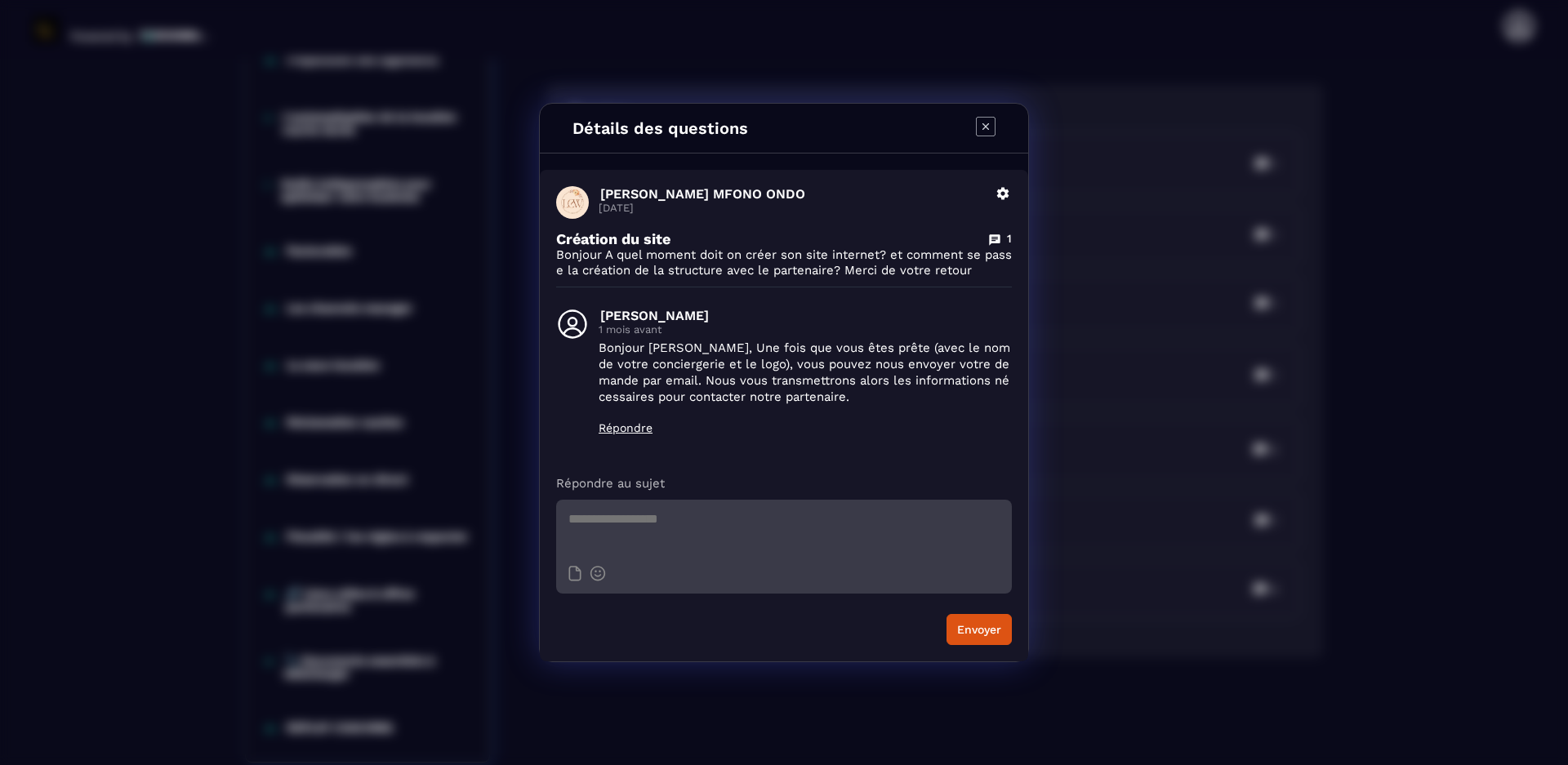
click at [982, 124] on icon "Modal window" at bounding box center [985, 126] width 20 height 20
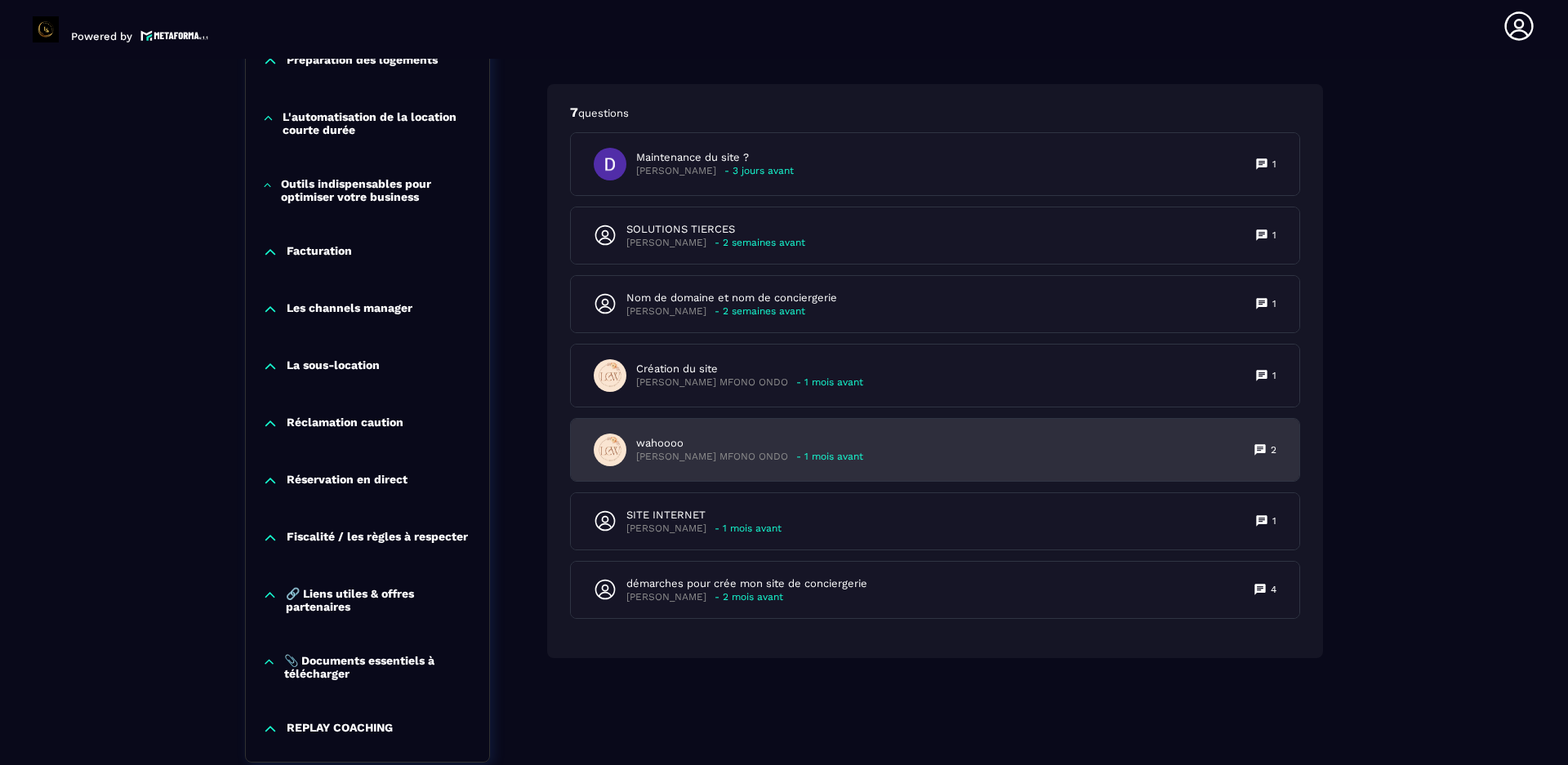
click at [1261, 457] on icon at bounding box center [1260, 450] width 13 height 13
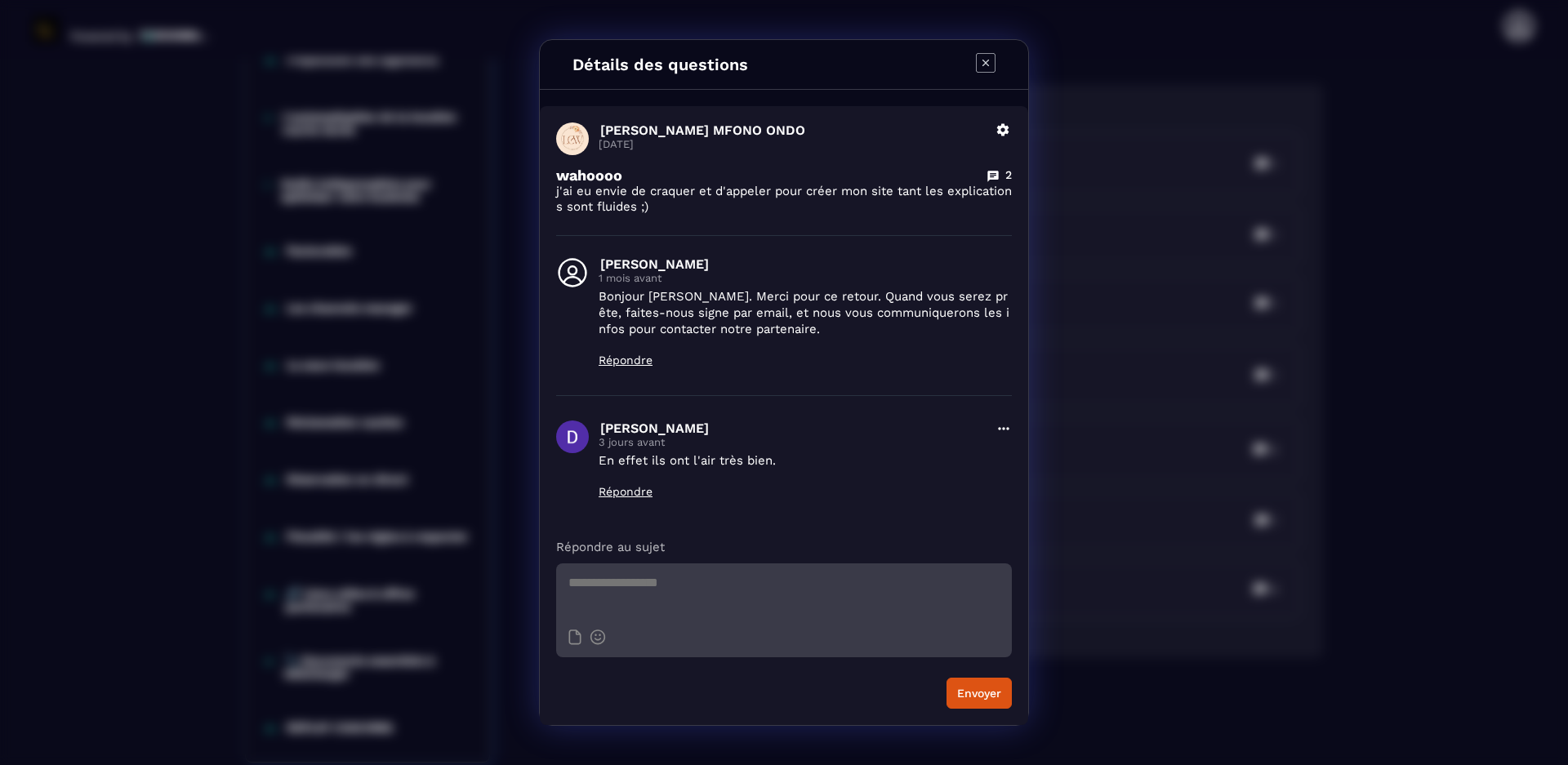
click at [986, 58] on icon "Modal window" at bounding box center [985, 63] width 20 height 20
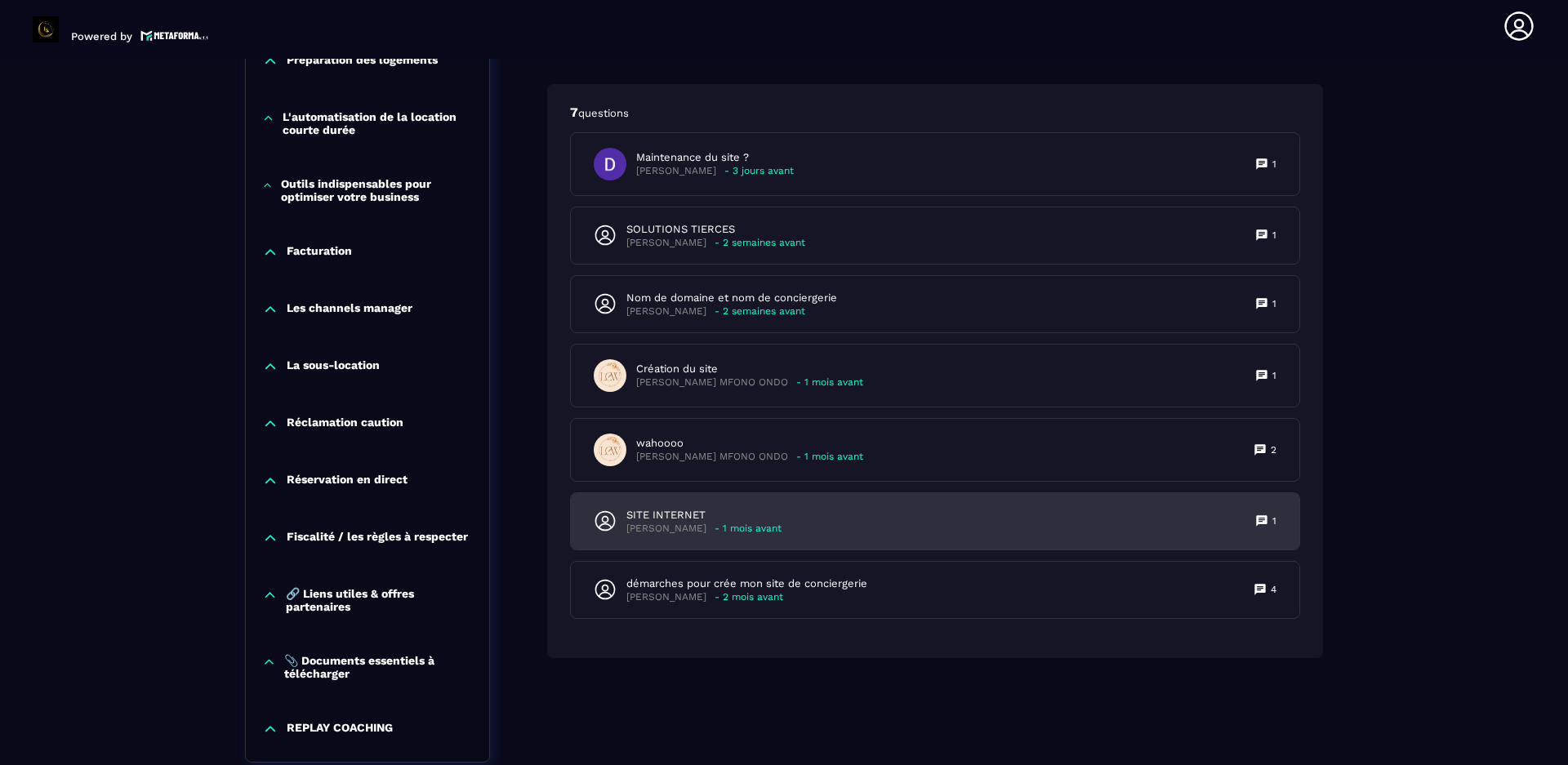
click at [1255, 528] on icon at bounding box center [1262, 521] width 13 height 13
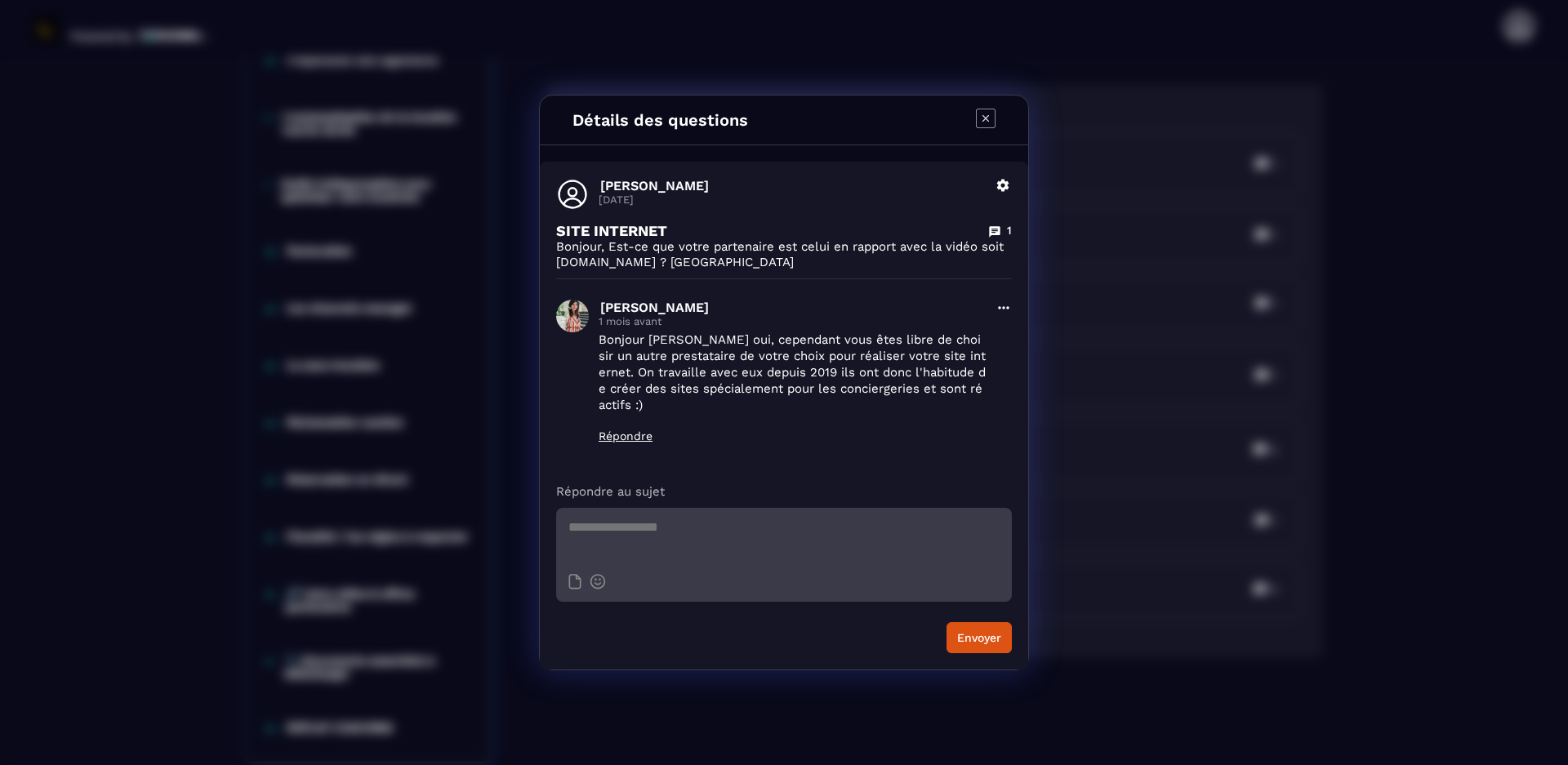
click at [985, 125] on icon "Modal window" at bounding box center [985, 118] width 20 height 20
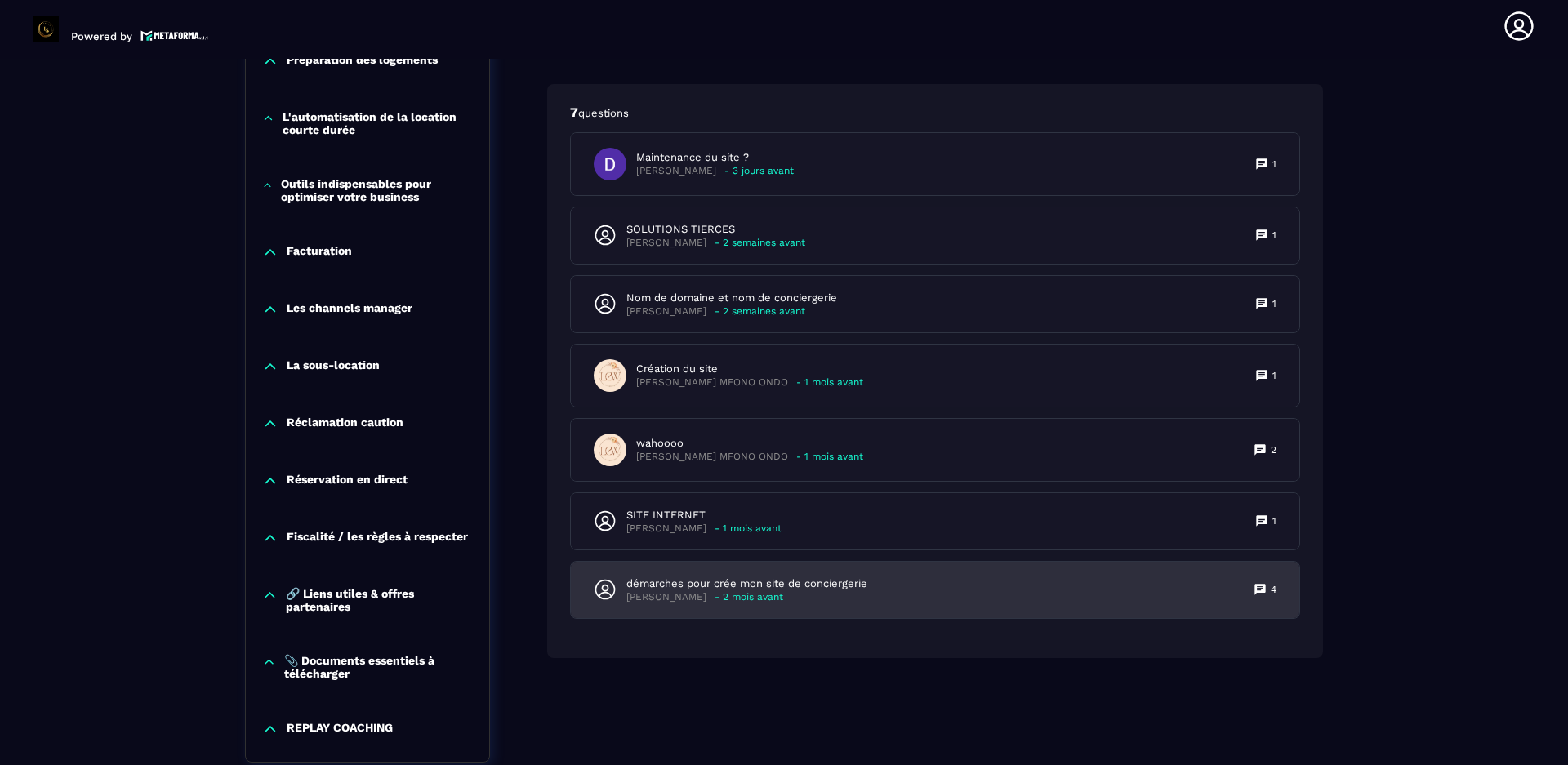
click at [1260, 594] on icon at bounding box center [1259, 588] width 10 height 10
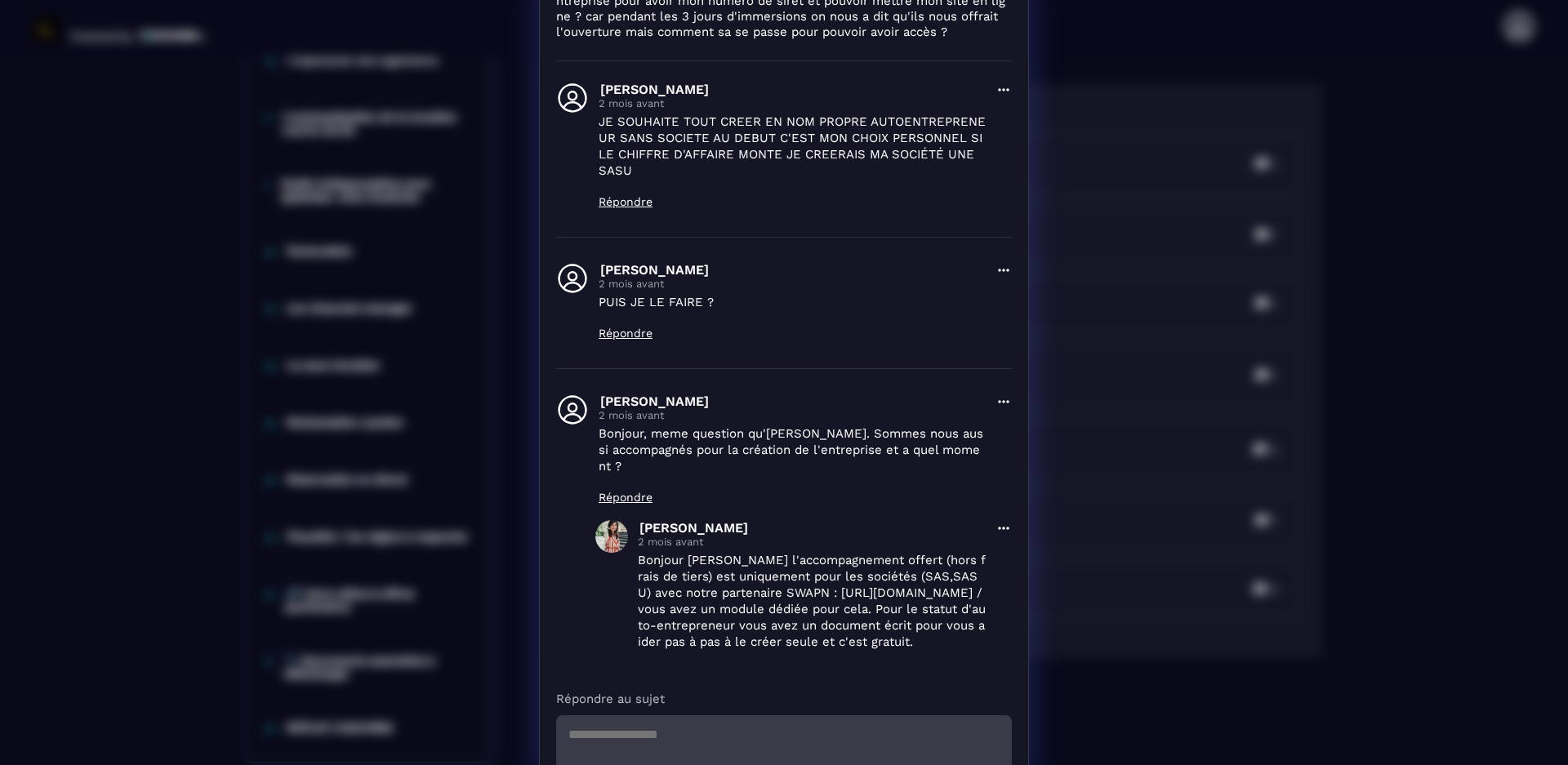
scroll to position [0, 0]
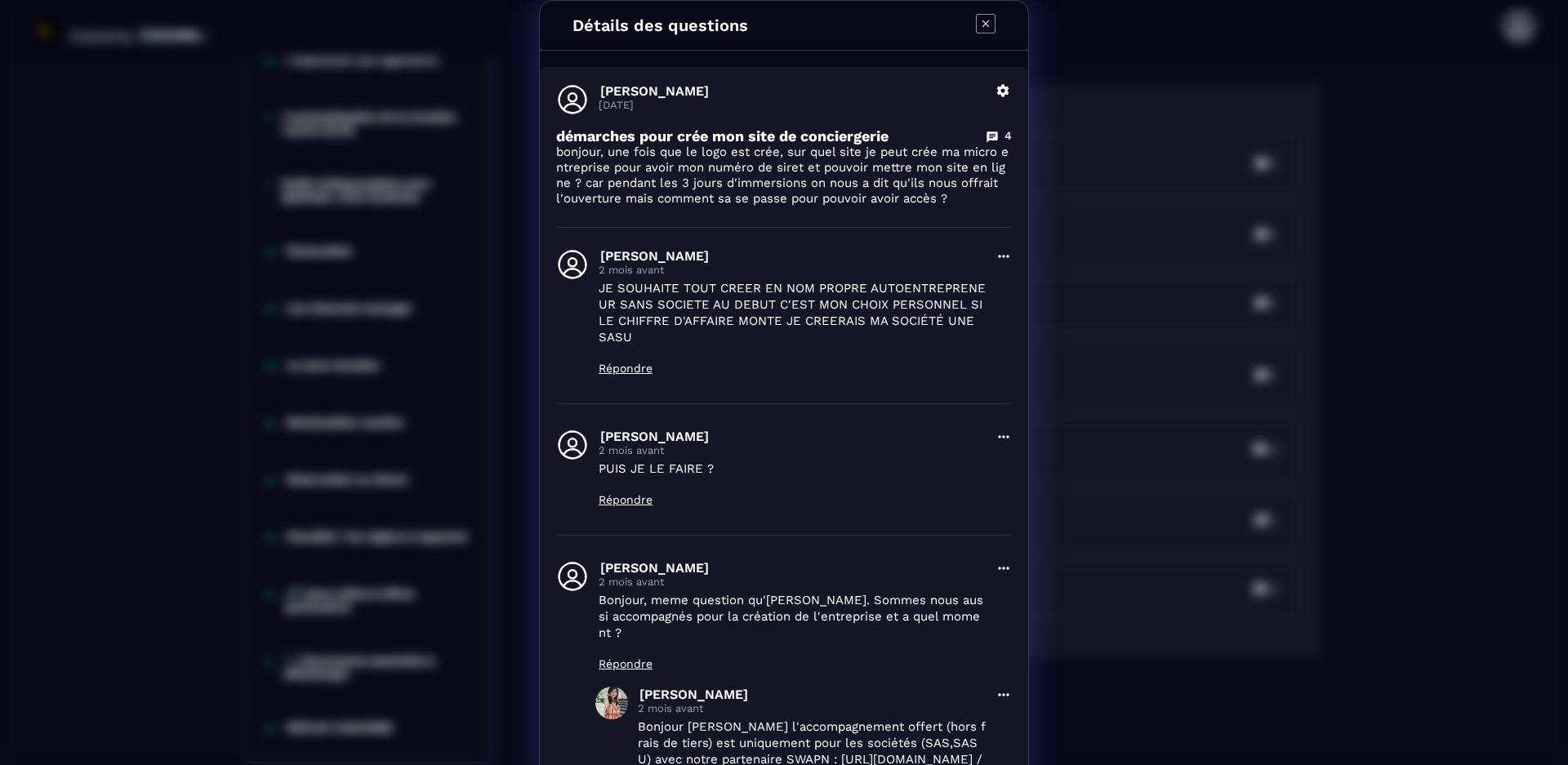
click at [976, 26] on icon "Modal window" at bounding box center [985, 23] width 20 height 20
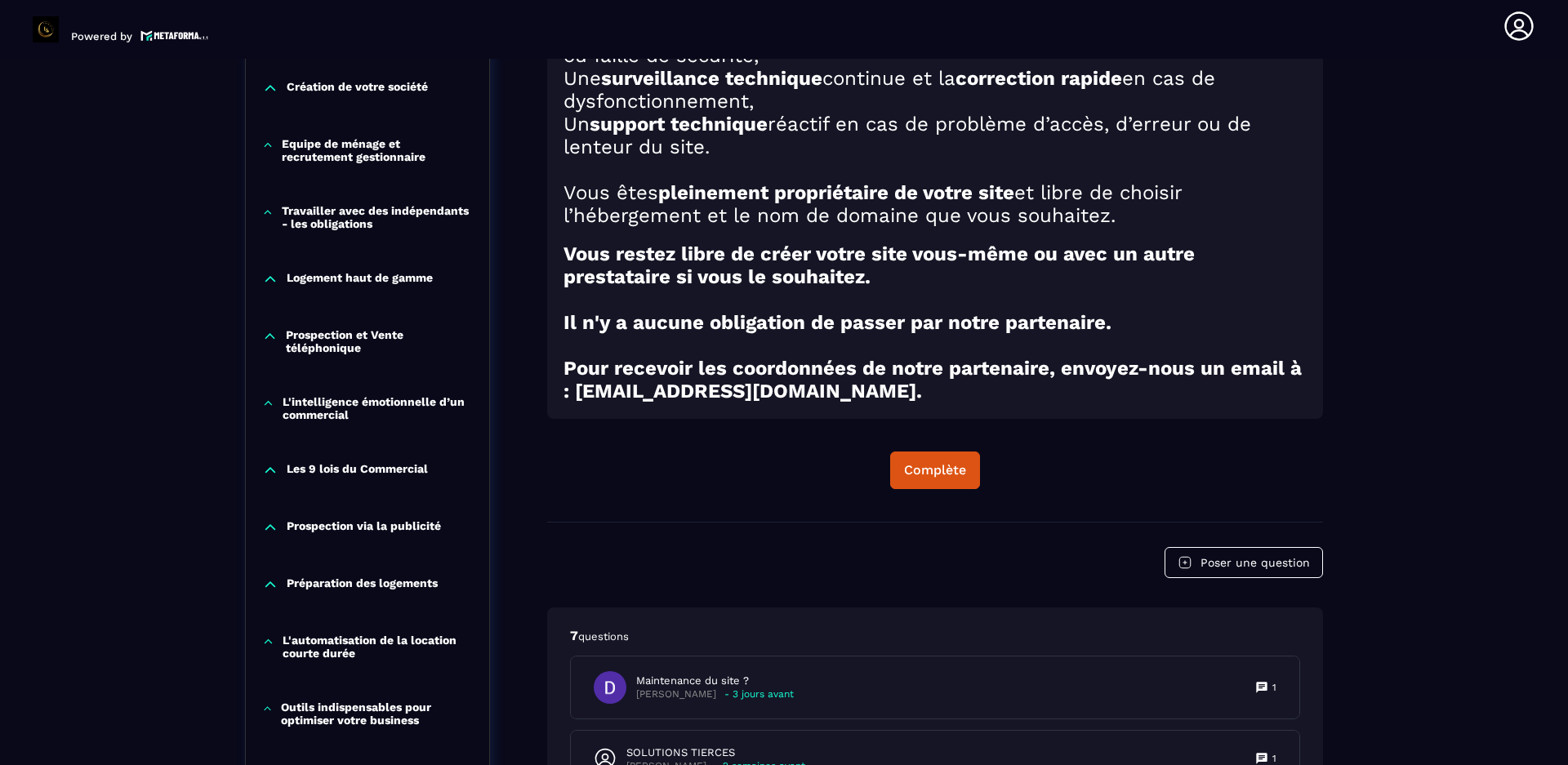
scroll to position [1172, 0]
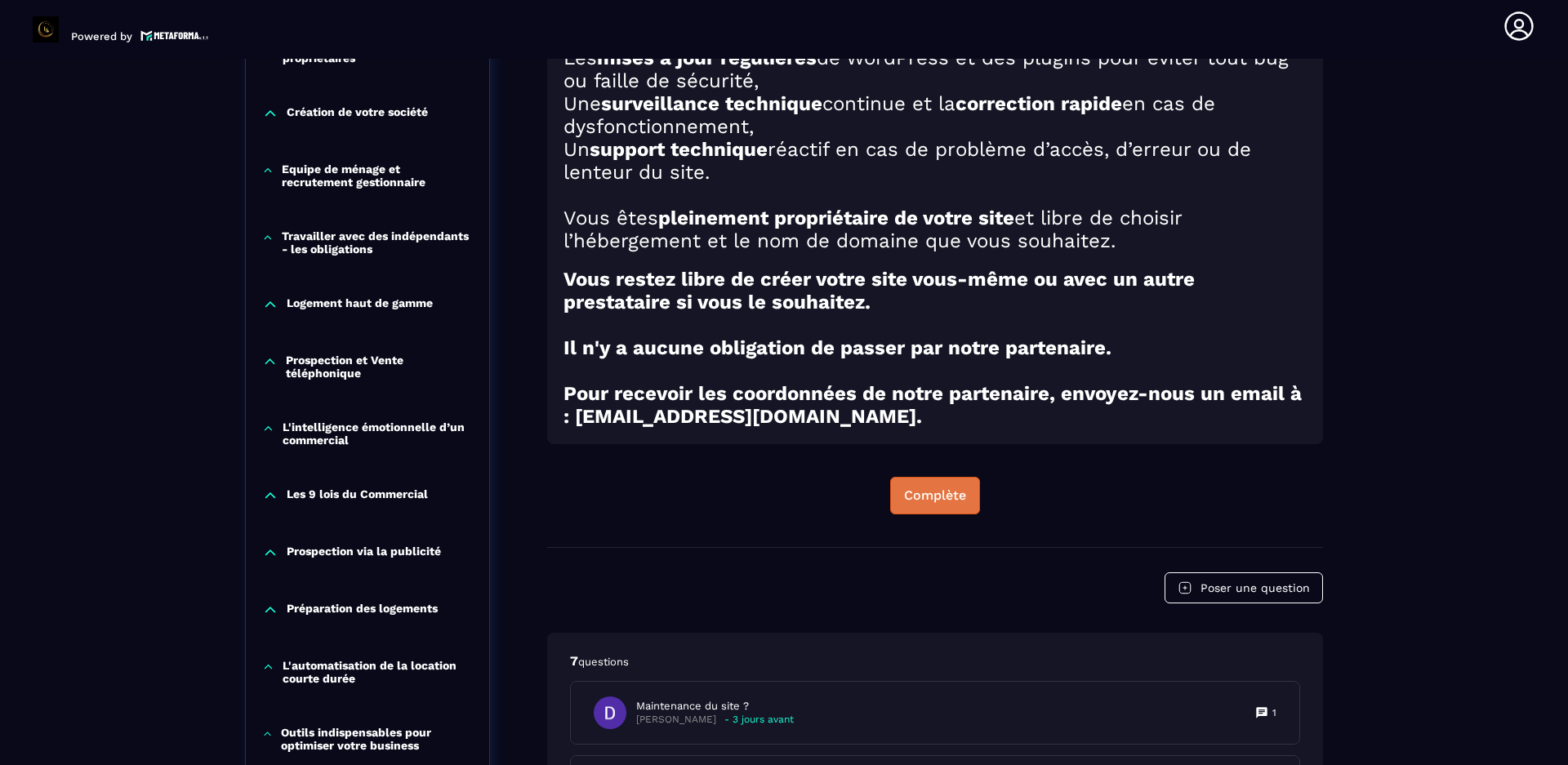
click at [931, 502] on div "Complète" at bounding box center [934, 495] width 62 height 16
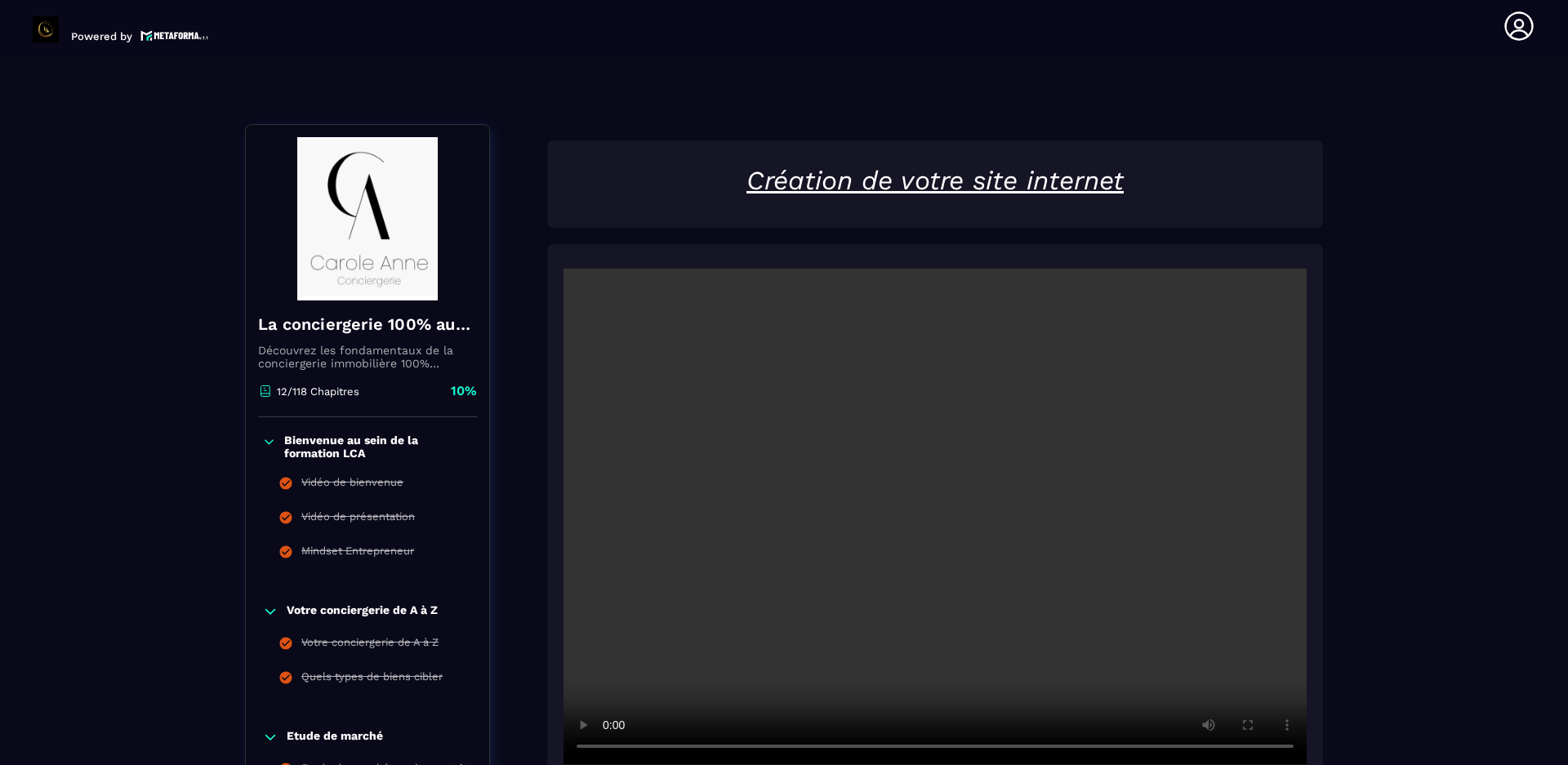
scroll to position [0, 0]
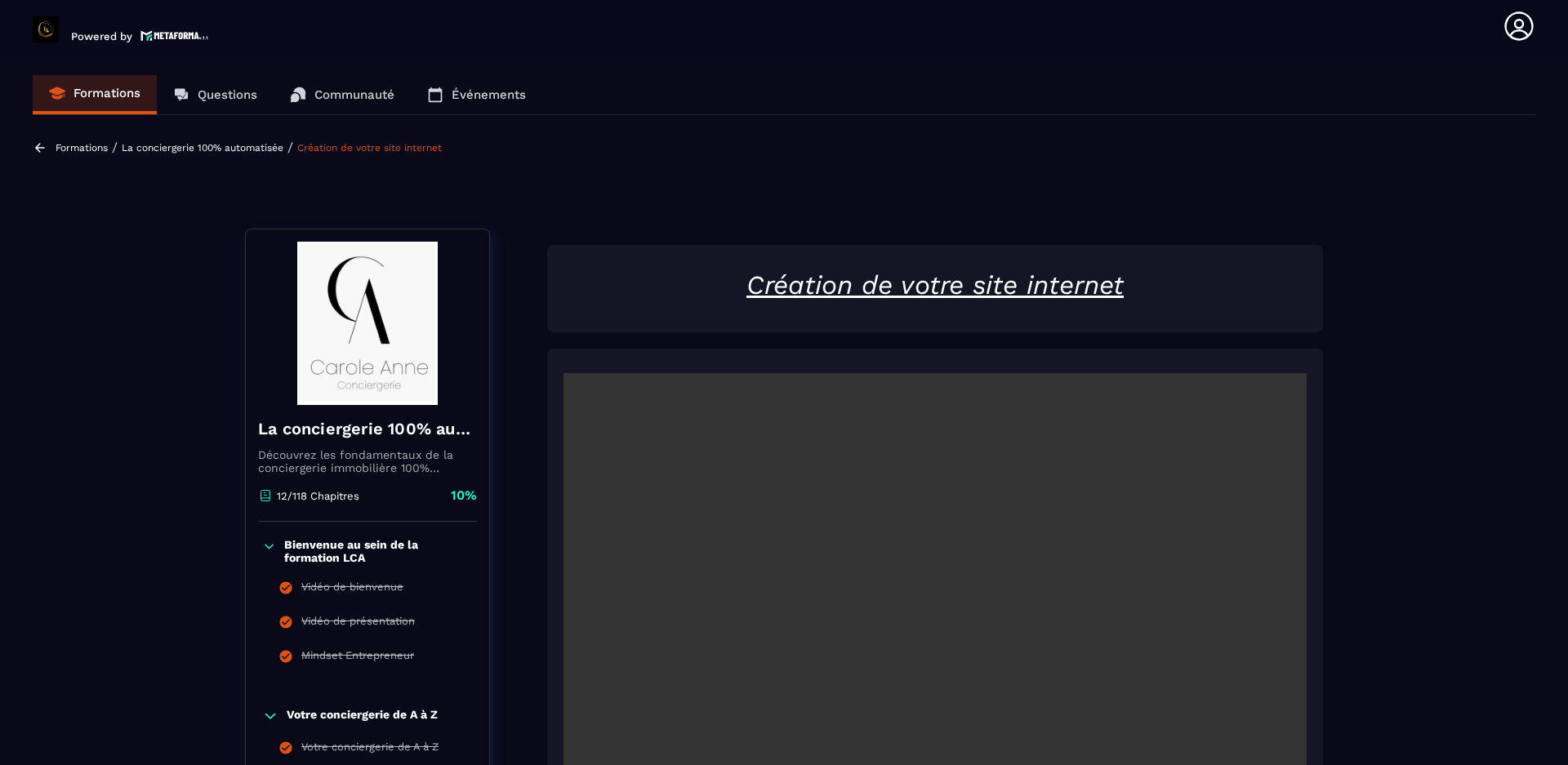
click at [1522, 23] on icon at bounding box center [1518, 25] width 29 height 29
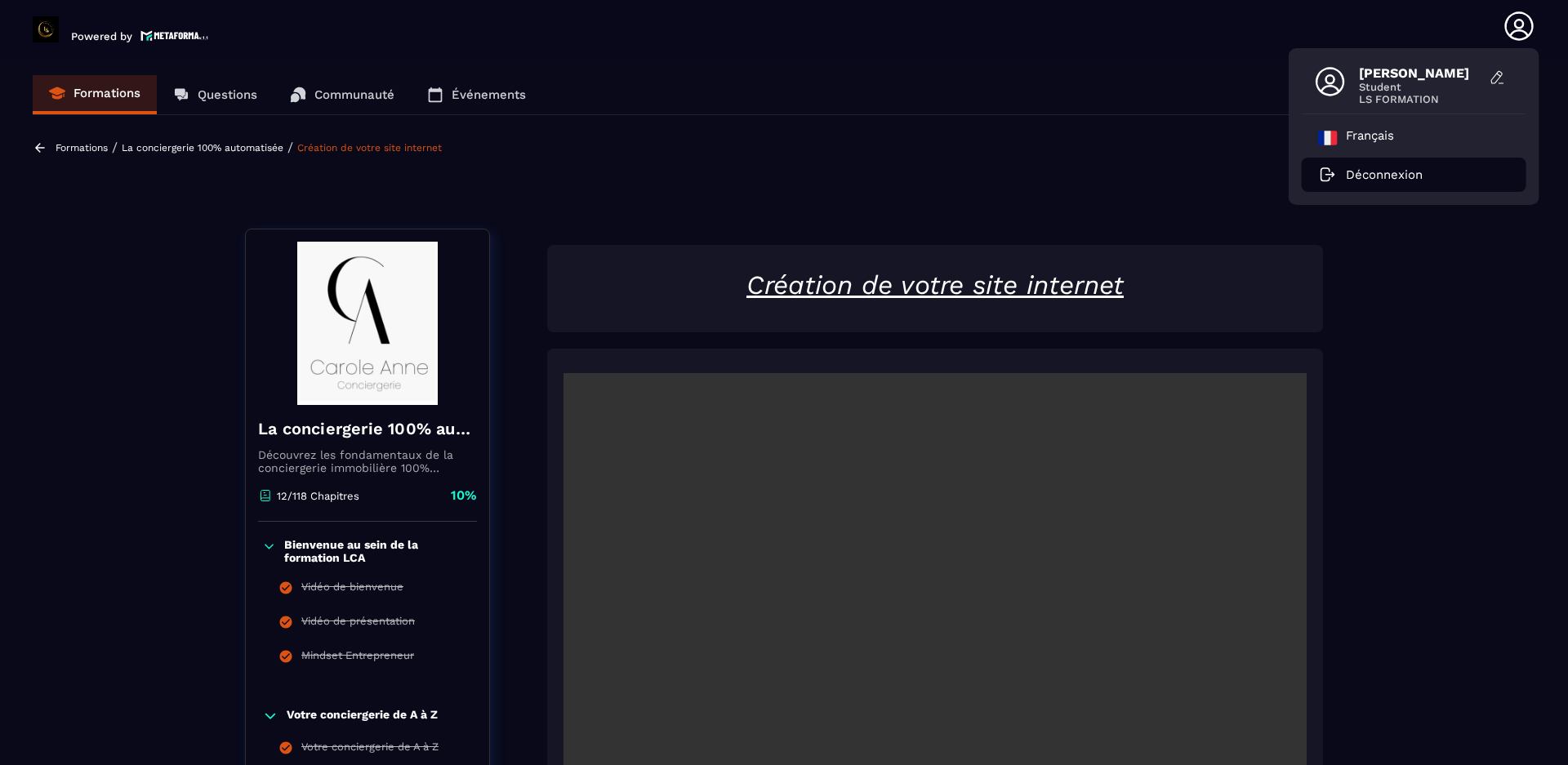
click at [1403, 174] on p "Déconnexion" at bounding box center [1384, 175] width 77 height 15
